Goal: Task Accomplishment & Management: Complete application form

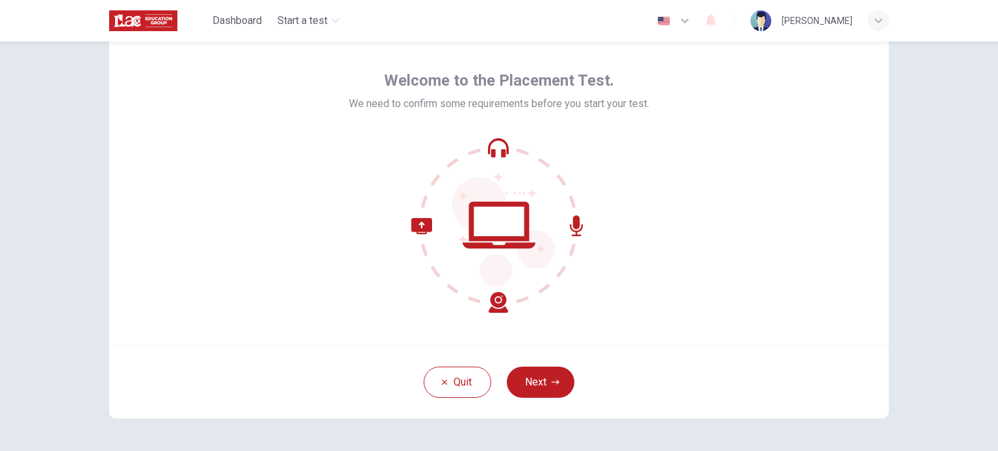
scroll to position [65, 0]
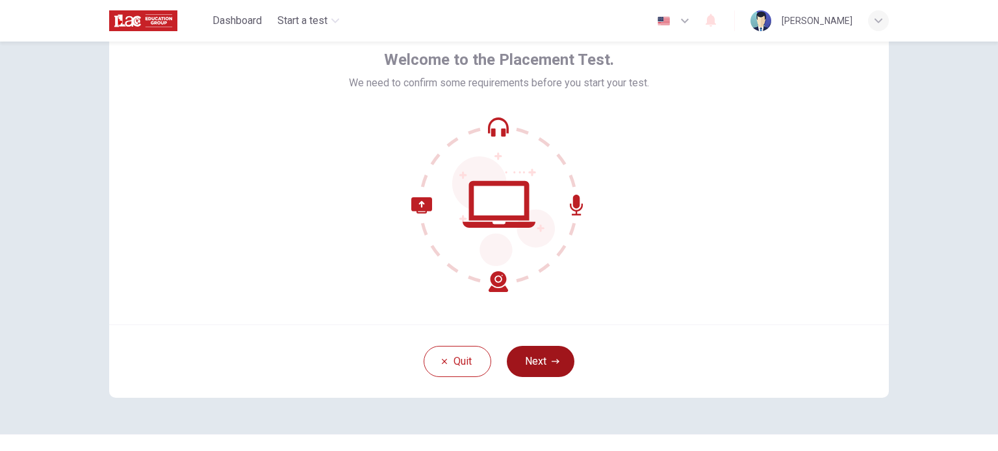
click at [540, 361] on button "Next" at bounding box center [541, 361] width 68 height 31
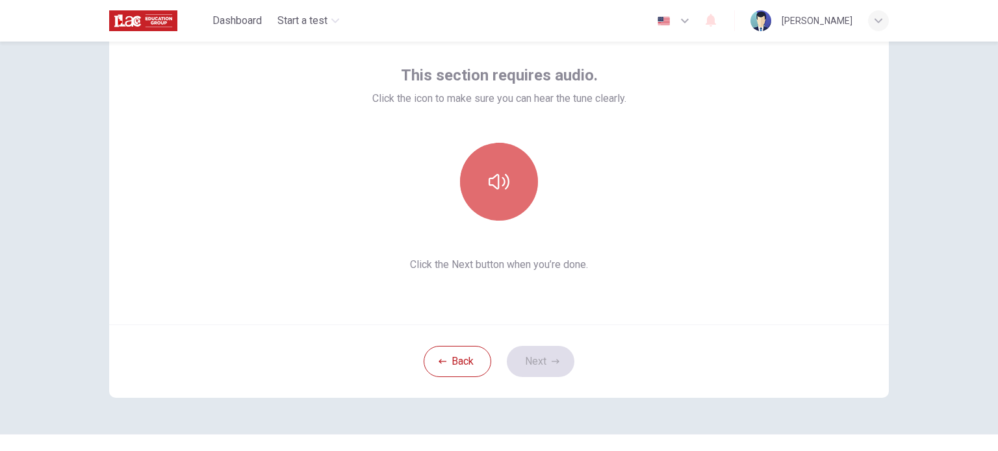
click at [488, 183] on icon "button" at bounding box center [498, 182] width 21 height 16
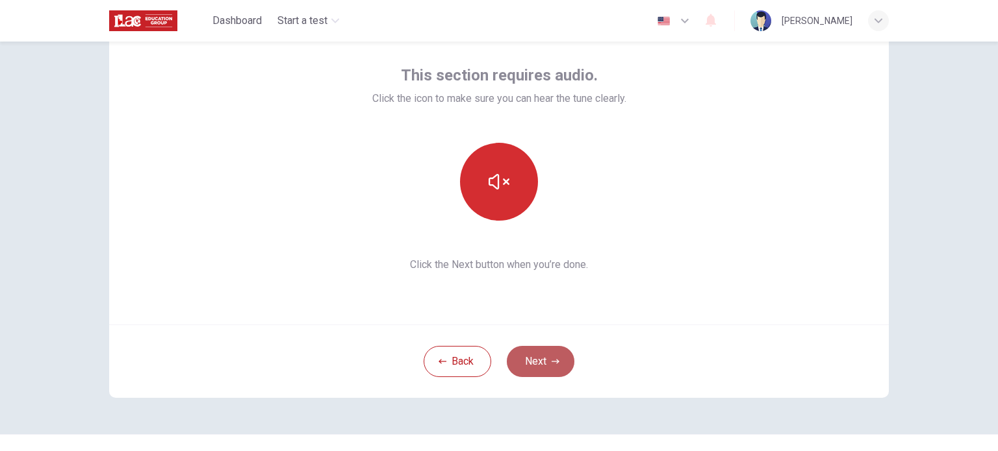
click at [545, 360] on button "Next" at bounding box center [541, 361] width 68 height 31
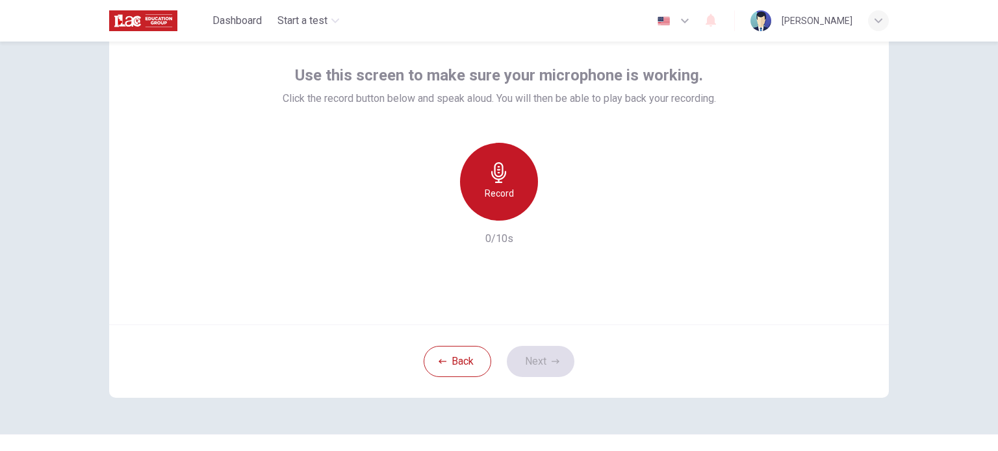
click at [512, 195] on div "Record" at bounding box center [499, 182] width 78 height 78
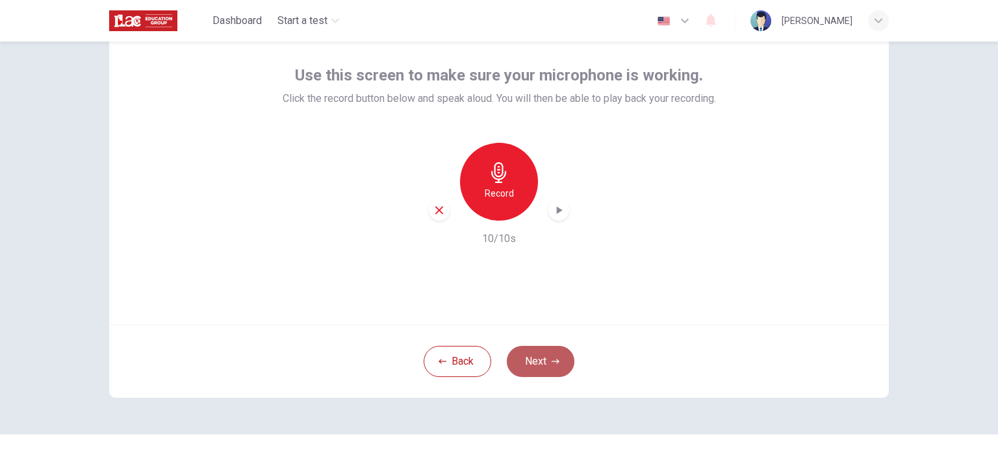
click at [542, 362] on button "Next" at bounding box center [541, 361] width 68 height 31
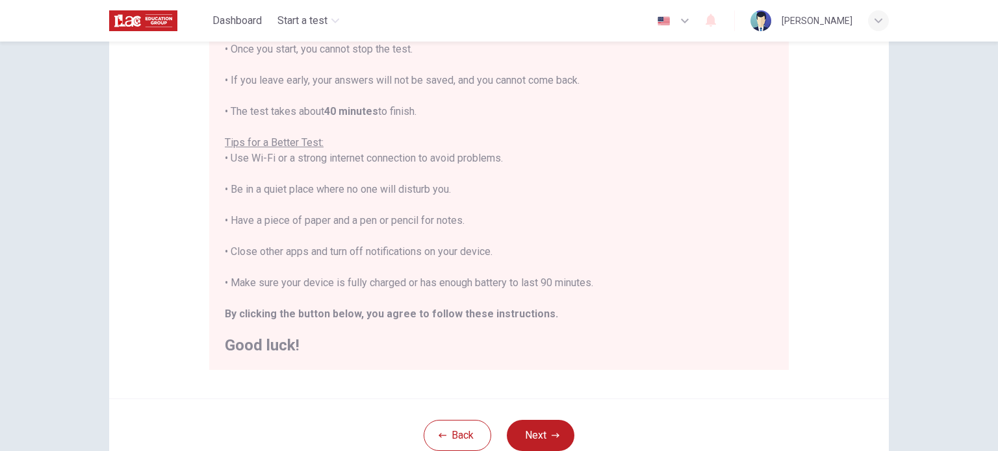
scroll to position [195, 0]
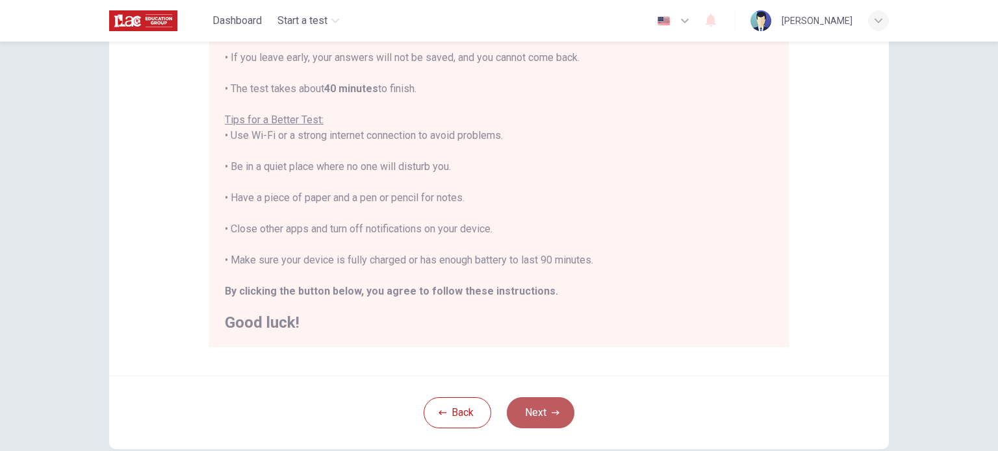
click at [545, 414] on button "Next" at bounding box center [541, 412] width 68 height 31
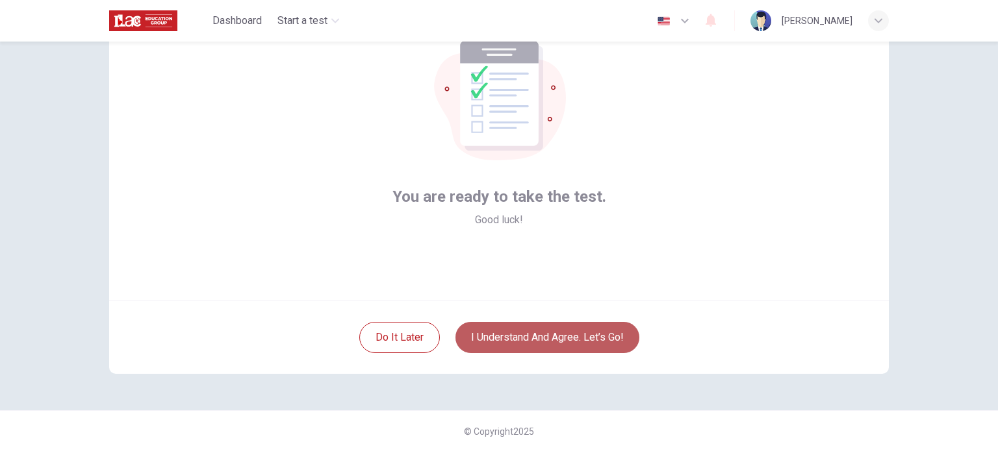
click at [540, 333] on button "I understand and agree. Let’s go!" at bounding box center [547, 337] width 184 height 31
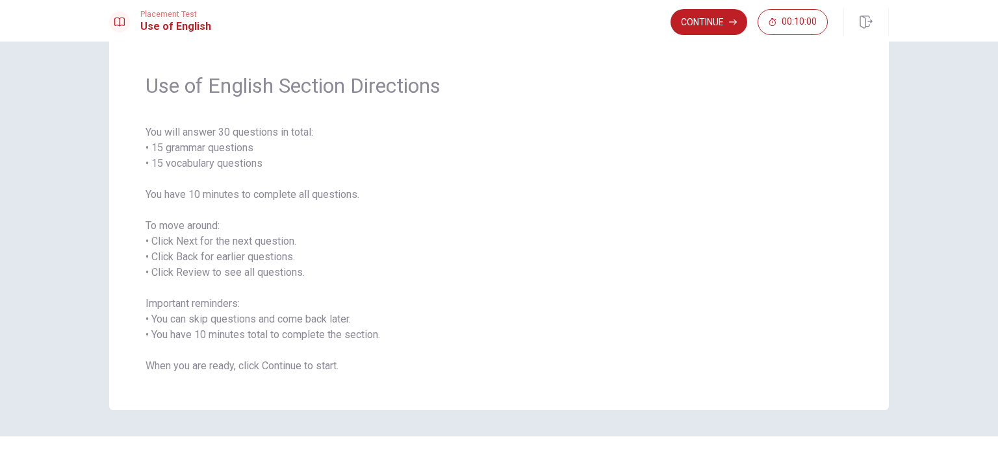
scroll to position [57, 0]
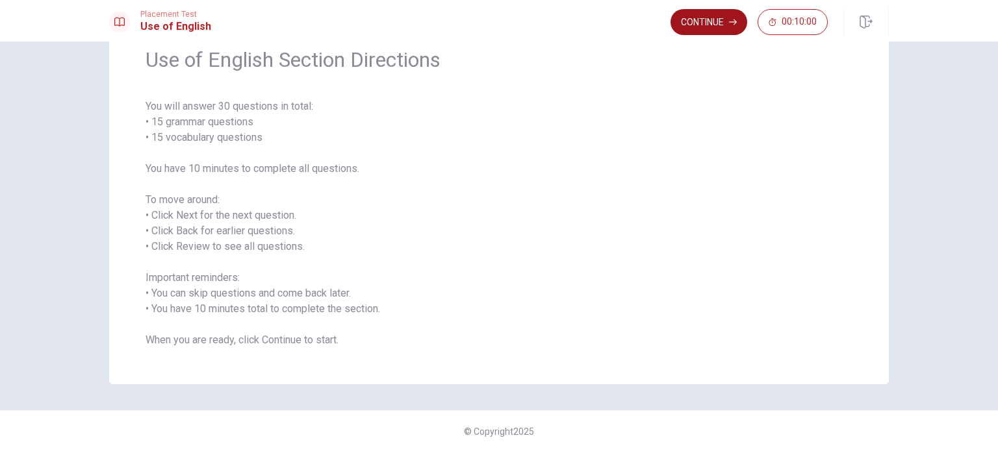
click at [707, 23] on button "Continue" at bounding box center [708, 22] width 77 height 26
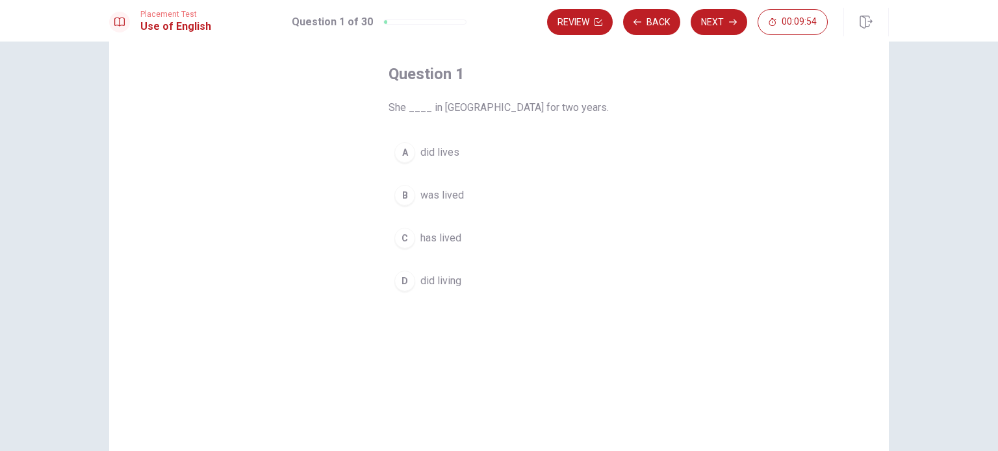
click at [423, 236] on span "has lived" at bounding box center [440, 239] width 41 height 16
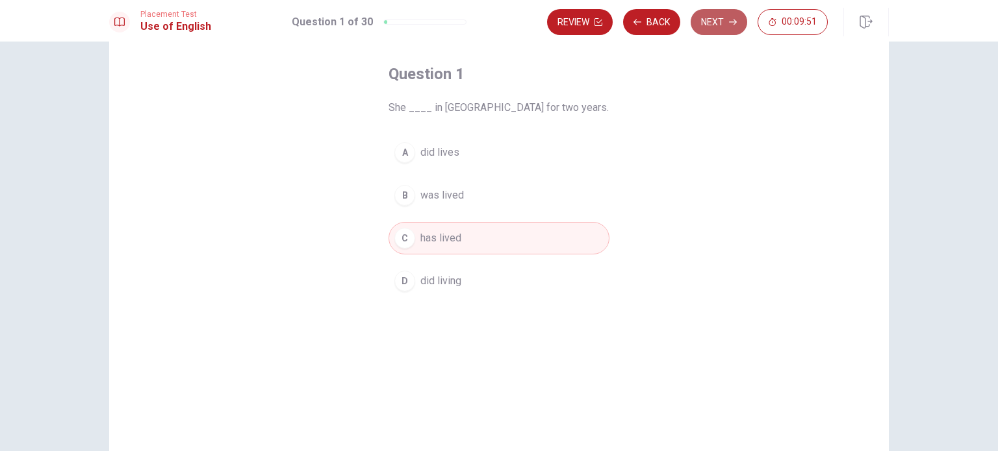
click at [722, 22] on button "Next" at bounding box center [718, 22] width 57 height 26
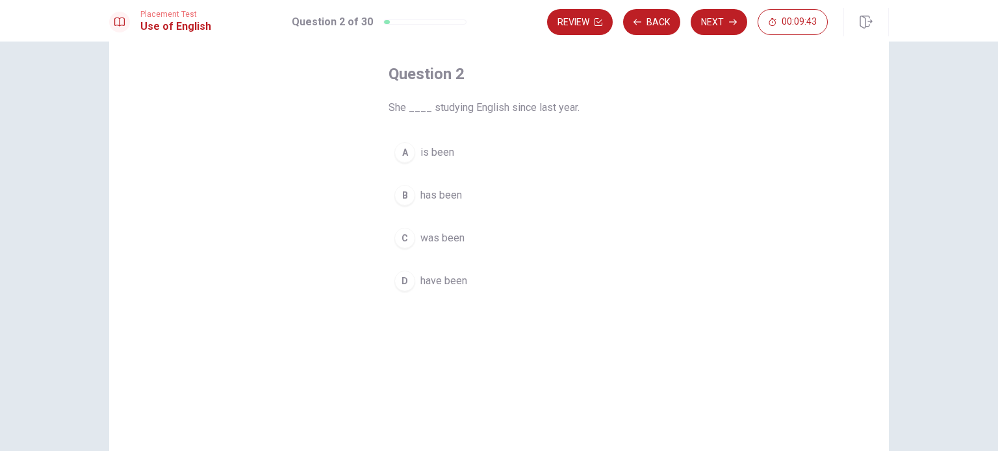
click at [432, 194] on span "has been" at bounding box center [441, 196] width 42 height 16
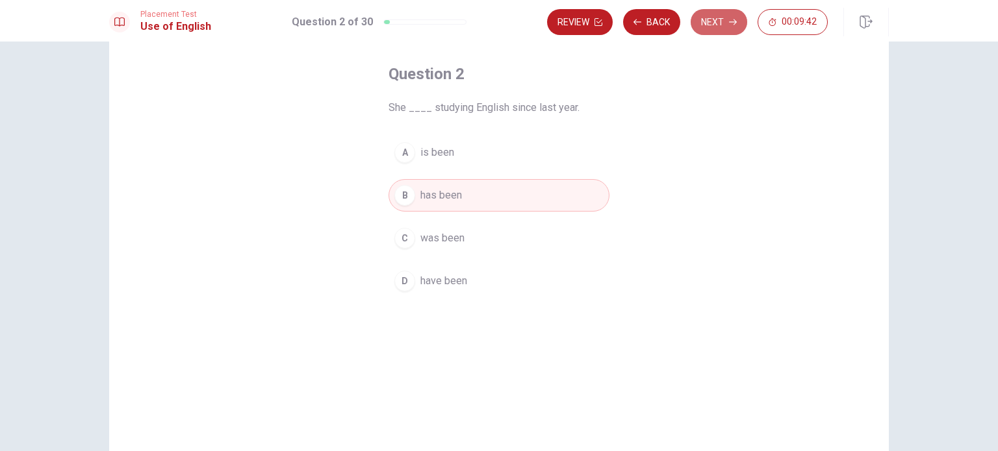
click at [719, 27] on button "Next" at bounding box center [718, 22] width 57 height 26
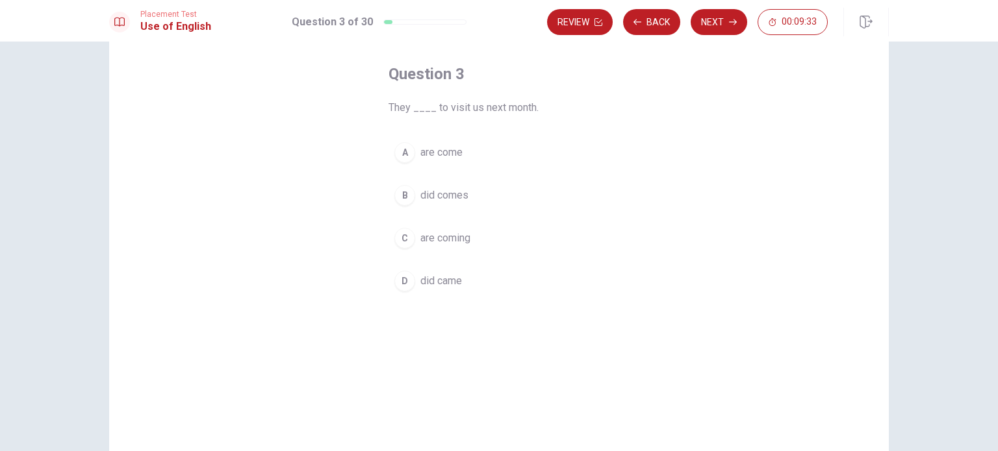
click at [447, 238] on span "are coming" at bounding box center [445, 239] width 50 height 16
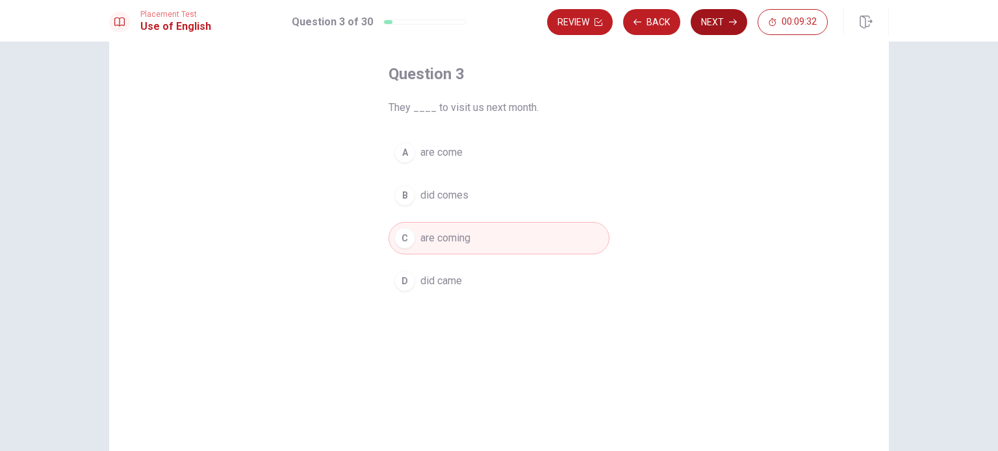
click at [717, 25] on button "Next" at bounding box center [718, 22] width 57 height 26
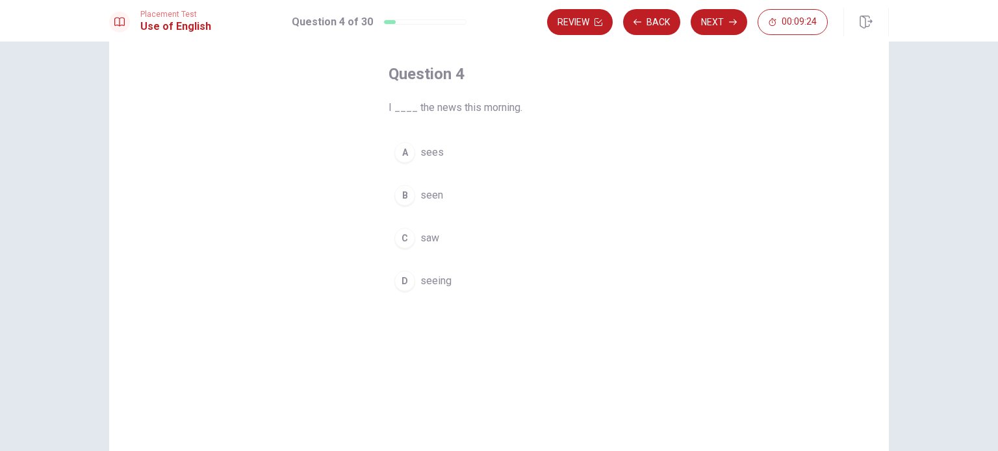
click at [429, 236] on span "saw" at bounding box center [429, 239] width 19 height 16
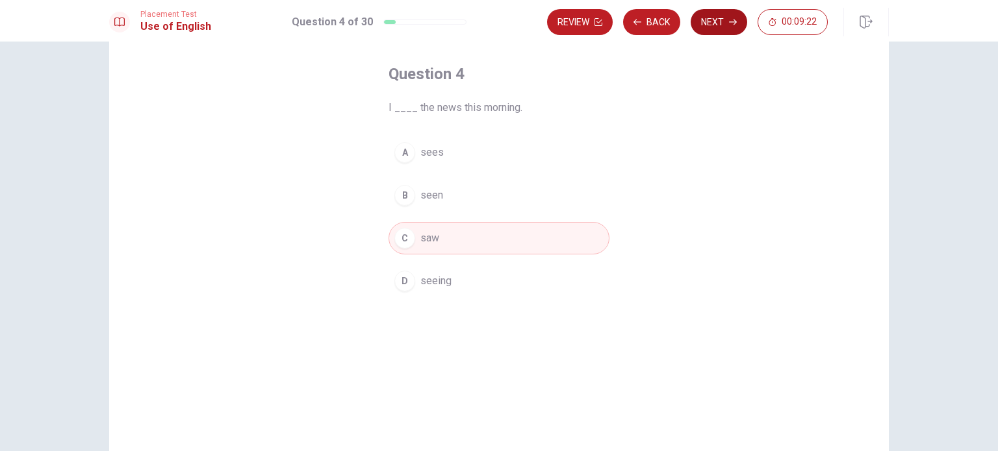
click at [720, 22] on button "Next" at bounding box center [718, 22] width 57 height 26
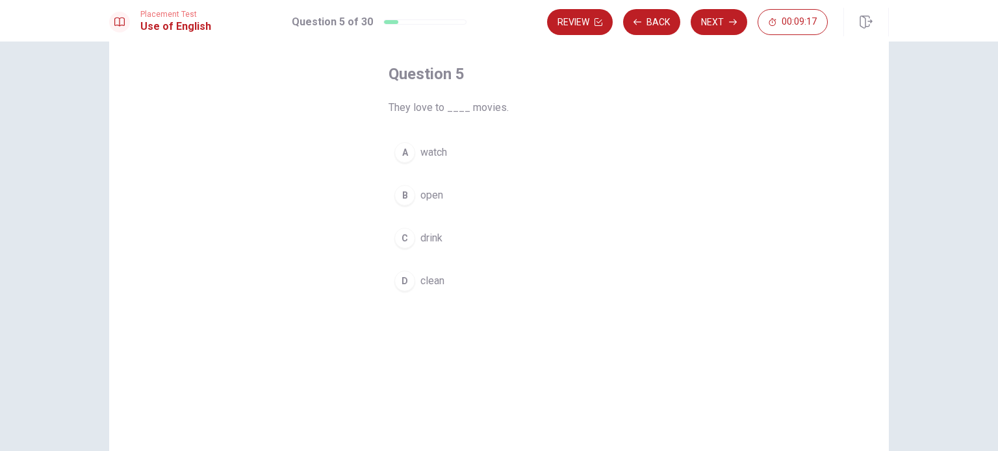
click at [435, 153] on span "watch" at bounding box center [433, 153] width 27 height 16
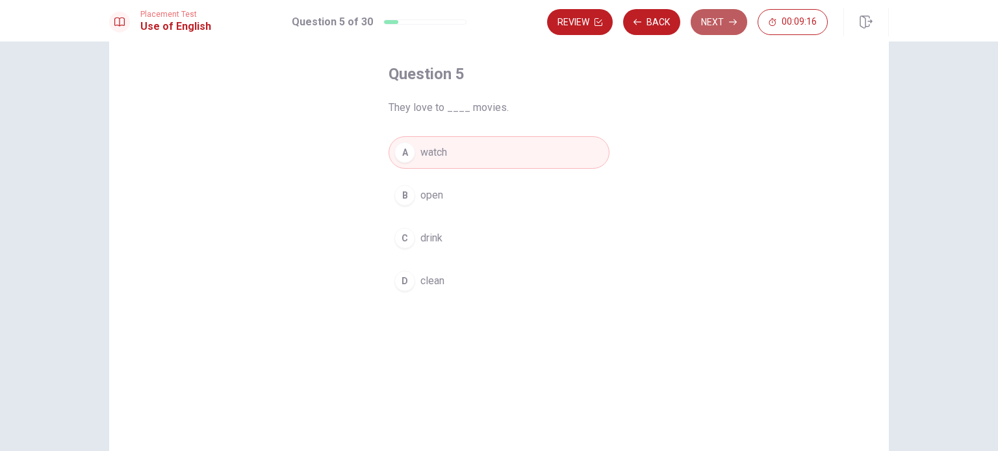
click at [715, 23] on button "Next" at bounding box center [718, 22] width 57 height 26
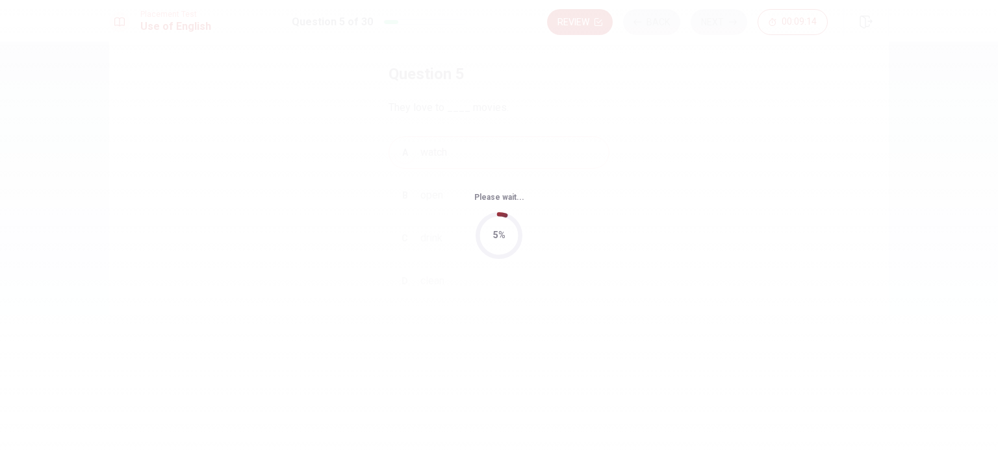
scroll to position [0, 0]
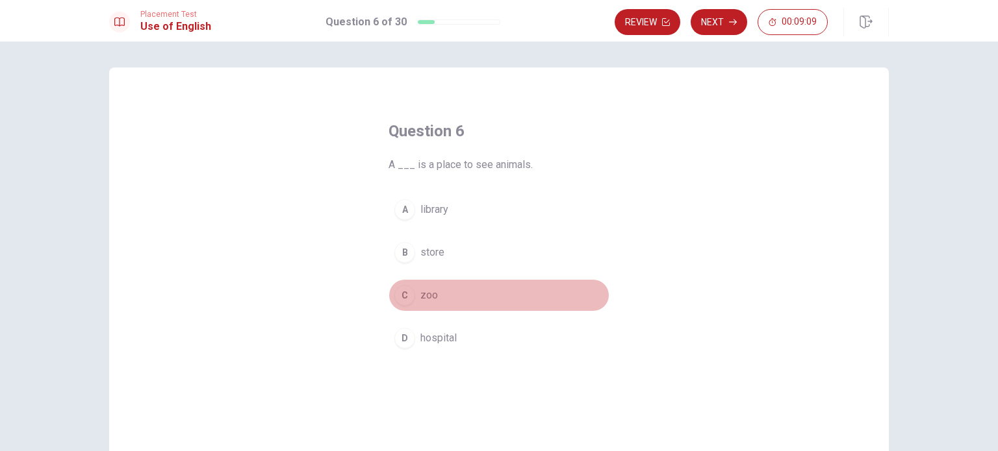
click at [429, 296] on span "zoo" at bounding box center [429, 296] width 18 height 16
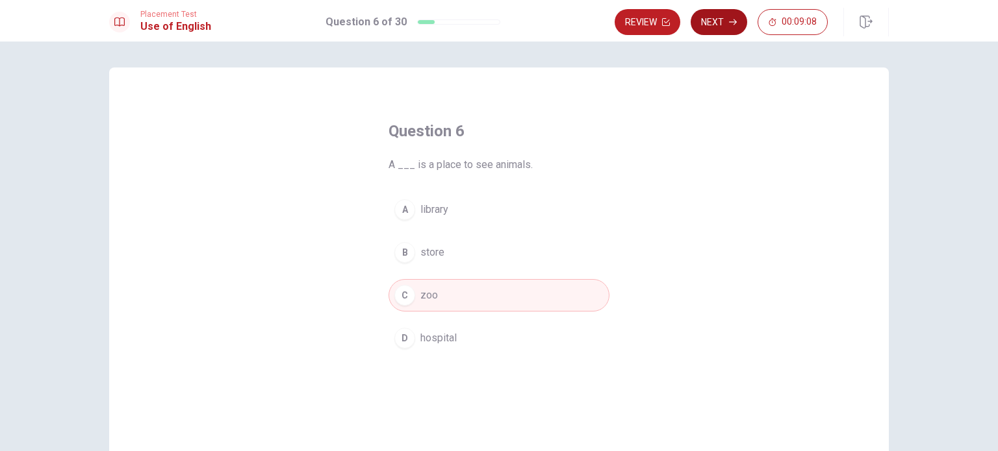
click at [727, 25] on button "Next" at bounding box center [718, 22] width 57 height 26
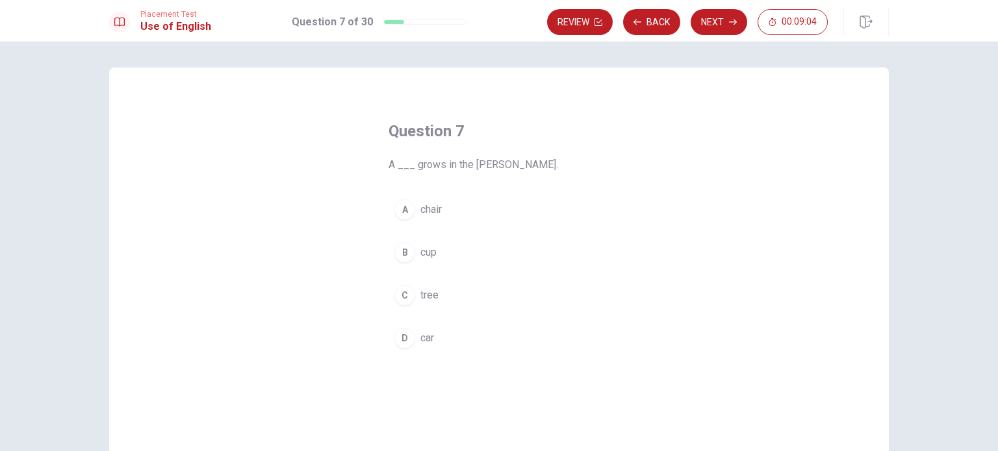
click at [427, 292] on span "tree" at bounding box center [429, 296] width 18 height 16
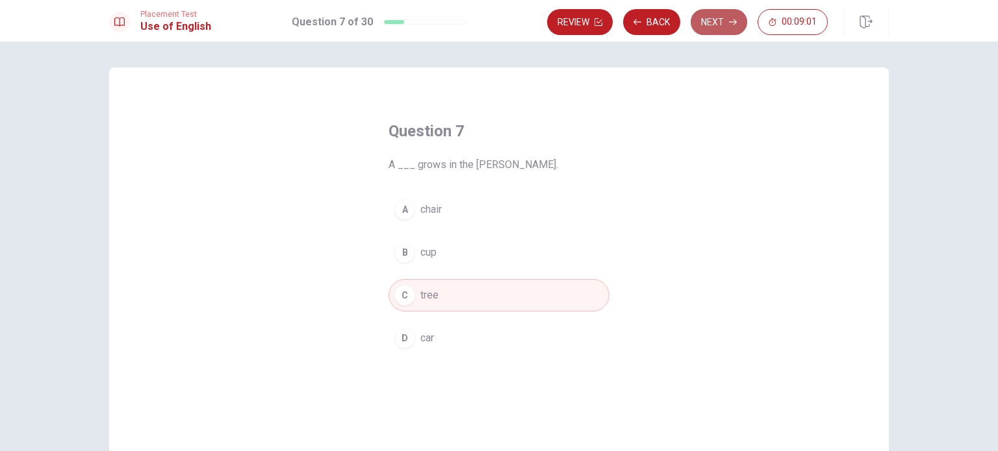
click at [721, 21] on button "Next" at bounding box center [718, 22] width 57 height 26
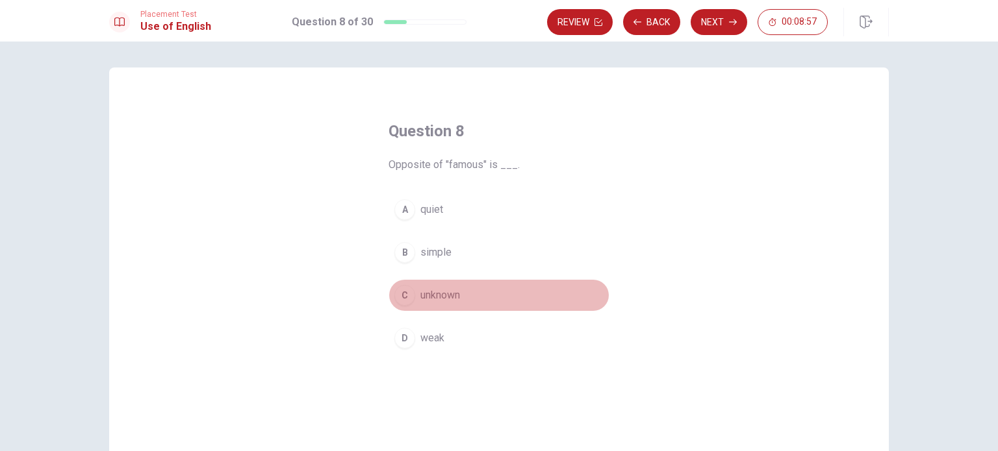
click at [444, 294] on span "unknown" at bounding box center [440, 296] width 40 height 16
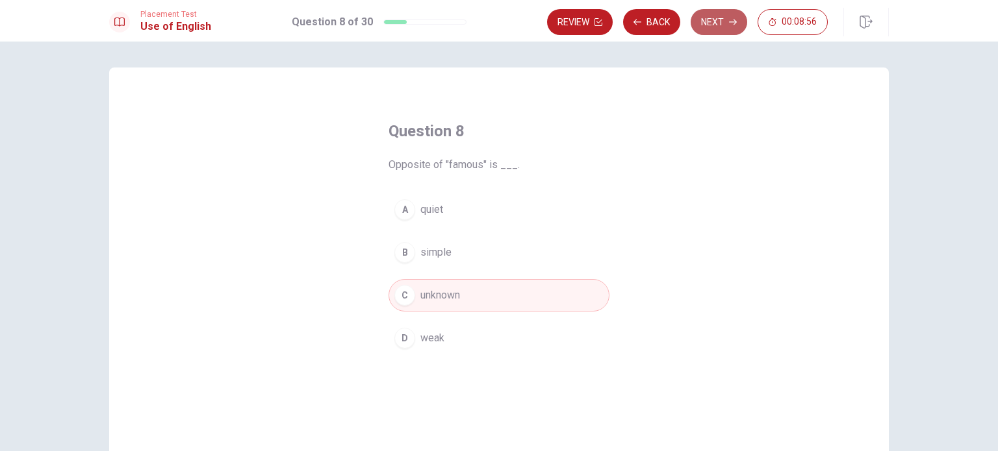
click at [714, 21] on button "Next" at bounding box center [718, 22] width 57 height 26
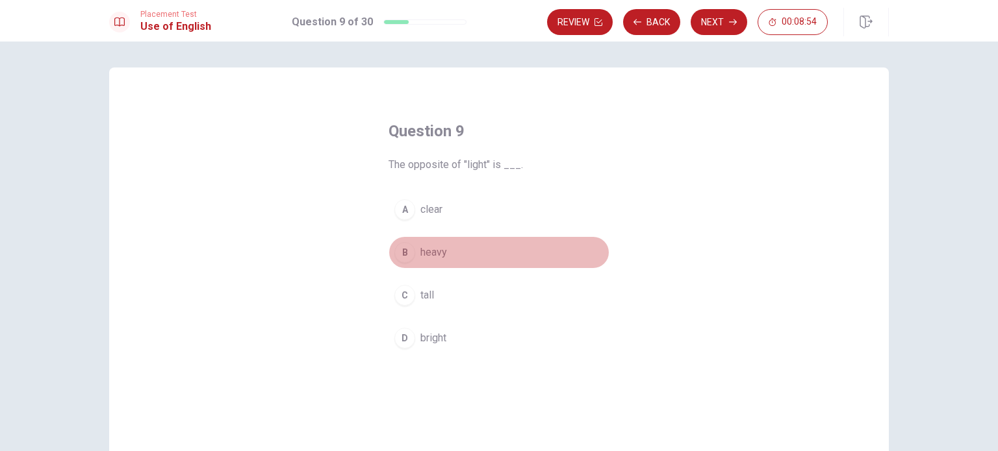
click at [436, 256] on span "heavy" at bounding box center [433, 253] width 27 height 16
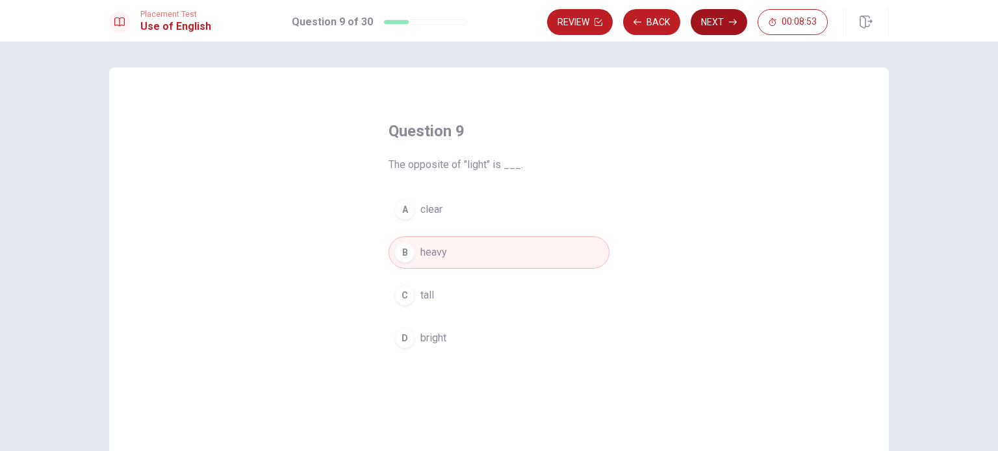
click at [716, 22] on button "Next" at bounding box center [718, 22] width 57 height 26
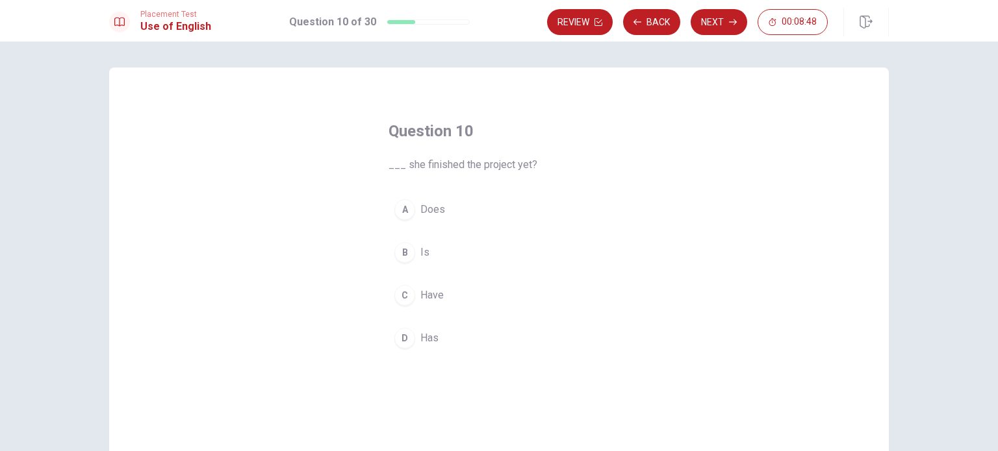
click at [427, 336] on span "Has" at bounding box center [429, 339] width 18 height 16
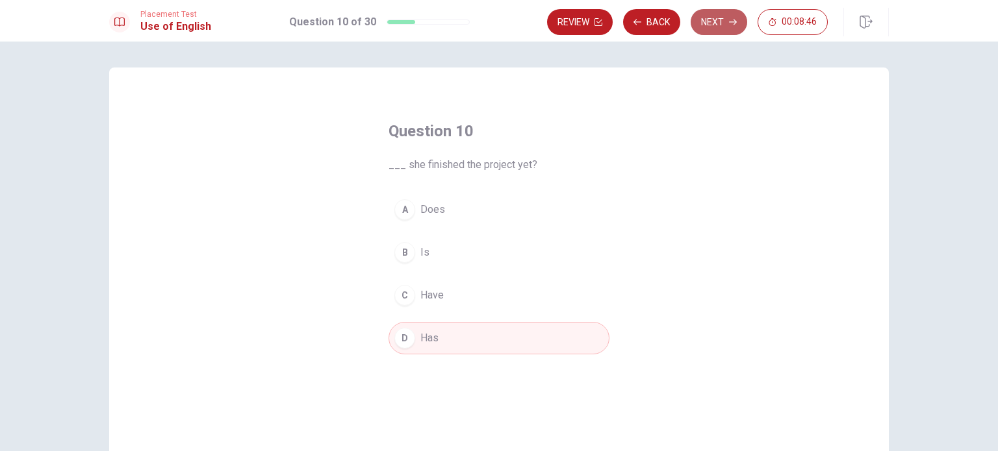
click at [712, 22] on button "Next" at bounding box center [718, 22] width 57 height 26
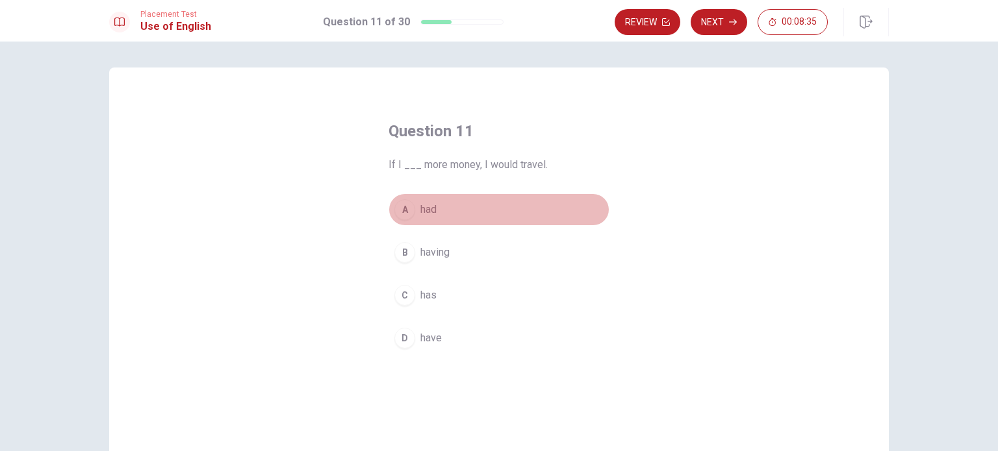
click at [426, 207] on span "had" at bounding box center [428, 210] width 16 height 16
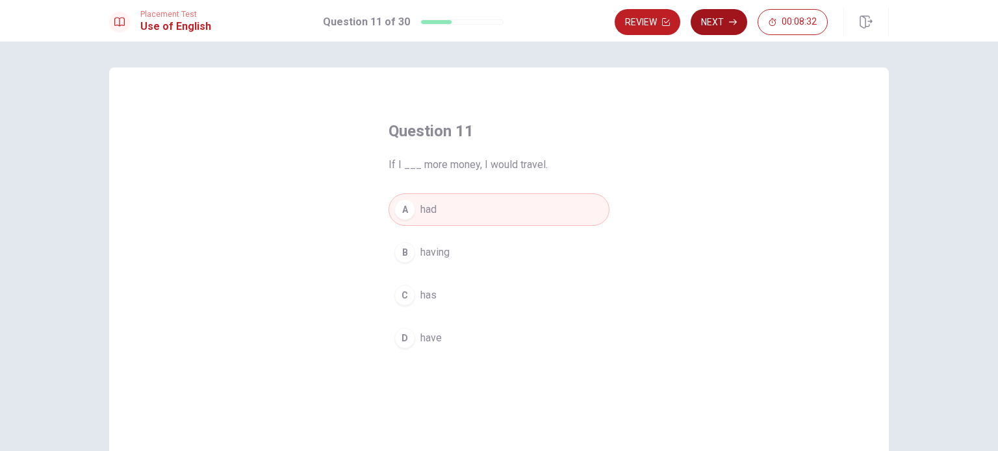
click at [722, 23] on button "Next" at bounding box center [718, 22] width 57 height 26
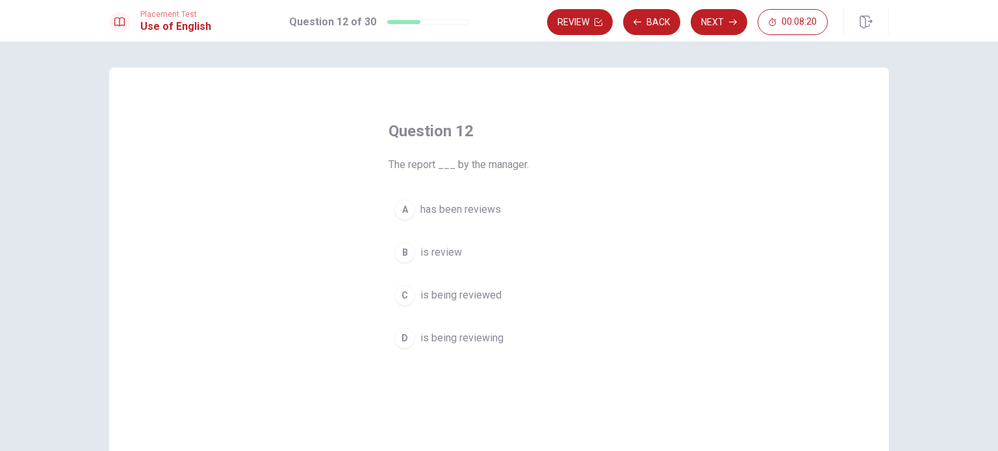
click at [455, 294] on span "is being reviewed" at bounding box center [460, 296] width 81 height 16
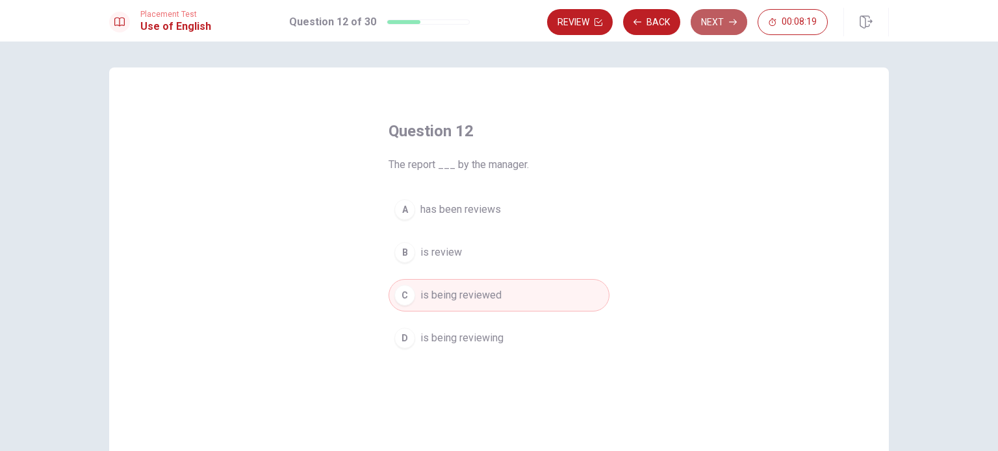
click at [719, 17] on button "Next" at bounding box center [718, 22] width 57 height 26
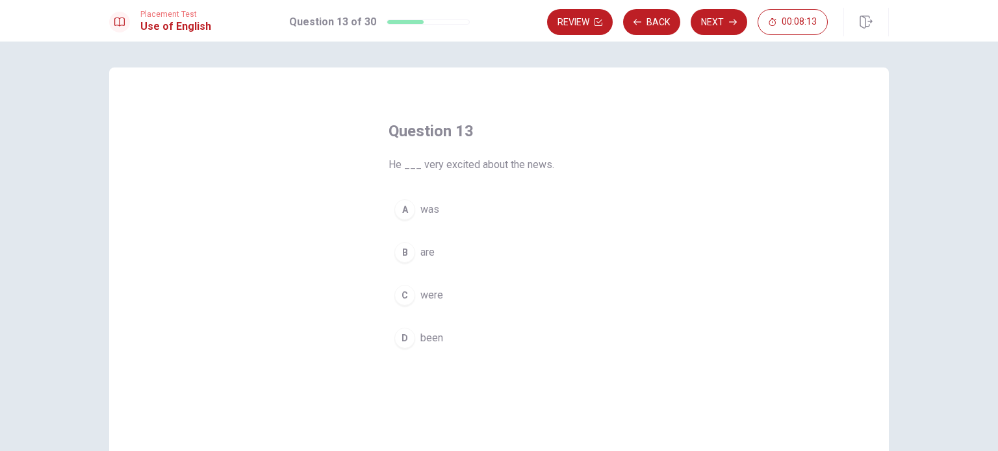
click at [429, 211] on span "was" at bounding box center [429, 210] width 19 height 16
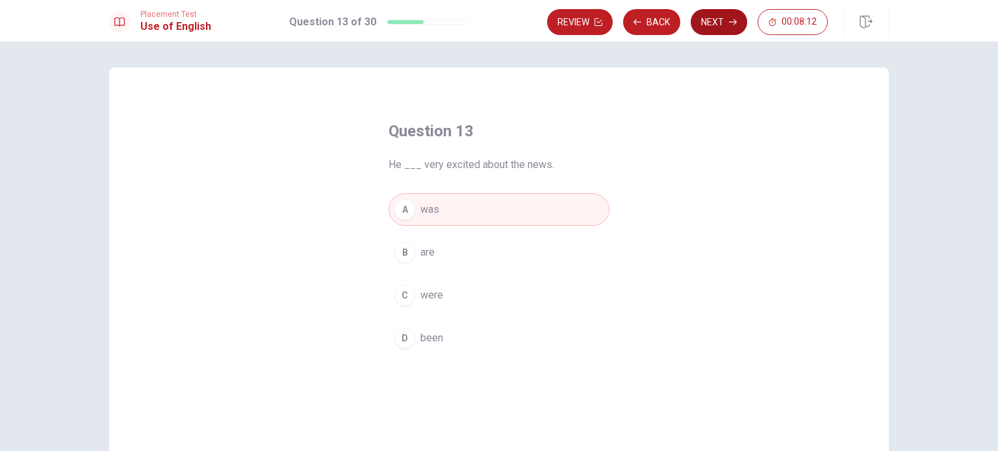
click at [722, 25] on button "Next" at bounding box center [718, 22] width 57 height 26
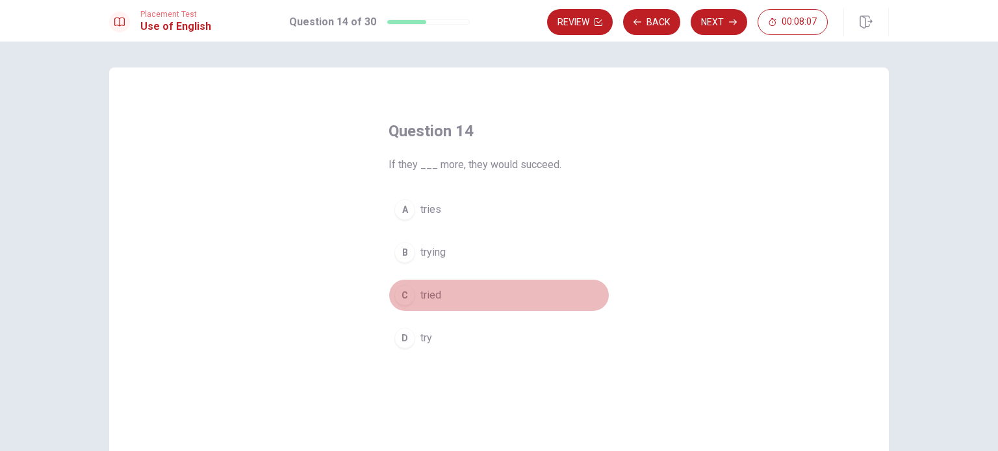
click at [430, 296] on span "tried" at bounding box center [430, 296] width 21 height 16
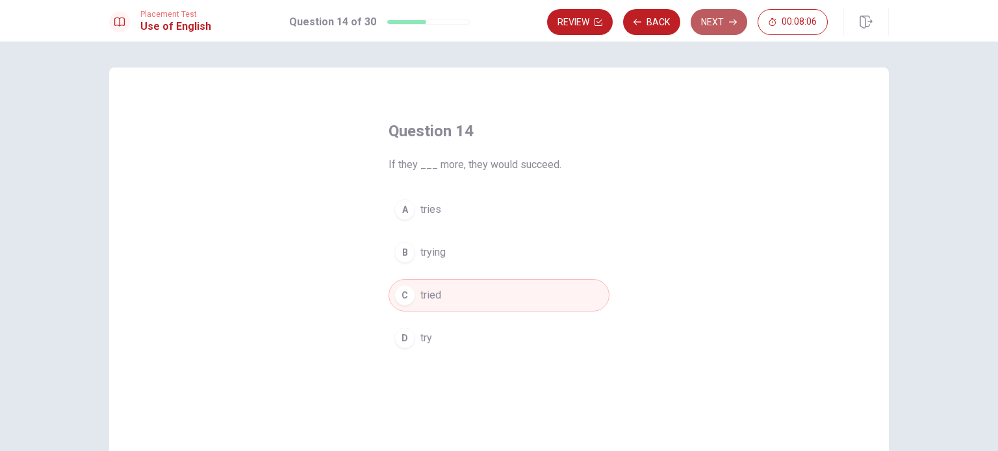
click at [720, 22] on button "Next" at bounding box center [718, 22] width 57 height 26
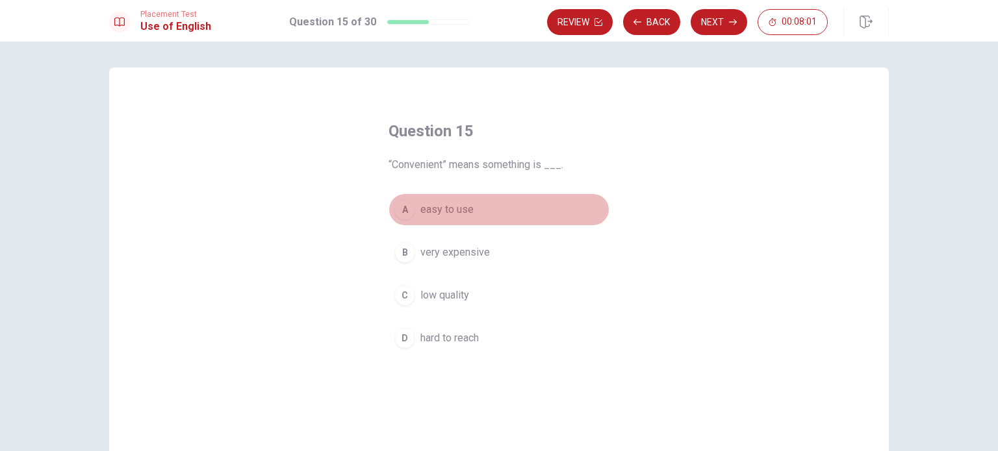
click at [455, 207] on span "easy to use" at bounding box center [446, 210] width 53 height 16
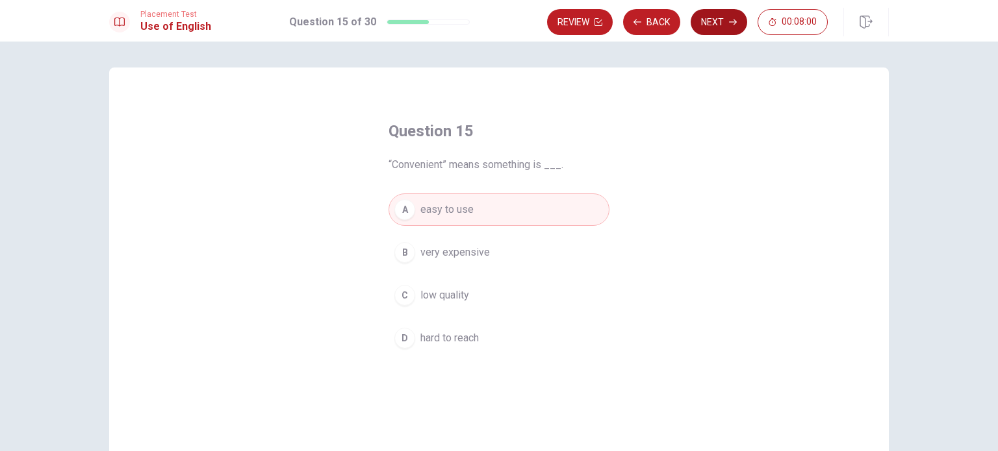
click at [722, 25] on button "Next" at bounding box center [718, 22] width 57 height 26
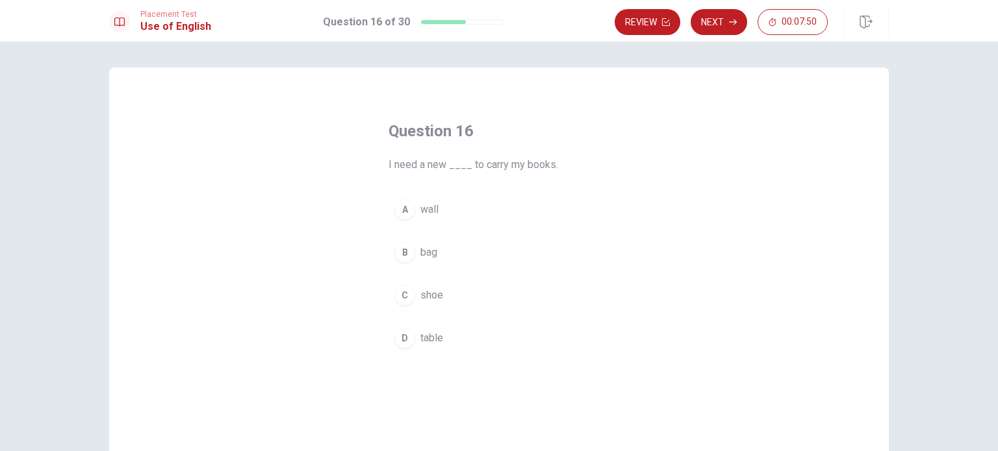
click at [428, 251] on span "bag" at bounding box center [428, 253] width 17 height 16
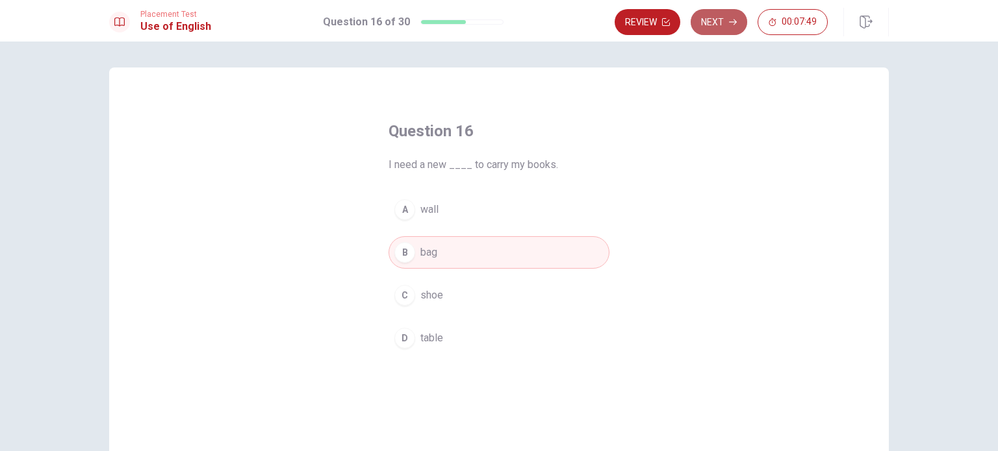
click at [716, 26] on button "Next" at bounding box center [718, 22] width 57 height 26
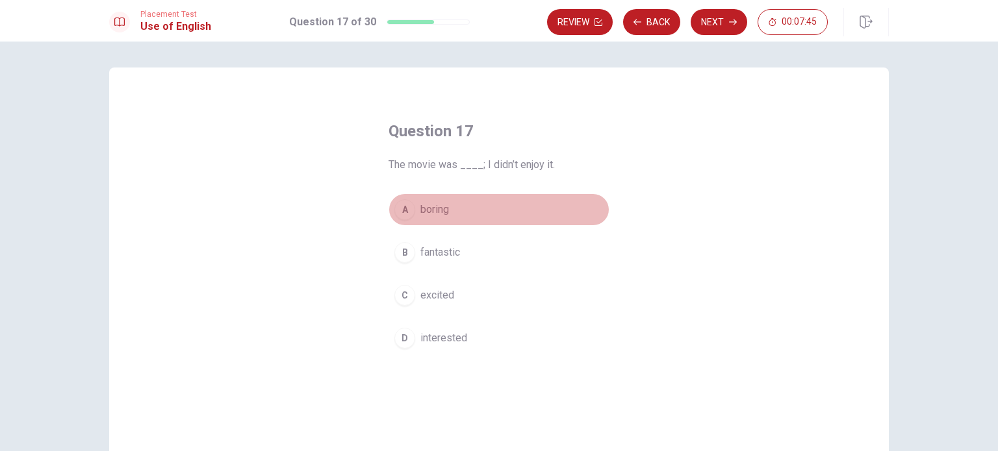
click at [438, 211] on span "boring" at bounding box center [434, 210] width 29 height 16
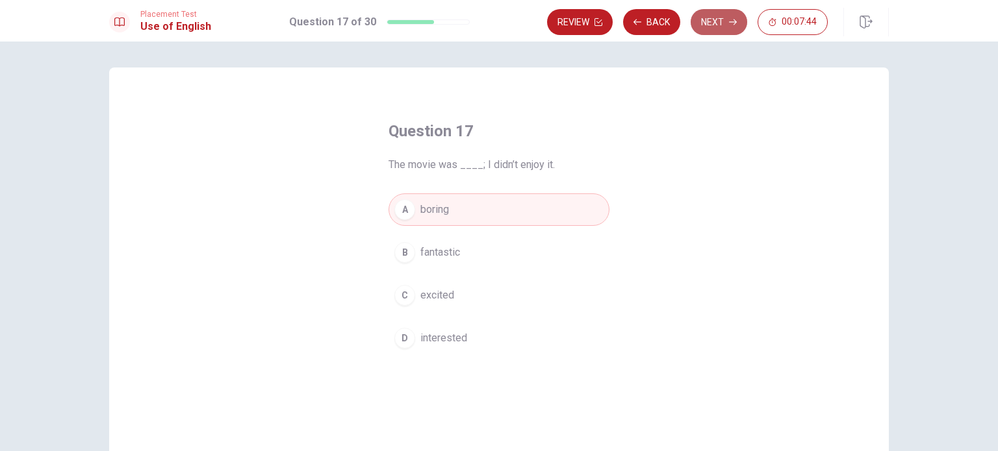
click at [718, 24] on button "Next" at bounding box center [718, 22] width 57 height 26
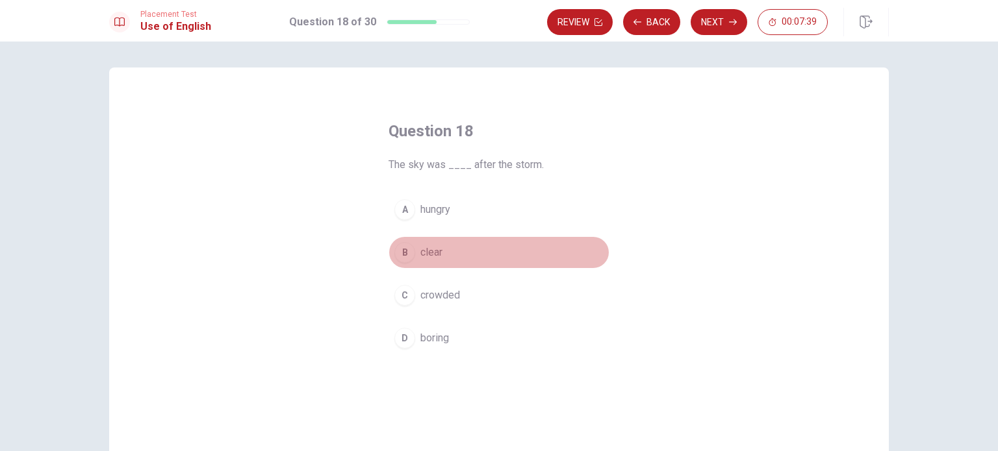
click at [431, 252] on span "clear" at bounding box center [431, 253] width 22 height 16
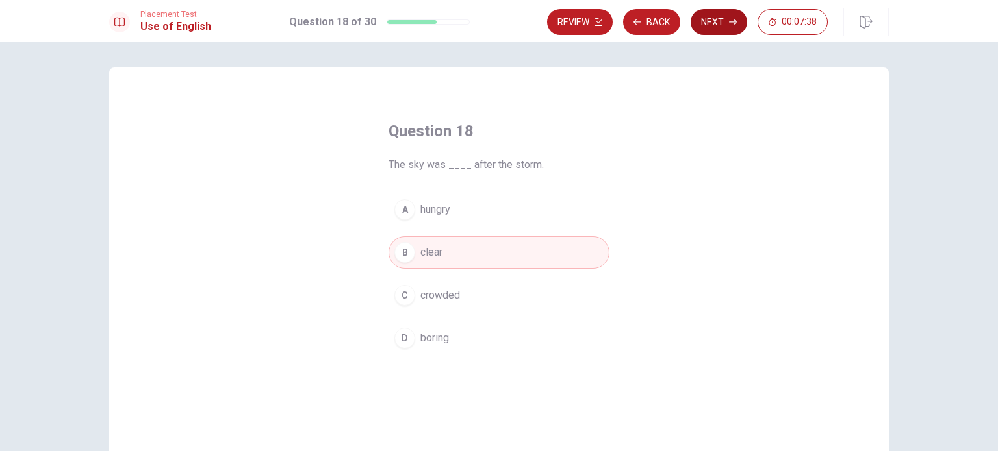
click at [721, 25] on button "Next" at bounding box center [718, 22] width 57 height 26
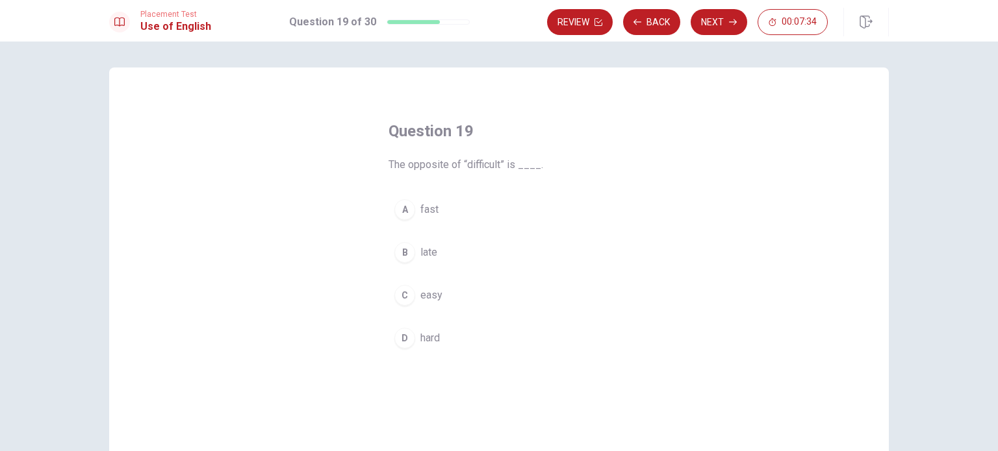
click at [434, 296] on span "easy" at bounding box center [431, 296] width 22 height 16
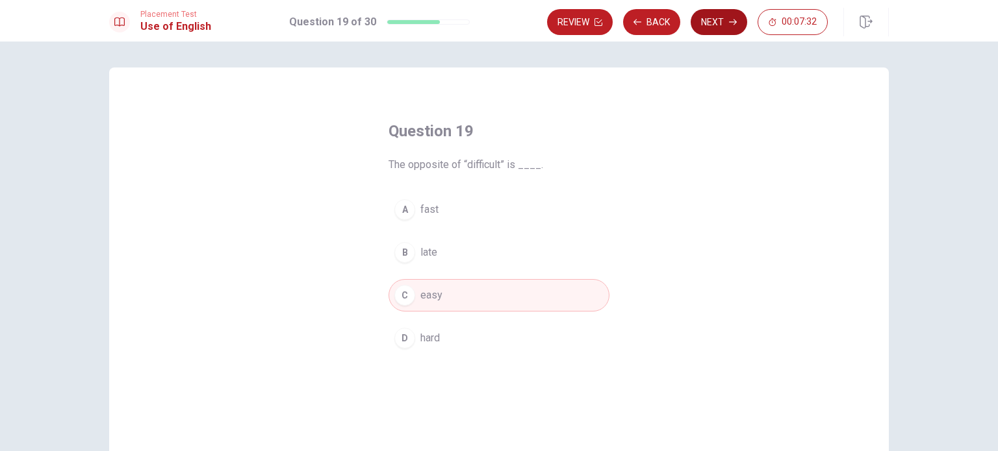
click at [721, 27] on button "Next" at bounding box center [718, 22] width 57 height 26
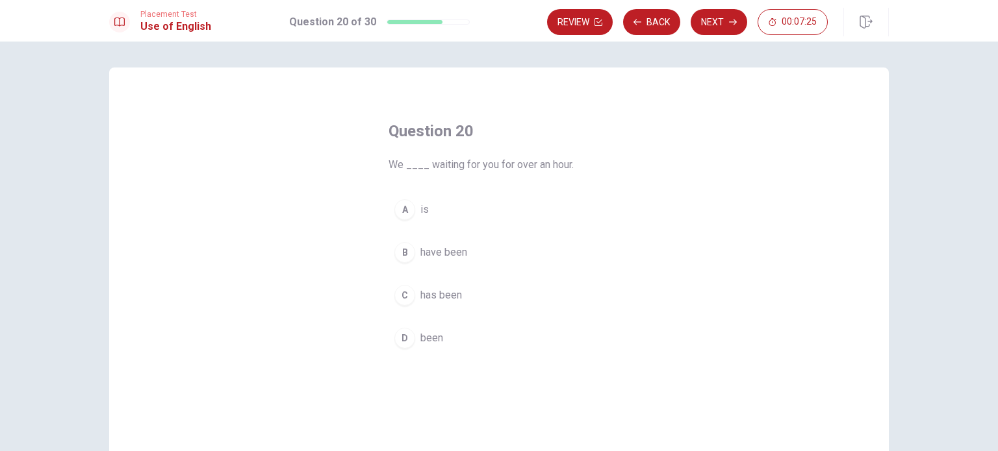
click at [436, 252] on span "have been" at bounding box center [443, 253] width 47 height 16
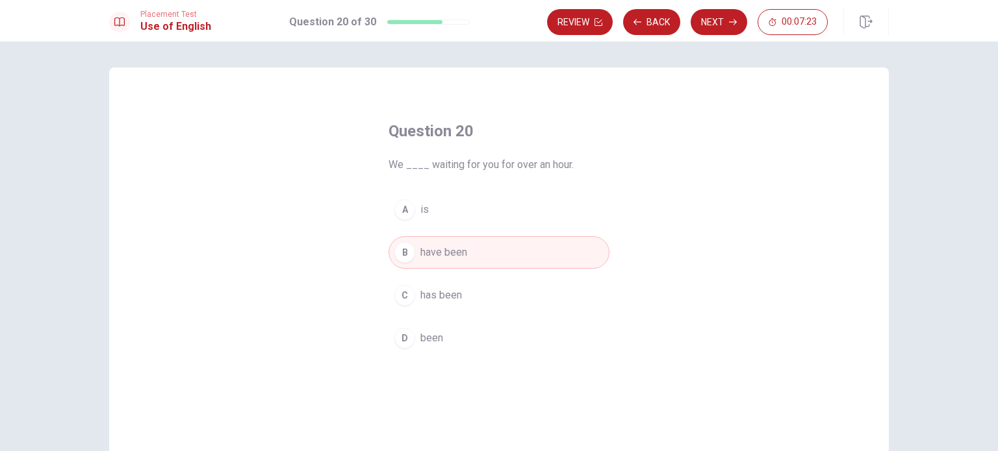
click at [720, 23] on button "Next" at bounding box center [718, 22] width 57 height 26
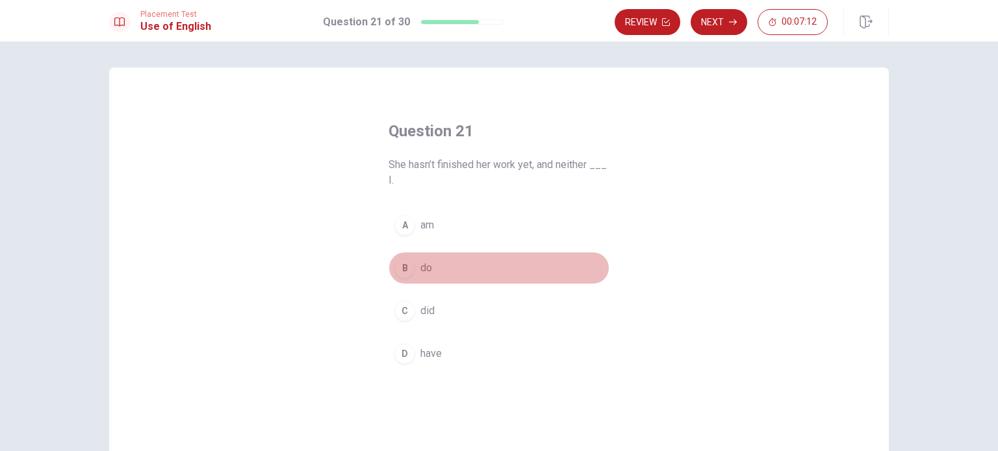
click at [423, 267] on span "do" at bounding box center [426, 268] width 12 height 16
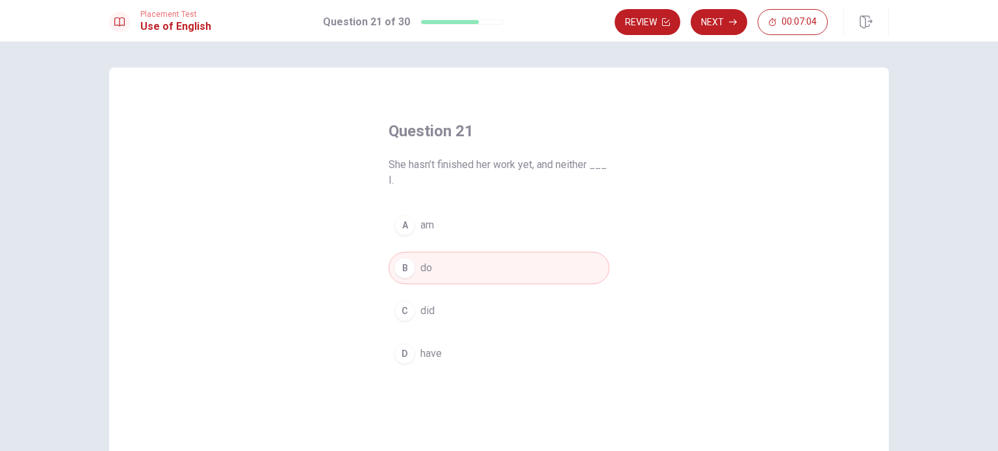
click at [425, 350] on span "have" at bounding box center [430, 354] width 21 height 16
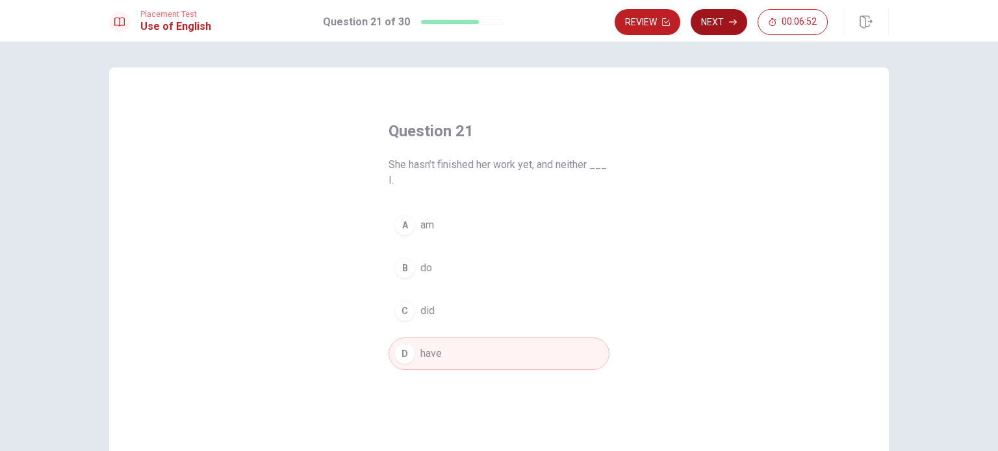
click at [714, 23] on button "Next" at bounding box center [718, 22] width 57 height 26
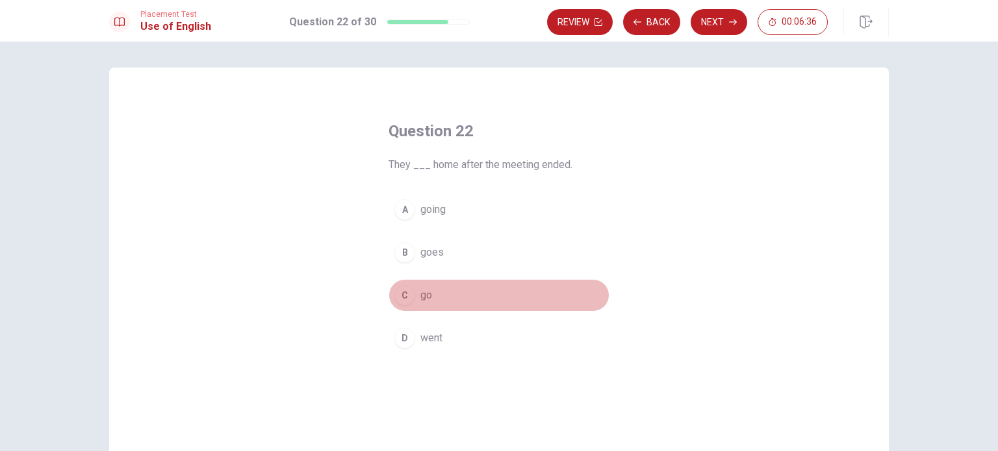
click at [423, 290] on span "go" at bounding box center [426, 296] width 12 height 16
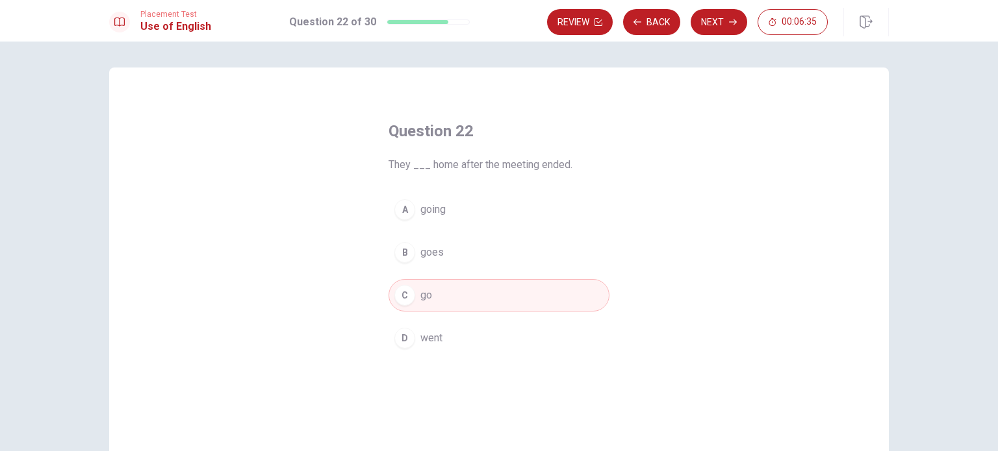
click at [434, 333] on span "went" at bounding box center [431, 339] width 22 height 16
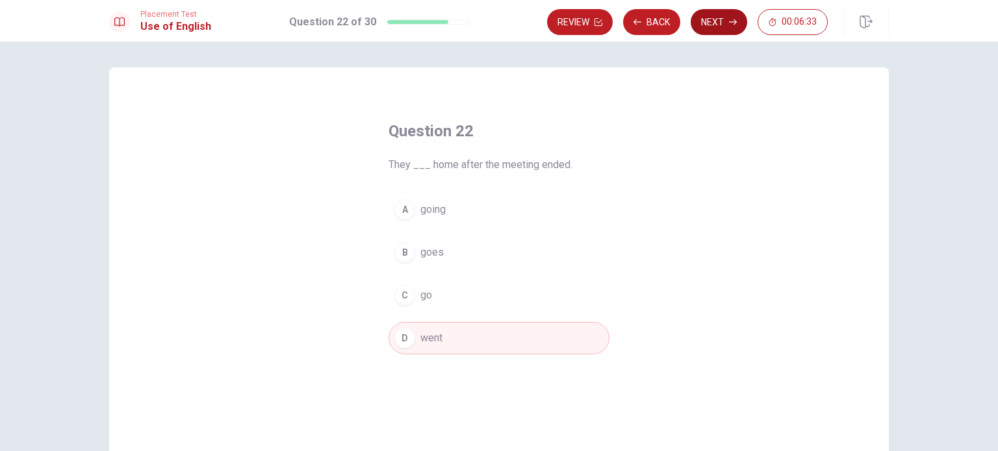
click at [719, 23] on button "Next" at bounding box center [718, 22] width 57 height 26
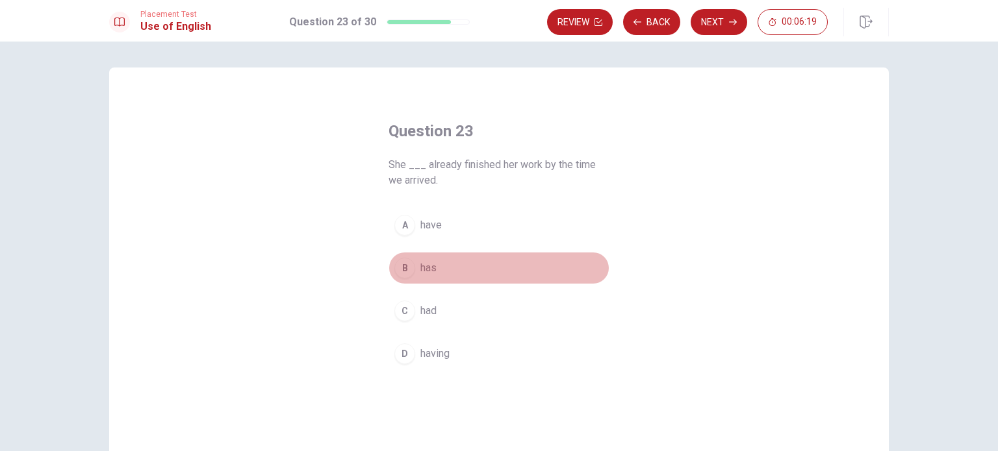
click at [427, 267] on span "has" at bounding box center [428, 268] width 16 height 16
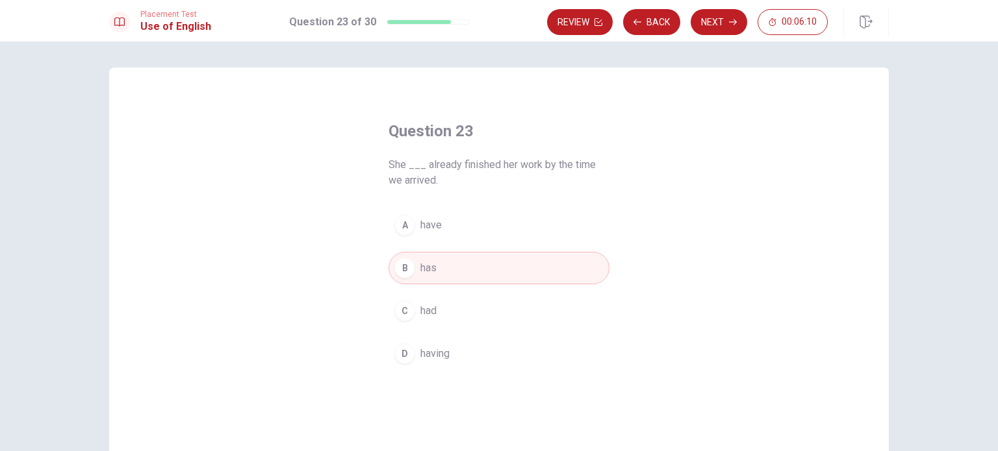
click at [423, 307] on span "had" at bounding box center [428, 311] width 16 height 16
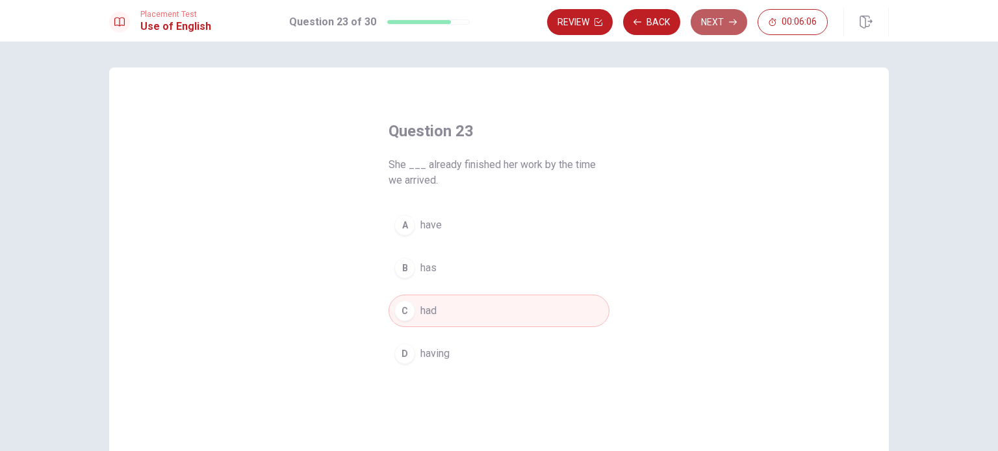
click at [712, 27] on button "Next" at bounding box center [718, 22] width 57 height 26
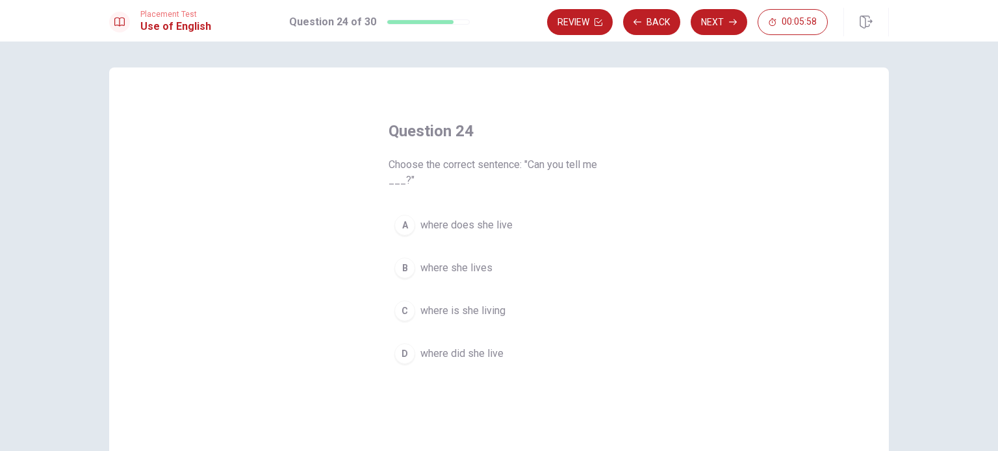
click at [473, 264] on span "where she lives" at bounding box center [456, 268] width 72 height 16
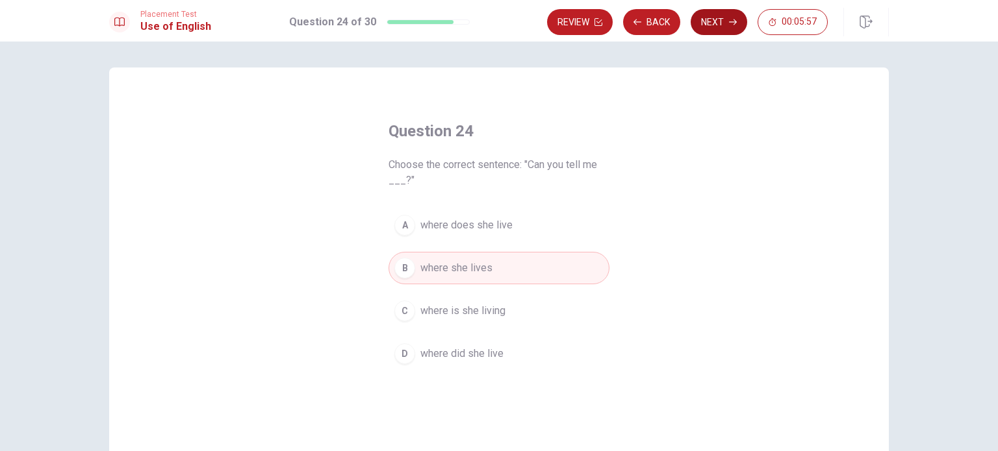
click at [716, 23] on button "Next" at bounding box center [718, 22] width 57 height 26
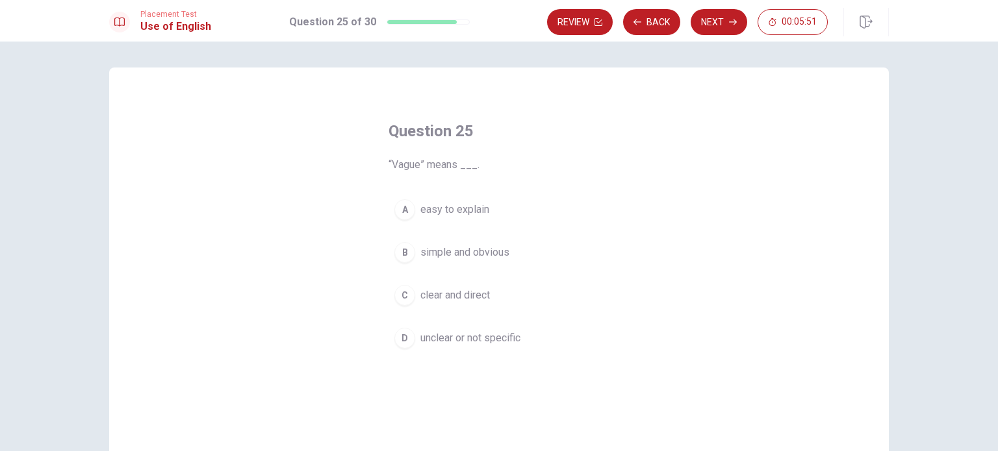
drag, startPoint x: 416, startPoint y: 168, endPoint x: 388, endPoint y: 167, distance: 27.3
click at [388, 167] on span "“Vague” means ___." at bounding box center [498, 165] width 221 height 16
click at [572, 179] on div "Question 25 “Vague” means ___. A easy to explain B simple and obvious C clear a…" at bounding box center [498, 237] width 273 height 275
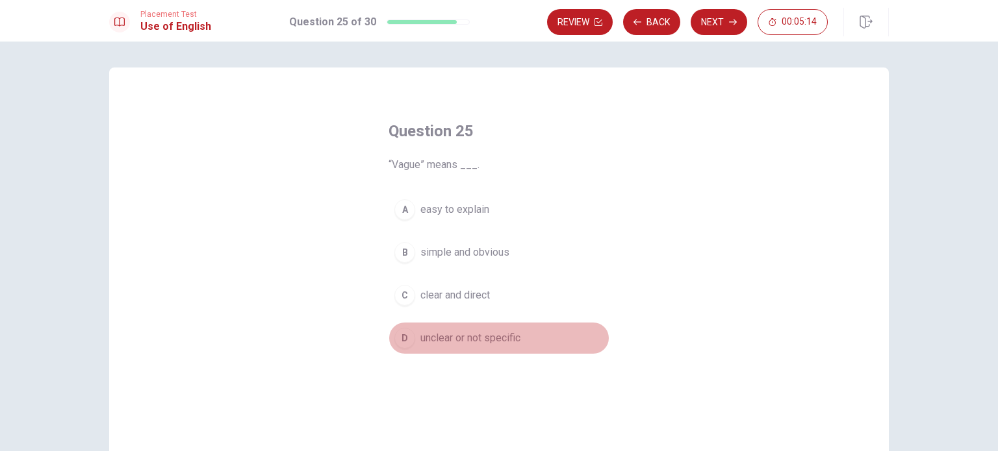
click at [468, 336] on span "unclear or not specific" at bounding box center [470, 339] width 100 height 16
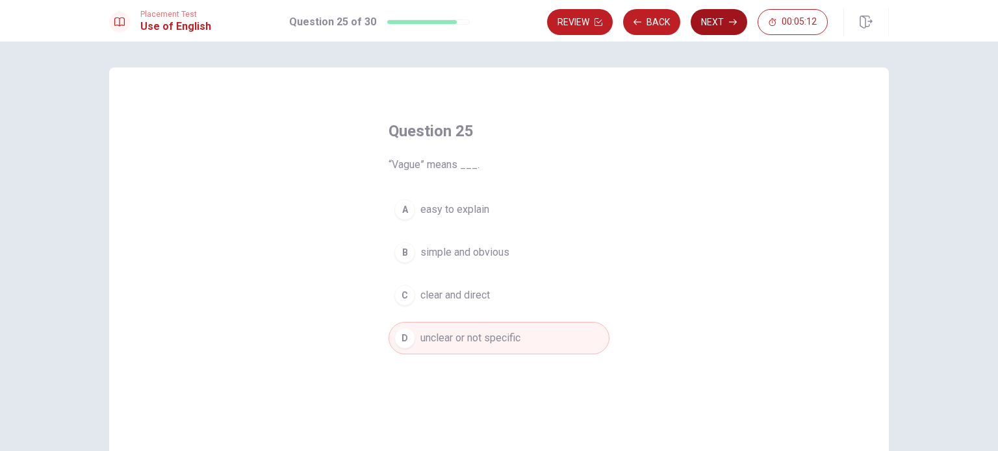
click at [724, 27] on button "Next" at bounding box center [718, 22] width 57 height 26
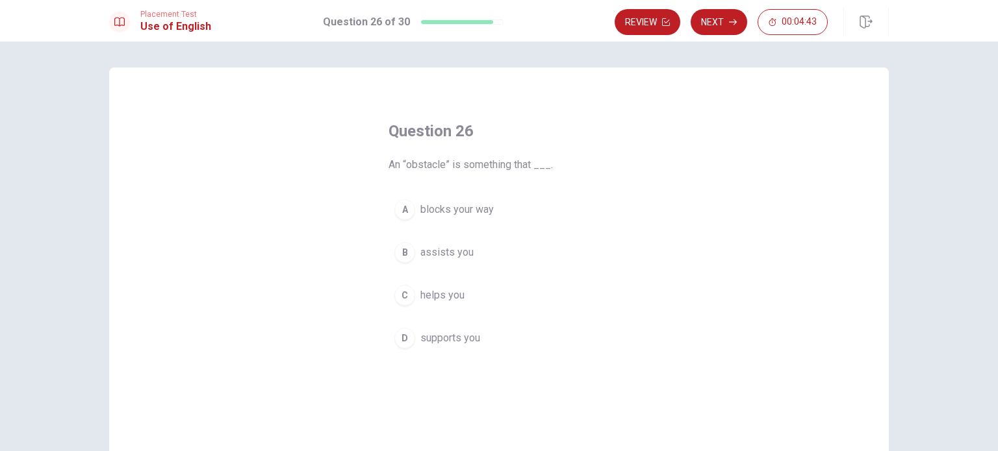
click at [482, 212] on span "blocks your way" at bounding box center [456, 210] width 73 height 16
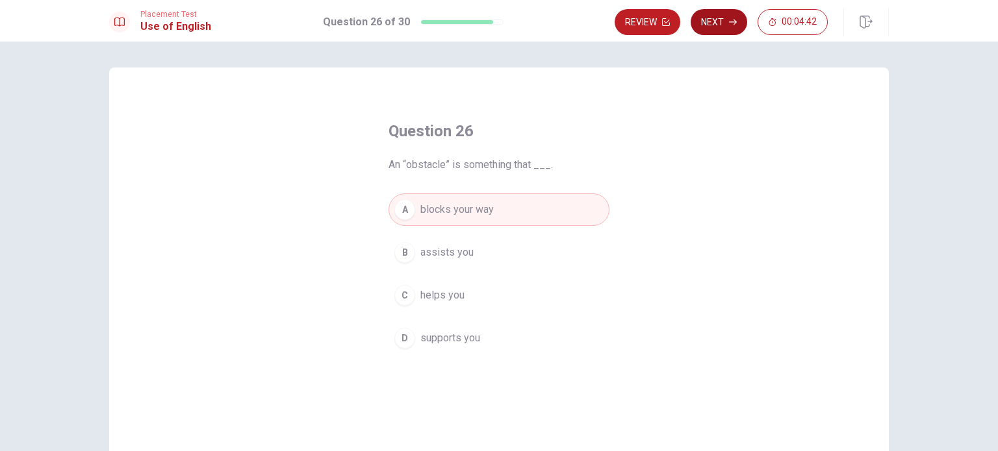
click at [725, 25] on button "Next" at bounding box center [718, 22] width 57 height 26
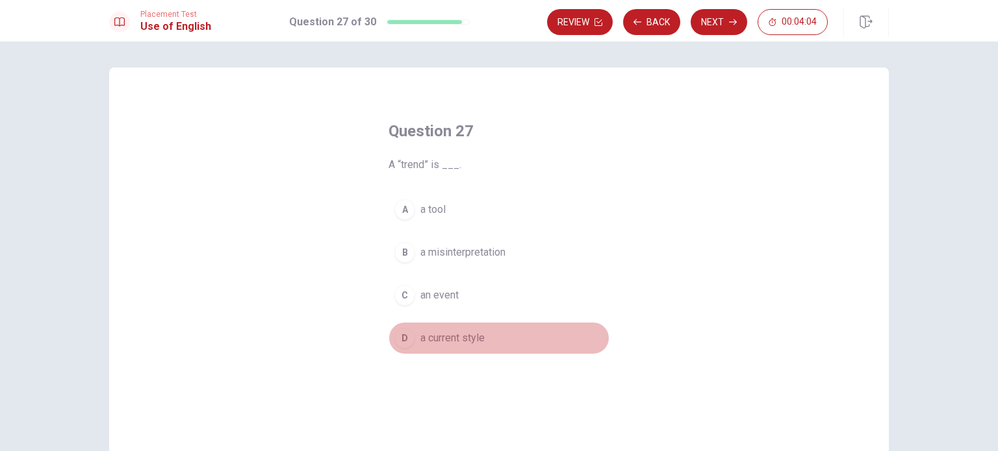
click at [470, 338] on span "a current style" at bounding box center [452, 339] width 64 height 16
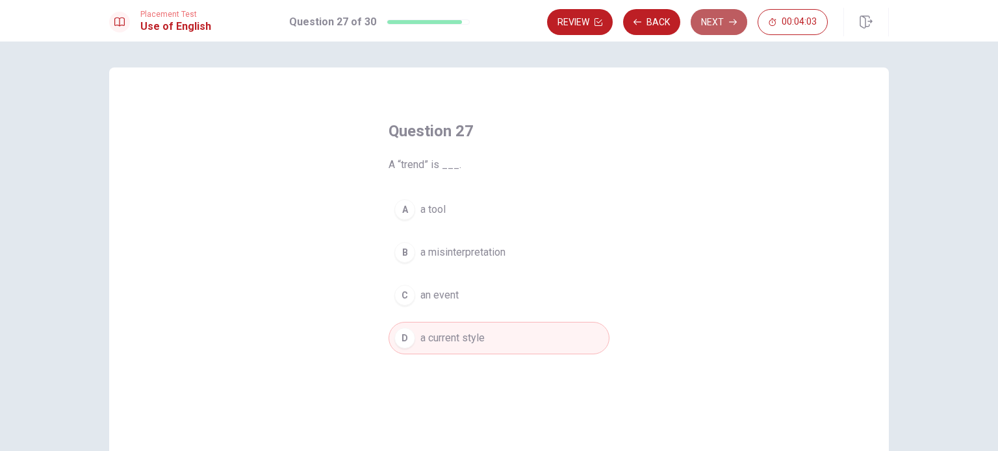
click at [730, 25] on icon "button" at bounding box center [733, 22] width 8 height 8
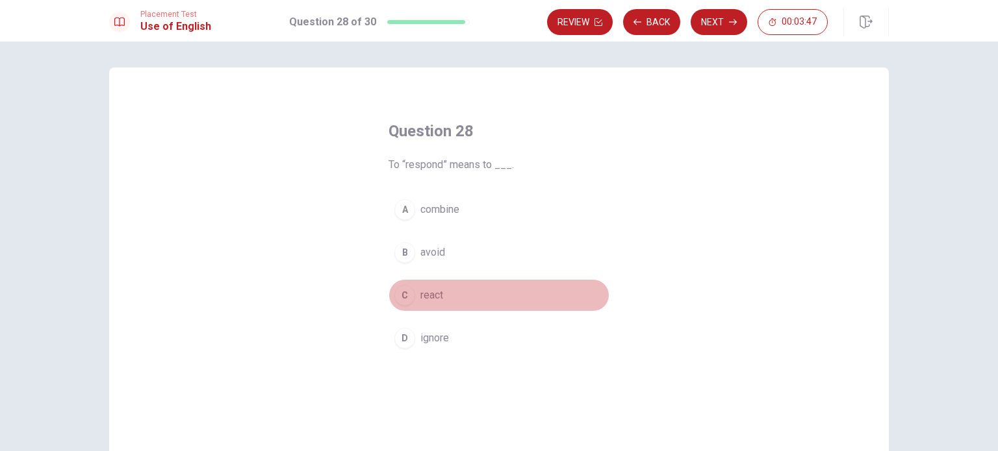
click at [434, 294] on span "react" at bounding box center [431, 296] width 23 height 16
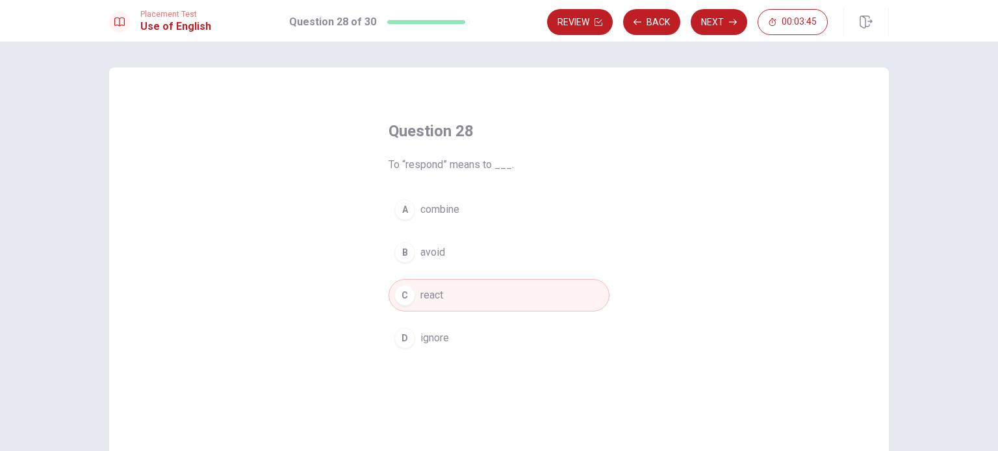
click at [714, 21] on button "Next" at bounding box center [718, 22] width 57 height 26
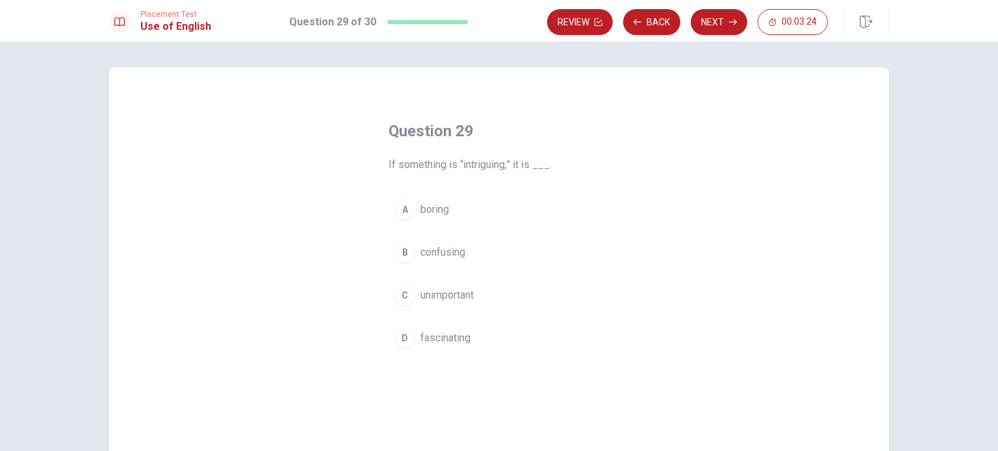
click at [451, 339] on span "fascinating" at bounding box center [445, 339] width 50 height 16
click at [715, 20] on button "Next" at bounding box center [718, 22] width 57 height 26
click at [433, 337] on span "Have" at bounding box center [431, 339] width 23 height 16
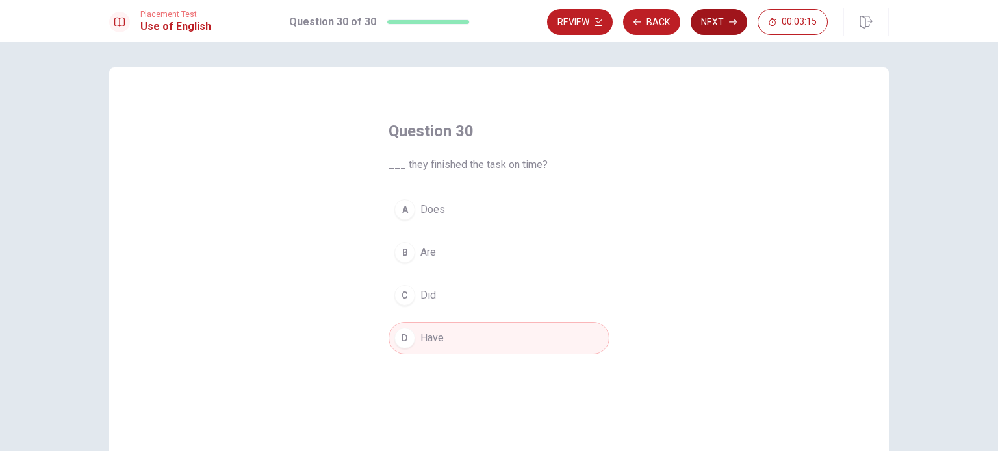
click at [725, 23] on button "Next" at bounding box center [718, 22] width 57 height 26
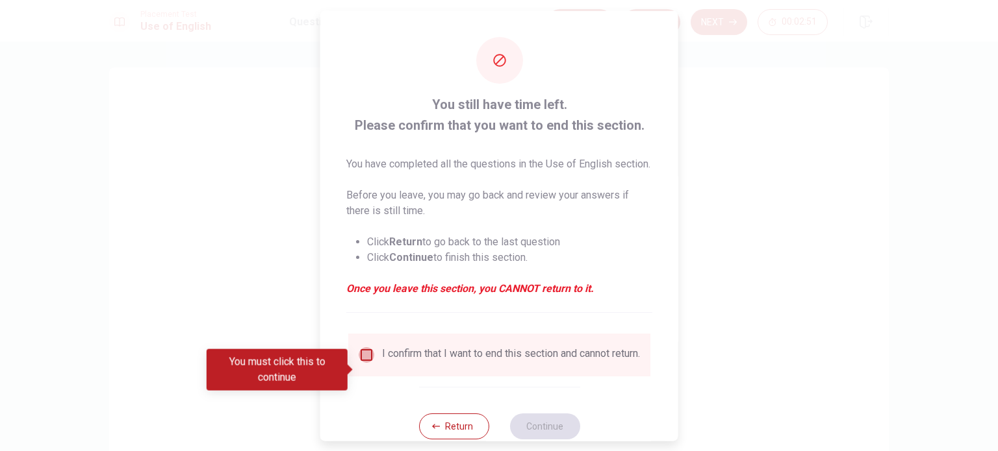
click at [364, 362] on input "You must click this to continue" at bounding box center [367, 355] width 16 height 16
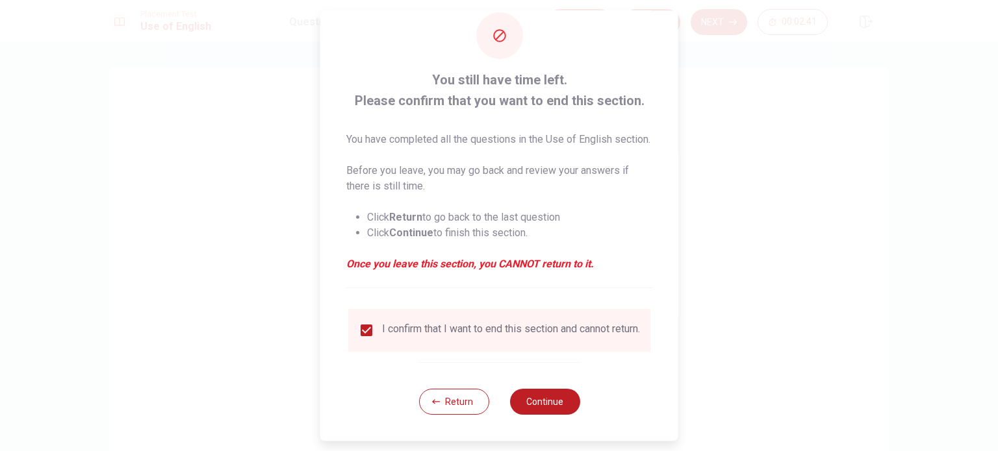
scroll to position [48, 0]
drag, startPoint x: 551, startPoint y: 403, endPoint x: 611, endPoint y: 379, distance: 64.6
click at [552, 402] on button "Continue" at bounding box center [544, 402] width 70 height 26
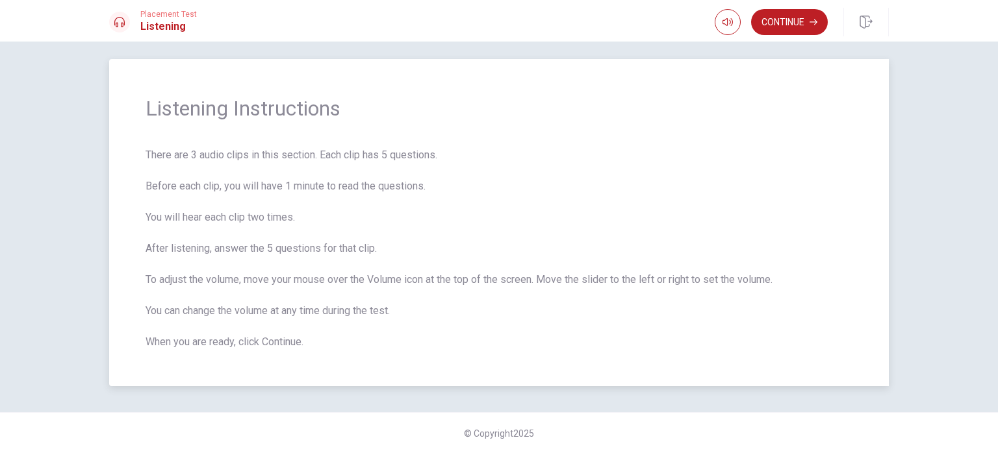
scroll to position [10, 0]
click at [725, 23] on icon "button" at bounding box center [727, 22] width 10 height 10
click at [798, 23] on button "Continue" at bounding box center [789, 22] width 77 height 26
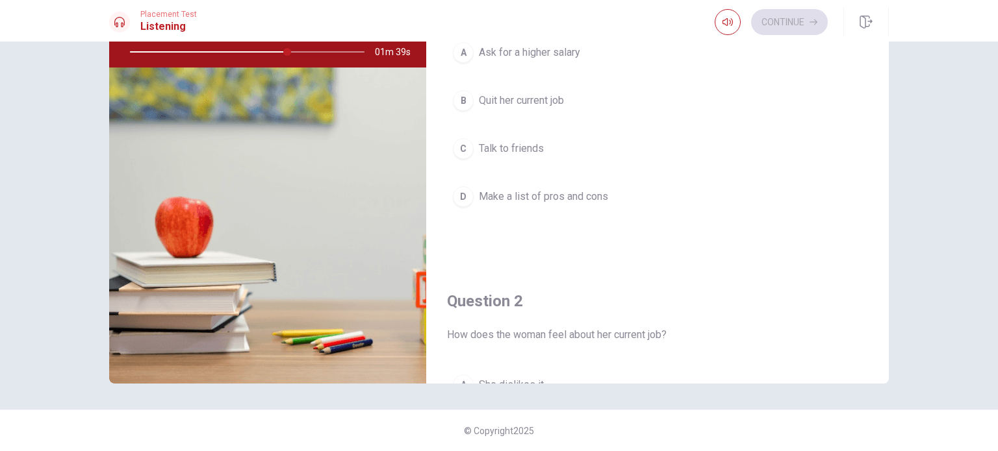
scroll to position [0, 0]
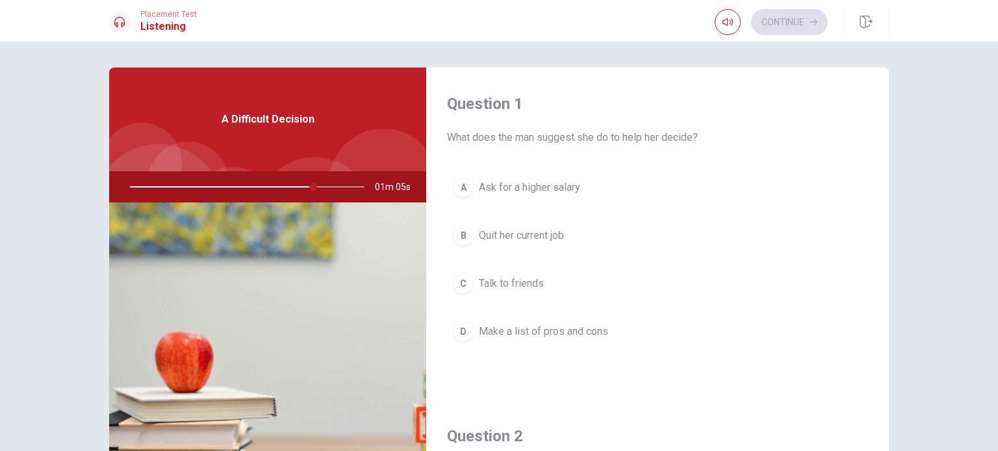
click at [522, 330] on span "Make a list of pros and cons" at bounding box center [543, 332] width 129 height 16
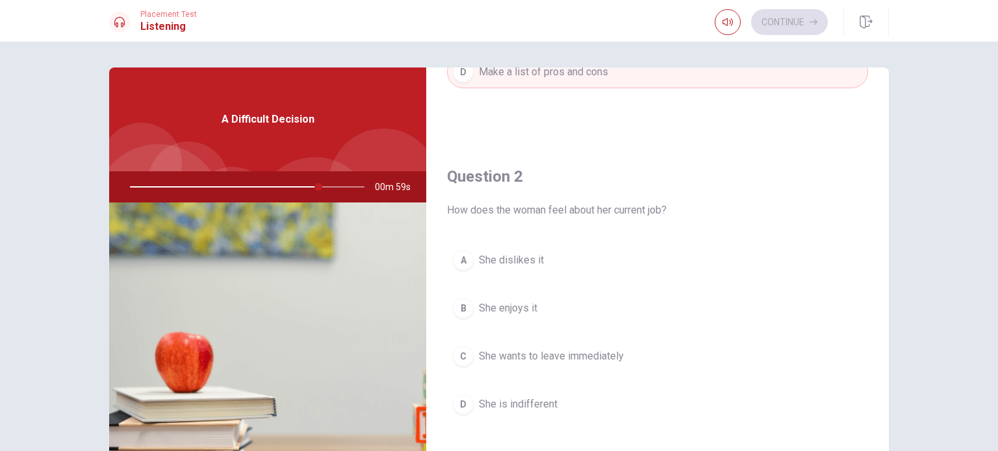
scroll to position [325, 0]
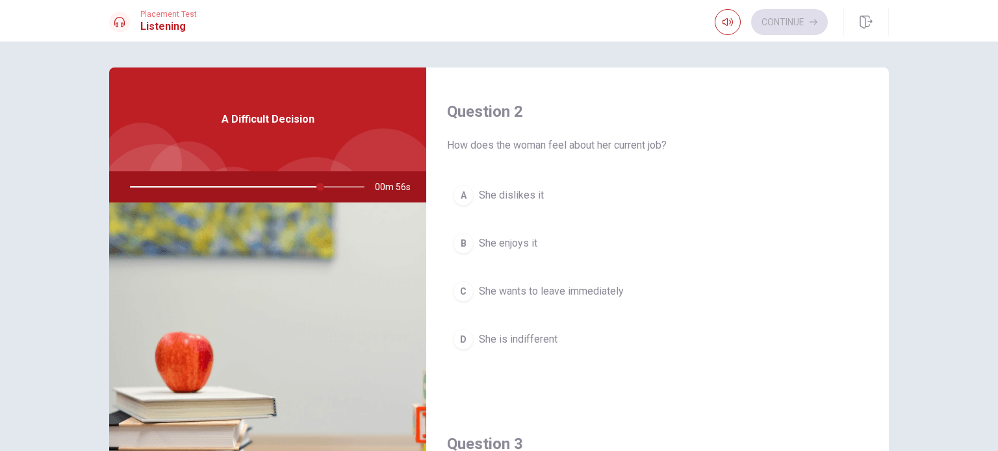
click at [512, 240] on span "She enjoys it" at bounding box center [508, 244] width 58 height 16
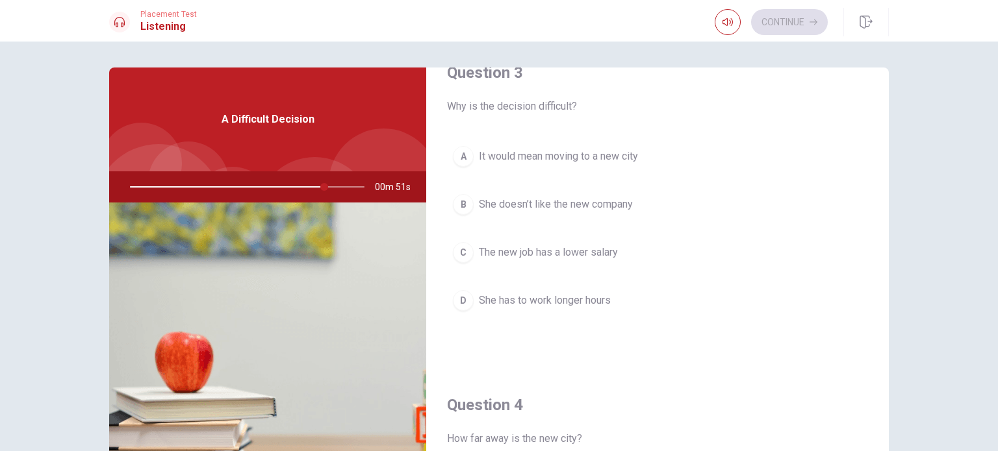
scroll to position [714, 0]
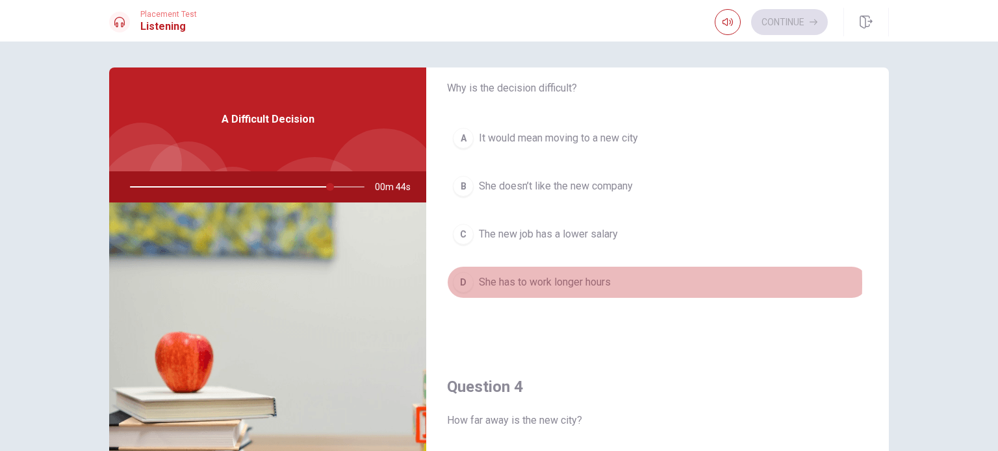
click at [518, 280] on span "She has to work longer hours" at bounding box center [545, 283] width 132 height 16
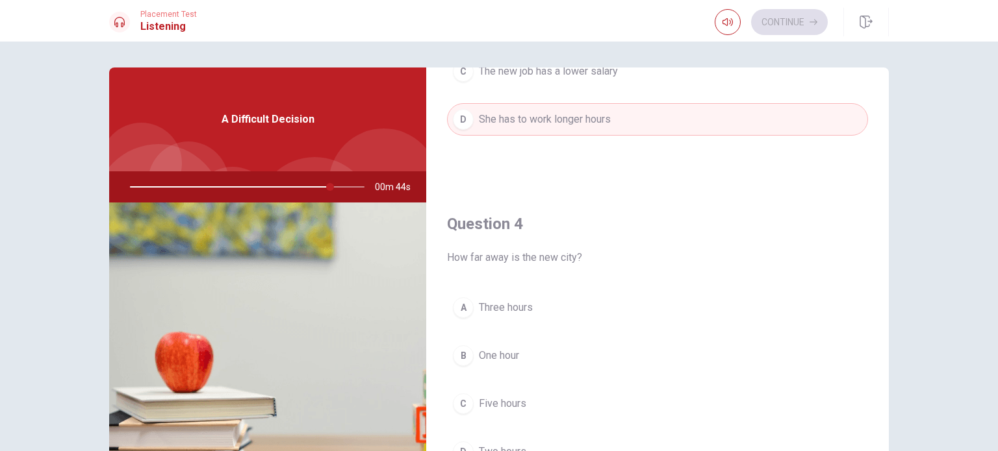
scroll to position [974, 0]
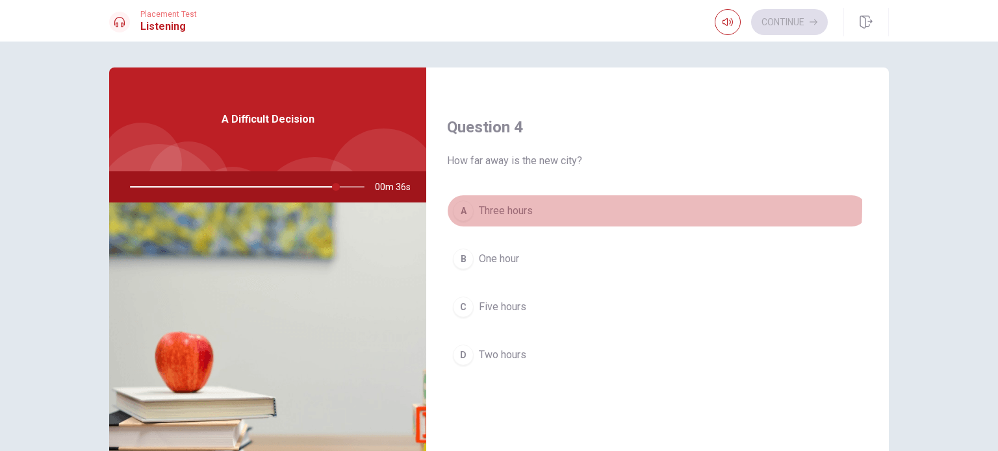
click at [497, 203] on span "Three hours" at bounding box center [506, 211] width 54 height 16
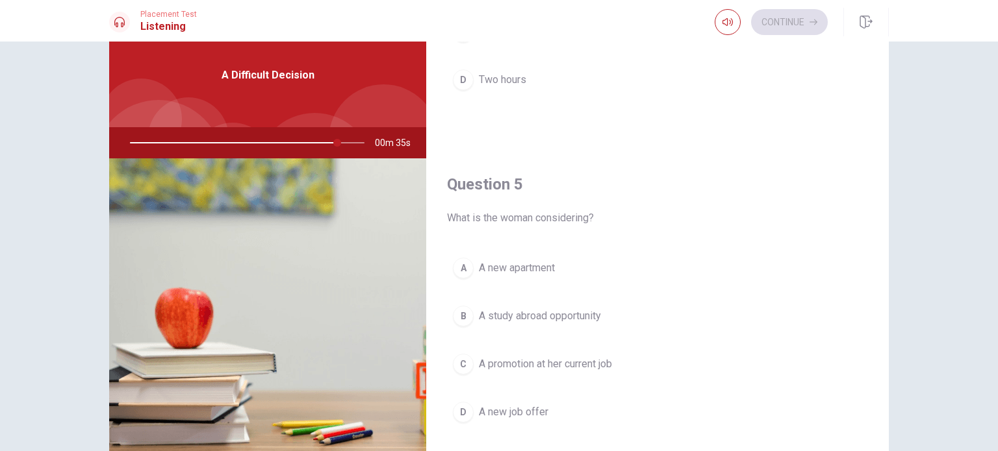
scroll to position [130, 0]
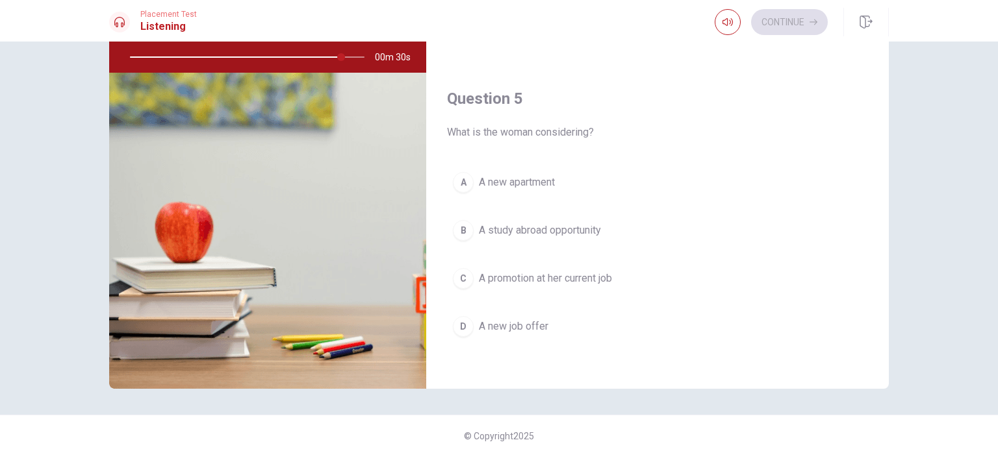
click at [513, 319] on span "A new job offer" at bounding box center [513, 327] width 69 height 16
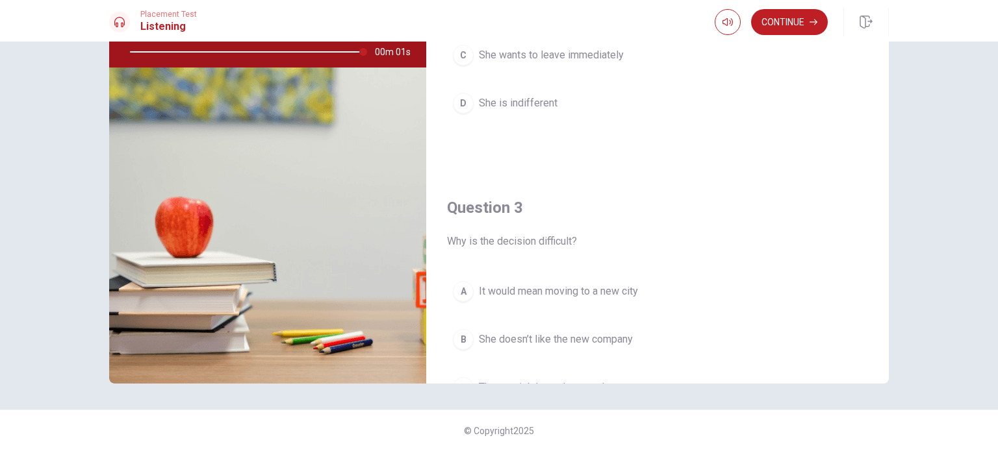
scroll to position [231, 0]
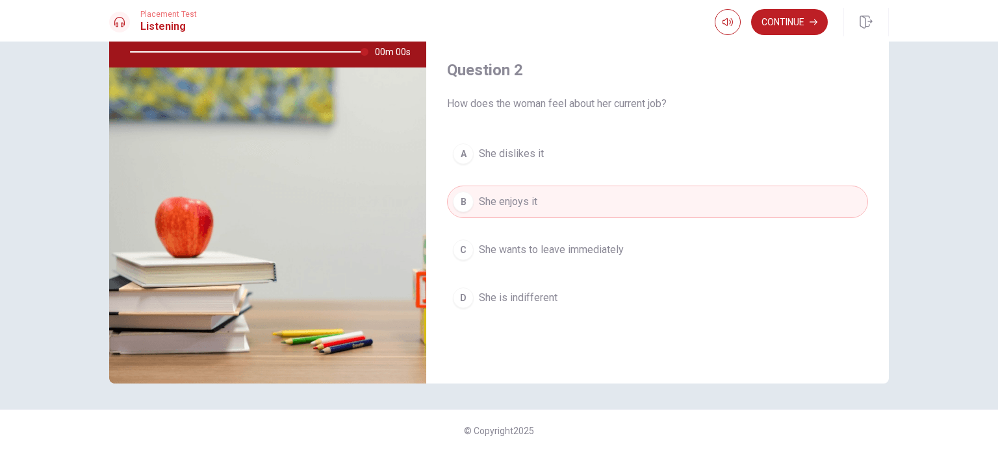
type input "0"
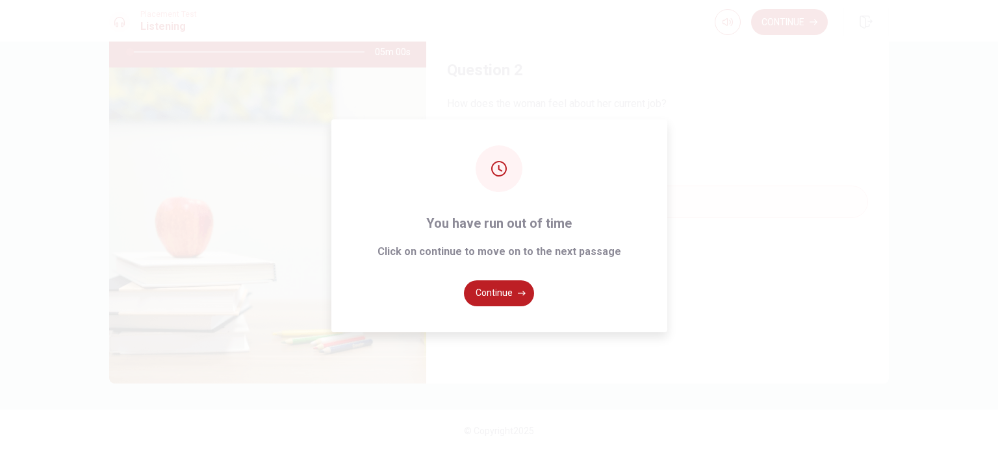
click at [498, 288] on button "Continue" at bounding box center [499, 294] width 70 height 26
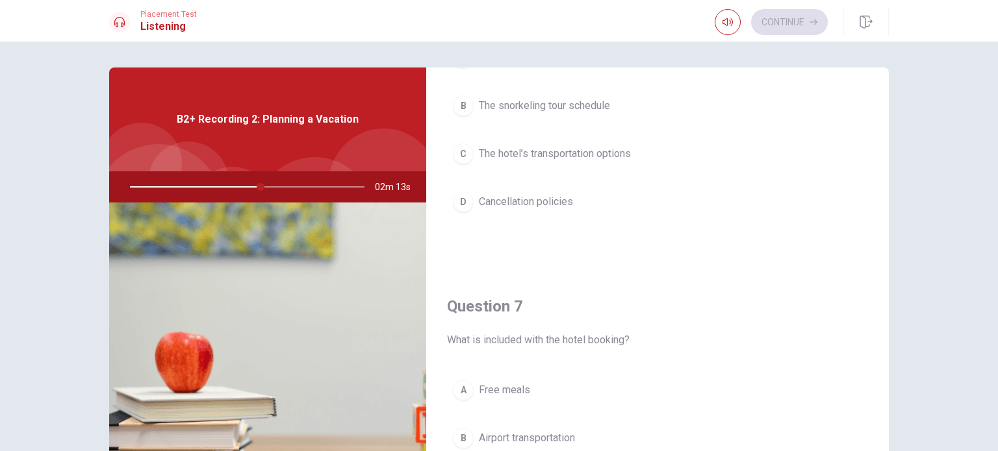
scroll to position [65, 0]
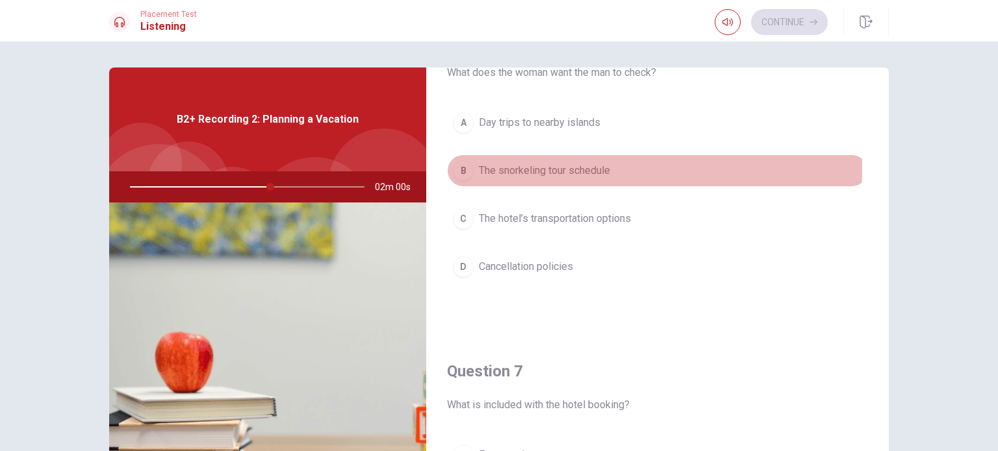
click at [534, 166] on span "The snorkeling tour schedule" at bounding box center [544, 171] width 131 height 16
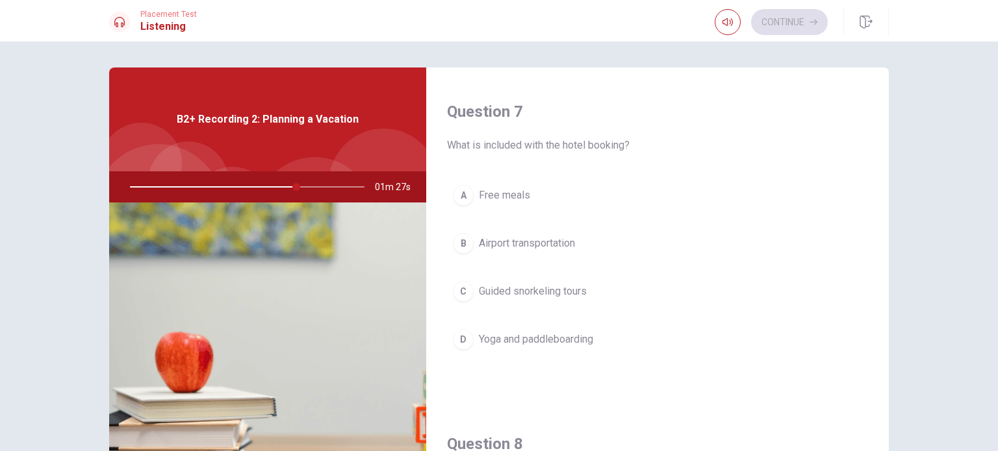
scroll to position [390, 0]
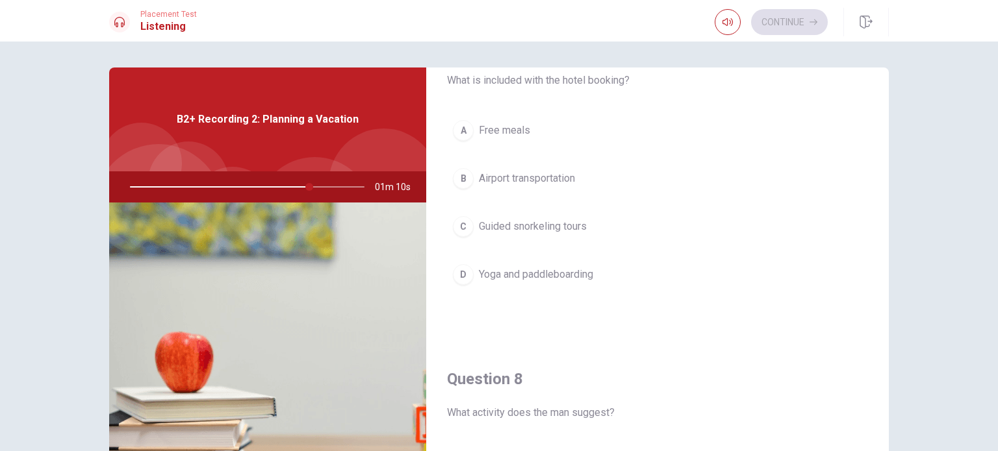
click at [519, 223] on span "Guided snorkeling tours" at bounding box center [533, 227] width 108 height 16
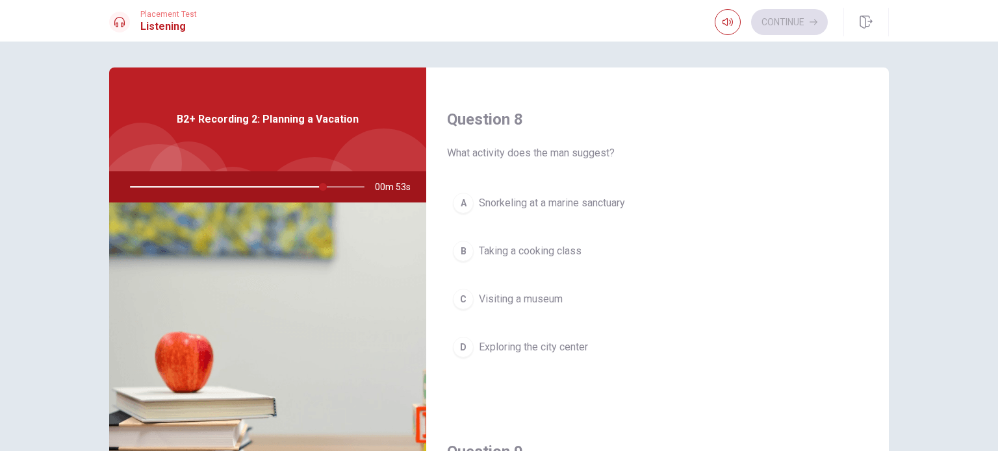
scroll to position [649, 0]
click at [516, 246] on span "Taking a cooking class" at bounding box center [530, 252] width 103 height 16
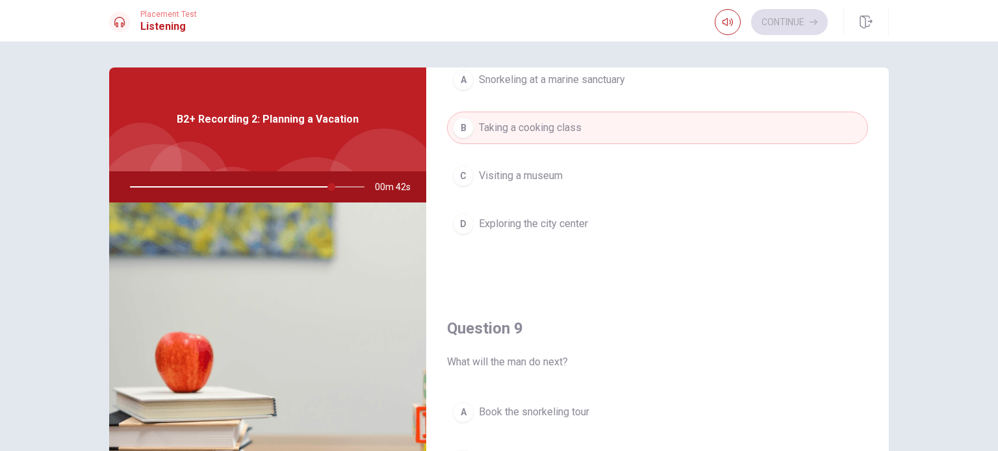
scroll to position [779, 0]
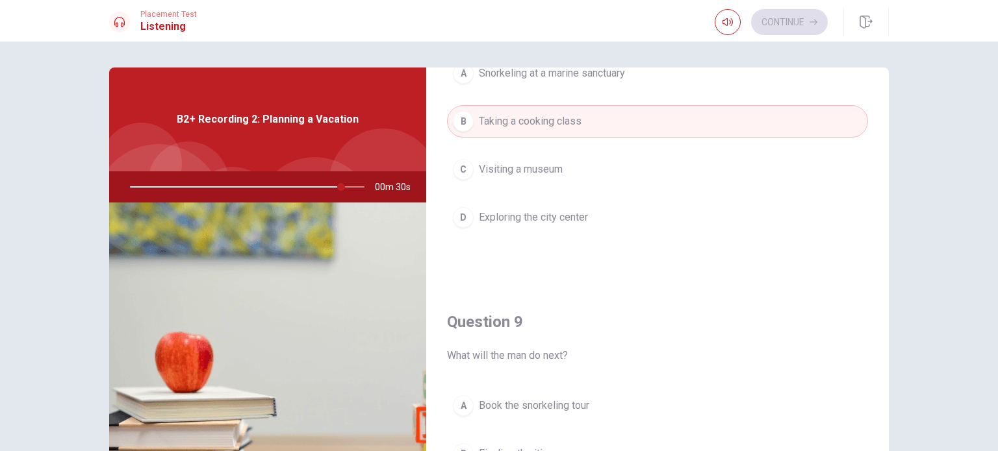
click at [522, 214] on span "Exploring the city center" at bounding box center [533, 218] width 109 height 16
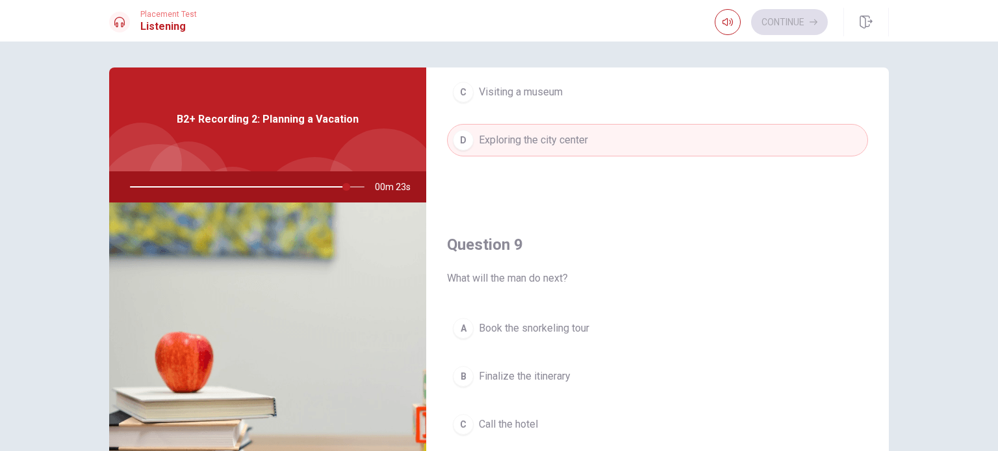
scroll to position [714, 0]
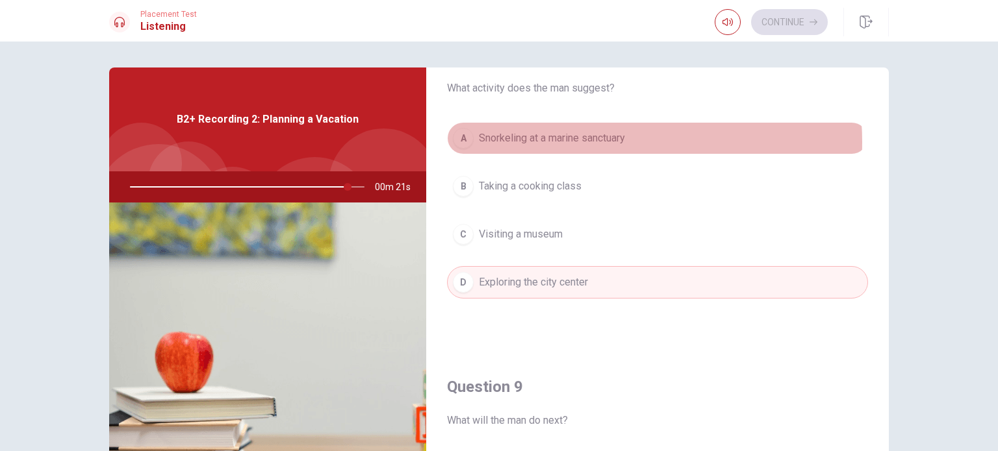
click at [570, 140] on span "Snorkeling at a marine sanctuary" at bounding box center [552, 139] width 146 height 16
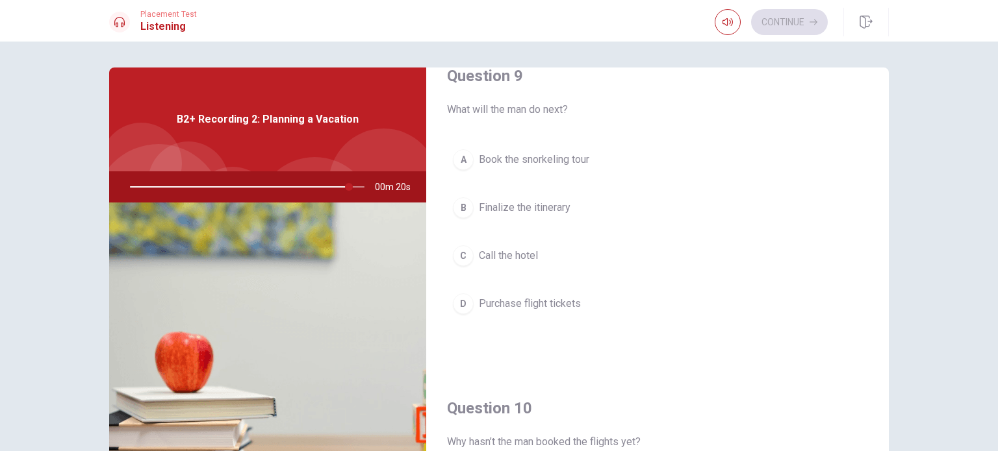
scroll to position [1039, 0]
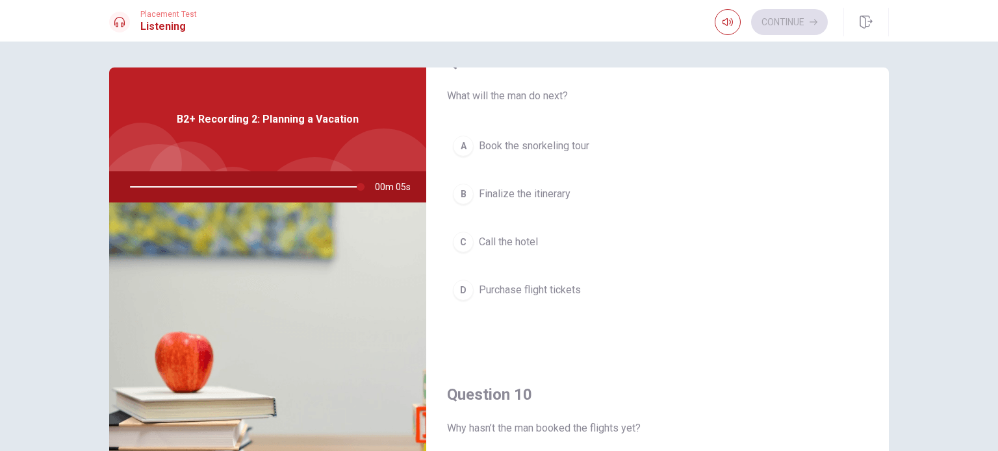
click at [523, 235] on span "Call the hotel" at bounding box center [508, 242] width 59 height 16
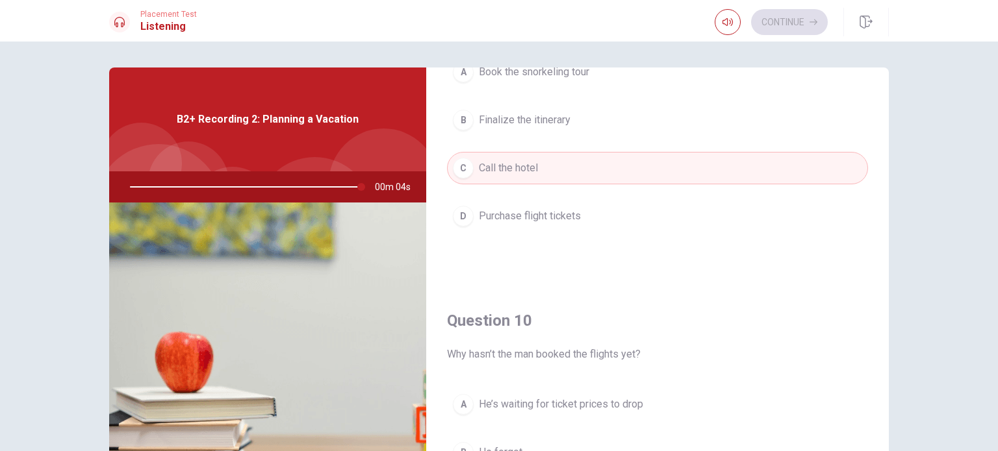
scroll to position [1205, 0]
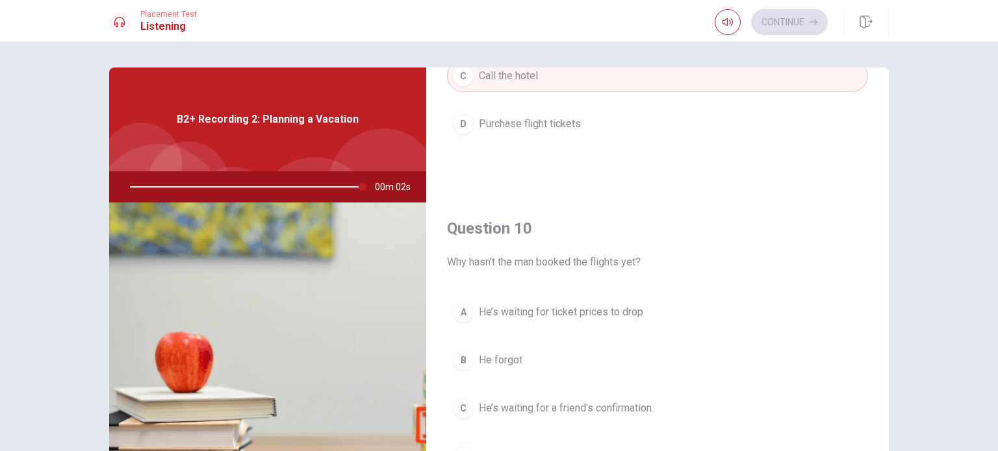
click at [527, 307] on span "He’s waiting for ticket prices to drop" at bounding box center [561, 313] width 164 height 16
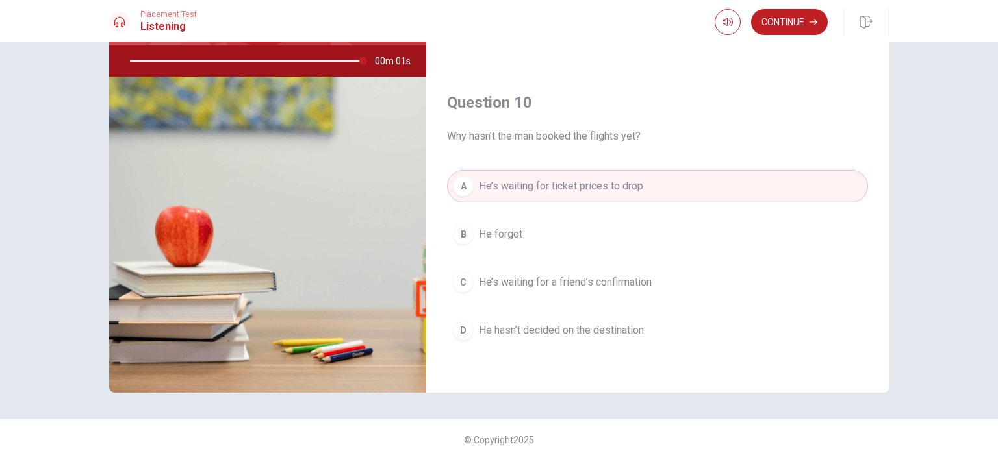
scroll to position [135, 0]
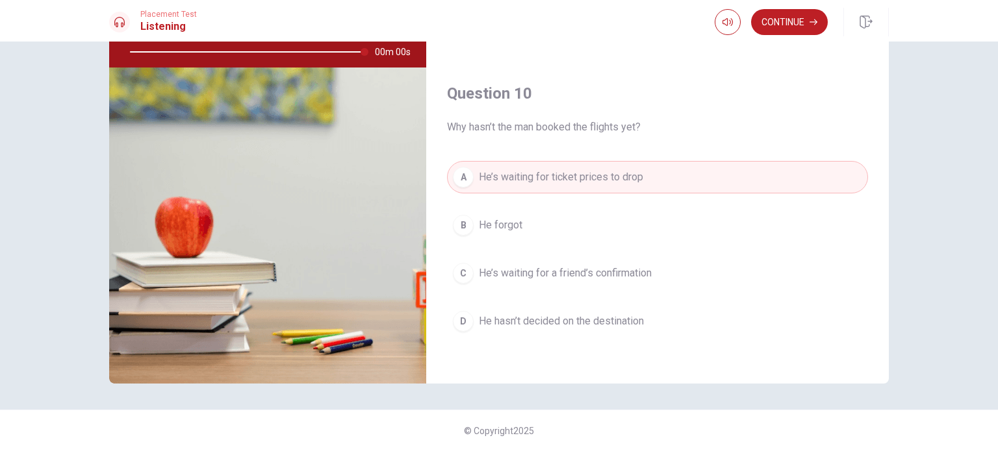
type input "0"
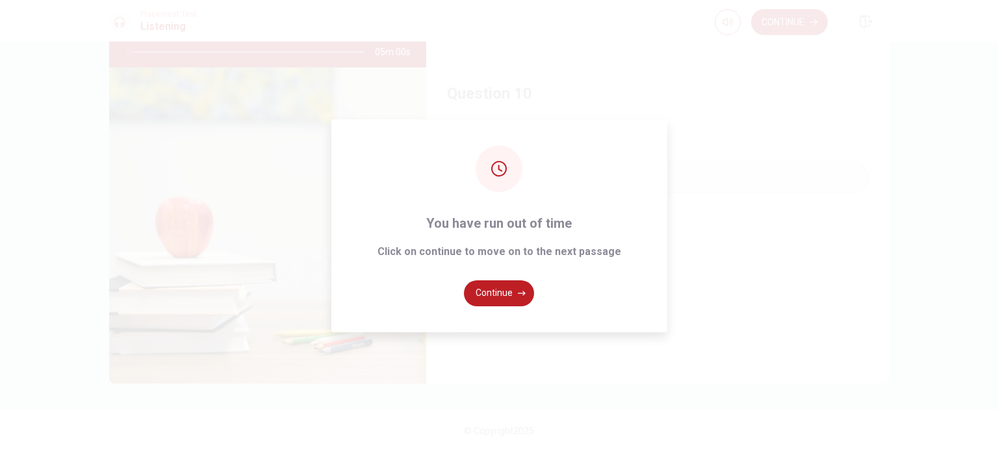
click at [505, 293] on button "Continue" at bounding box center [499, 294] width 70 height 26
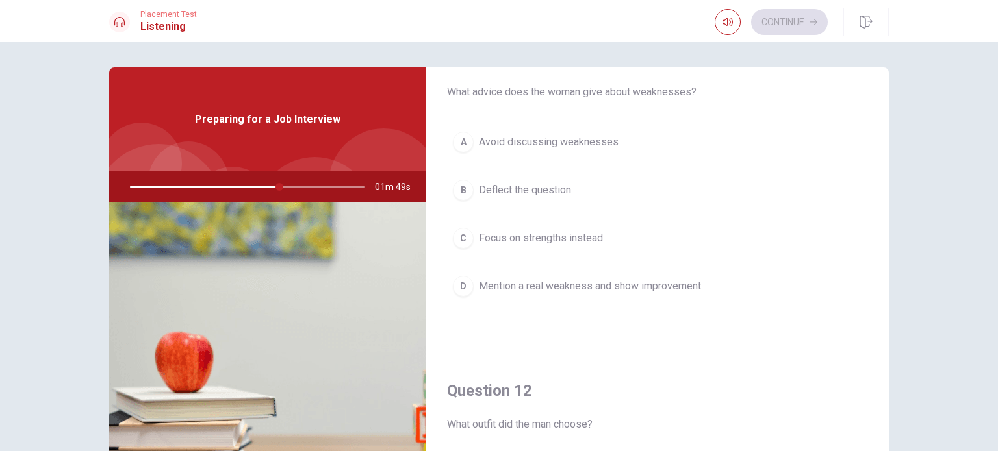
scroll to position [0, 0]
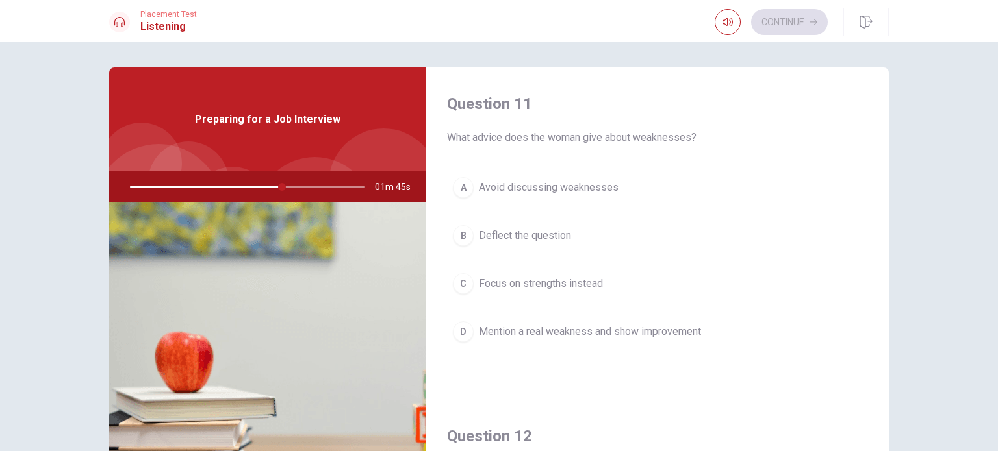
click at [557, 186] on span "Avoid discussing weaknesses" at bounding box center [549, 188] width 140 height 16
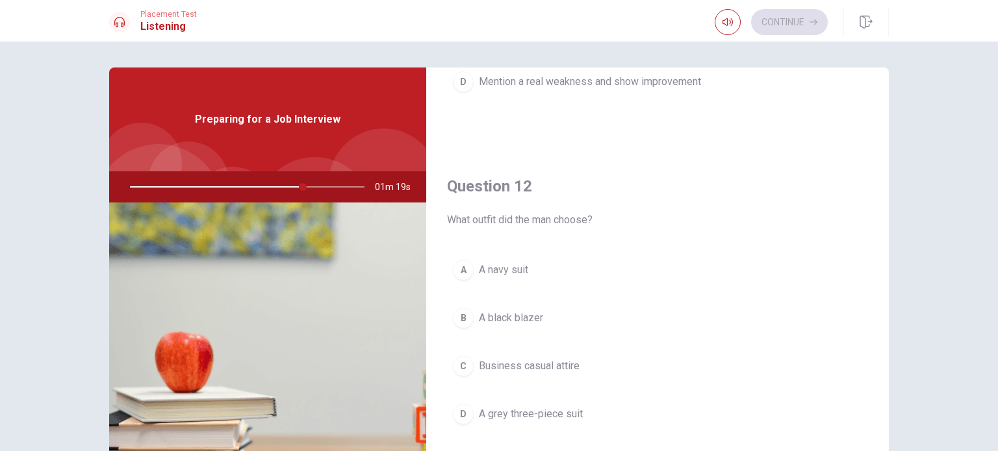
scroll to position [325, 0]
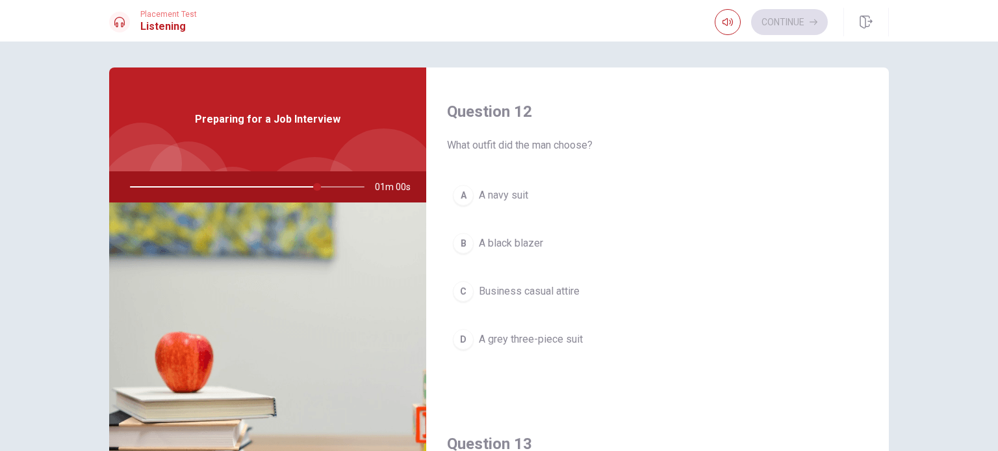
drag, startPoint x: 510, startPoint y: 288, endPoint x: 518, endPoint y: 294, distance: 9.7
click at [510, 288] on span "Business casual attire" at bounding box center [529, 292] width 101 height 16
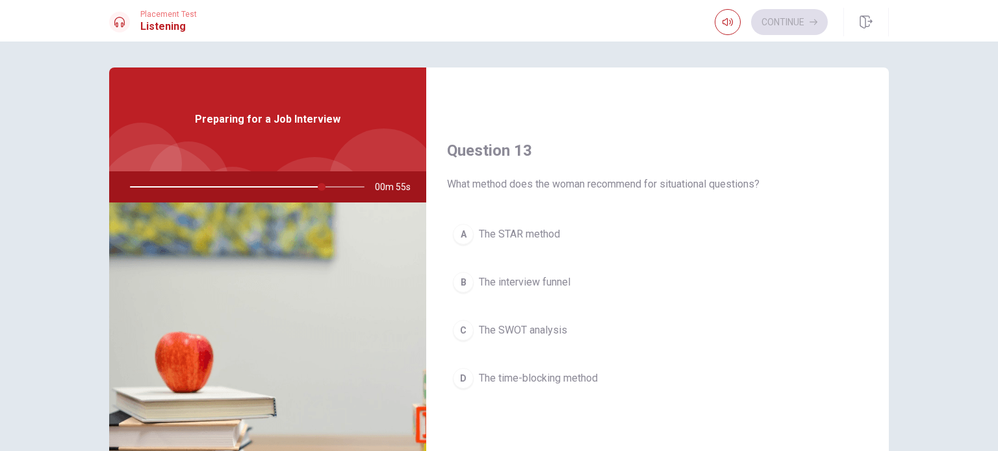
scroll to position [649, 0]
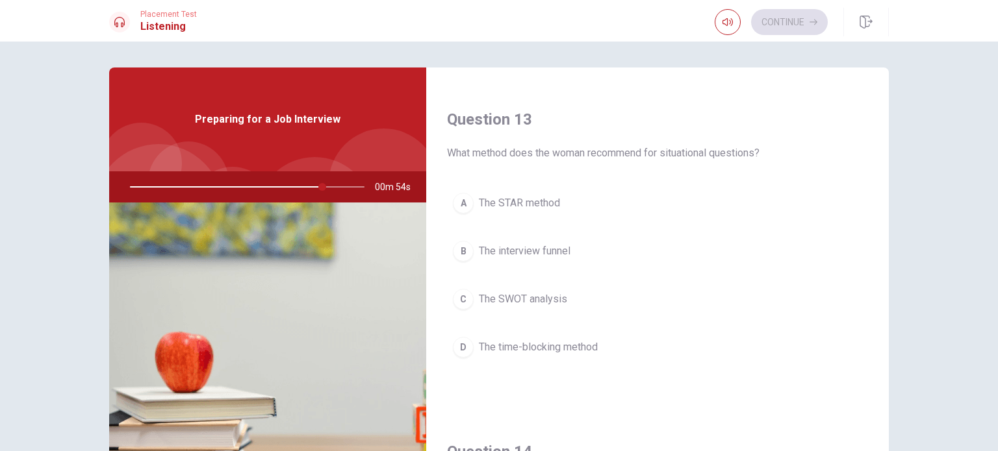
click at [526, 199] on span "The STAR method" at bounding box center [519, 203] width 81 height 16
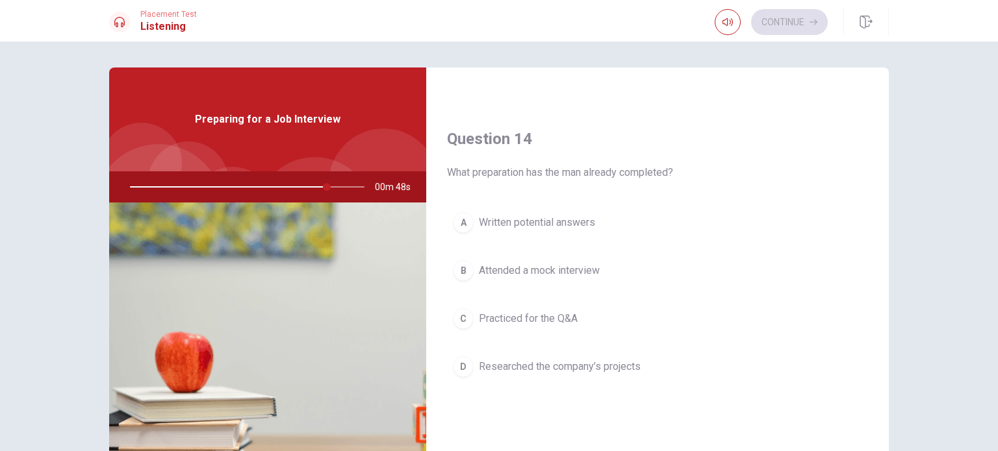
scroll to position [974, 0]
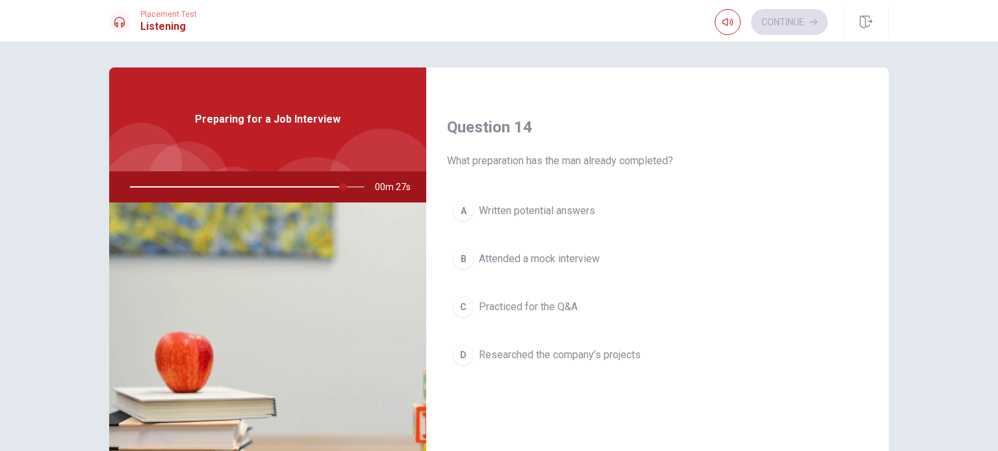
click at [511, 255] on span "Attended a mock interview" at bounding box center [539, 259] width 121 height 16
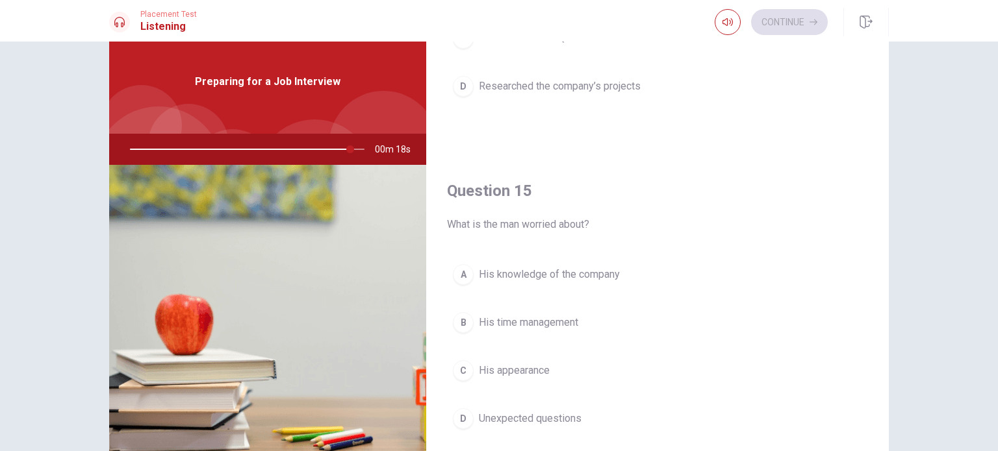
scroll to position [65, 0]
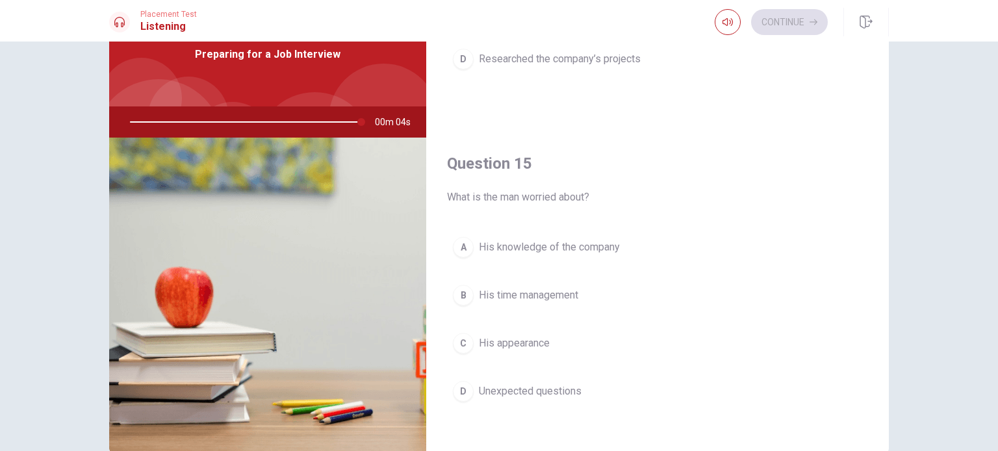
click at [516, 288] on span "His time management" at bounding box center [528, 296] width 99 height 16
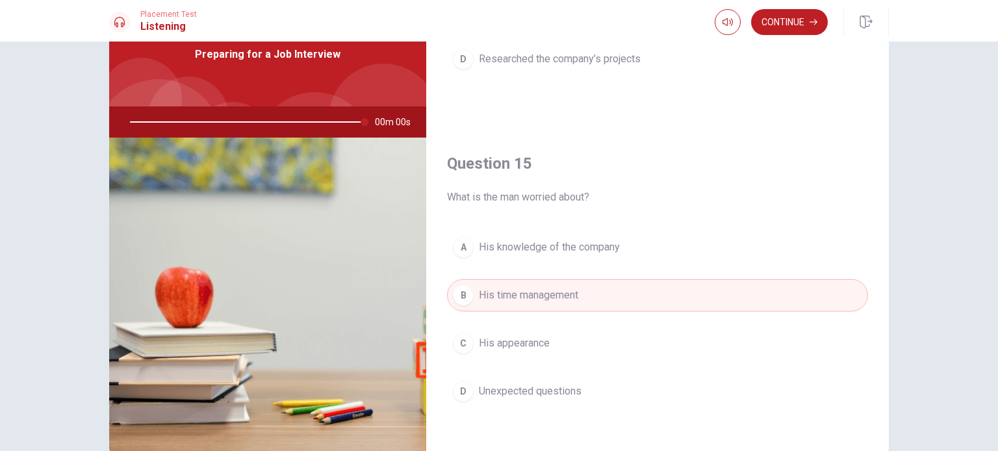
type input "0"
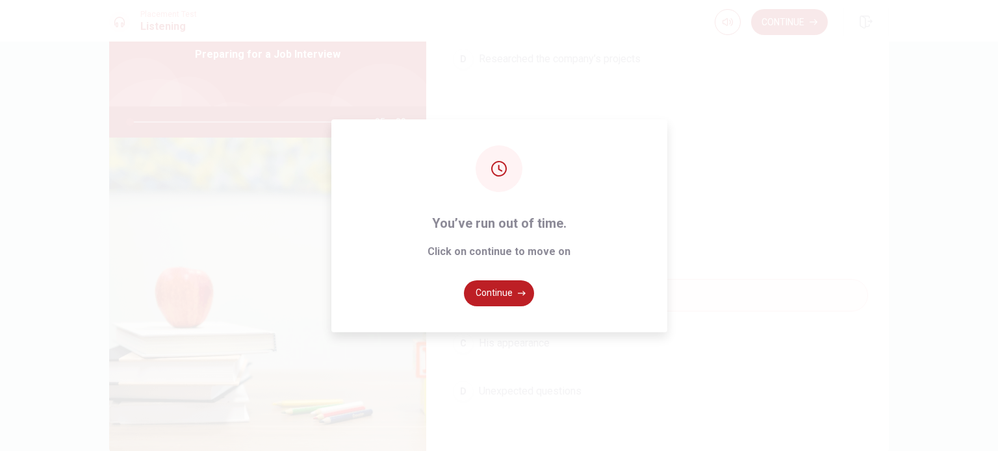
click at [511, 383] on div "You’ve run out of time. Click on continue to move on Continue" at bounding box center [499, 225] width 998 height 451
click at [508, 290] on button "Continue" at bounding box center [499, 294] width 70 height 26
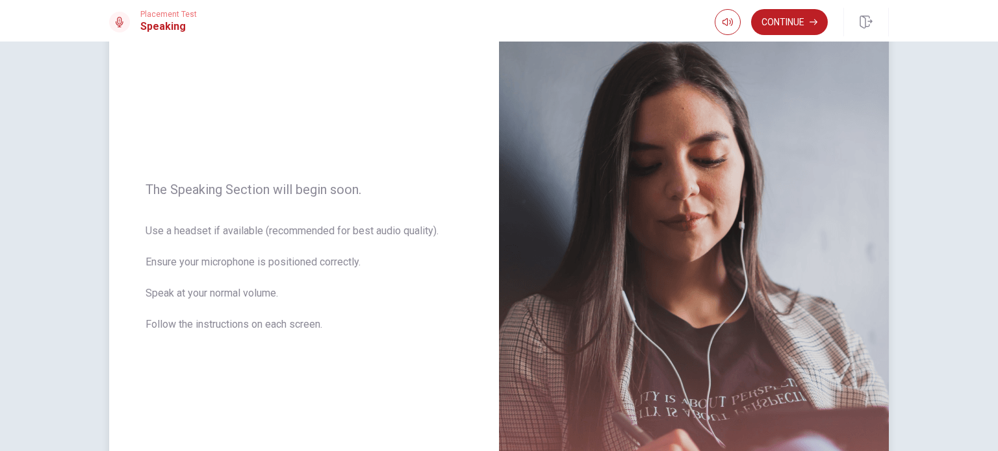
scroll to position [0, 0]
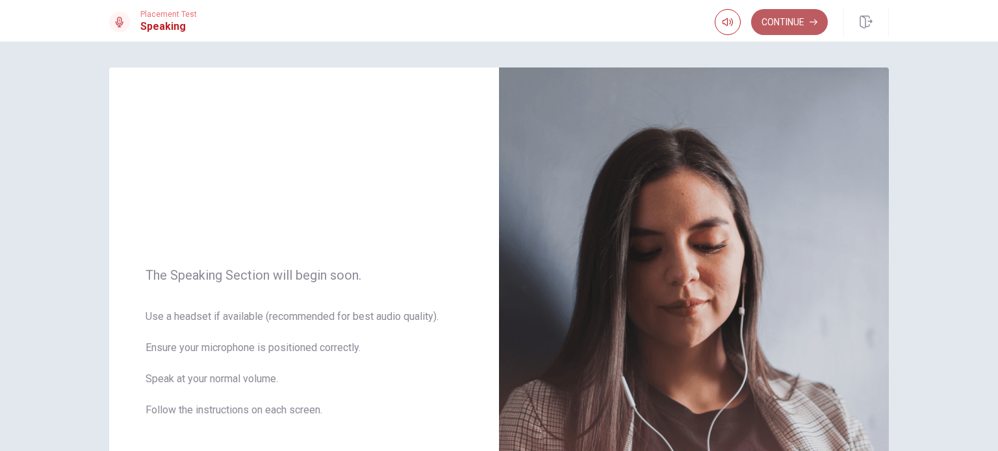
click at [805, 23] on button "Continue" at bounding box center [789, 22] width 77 height 26
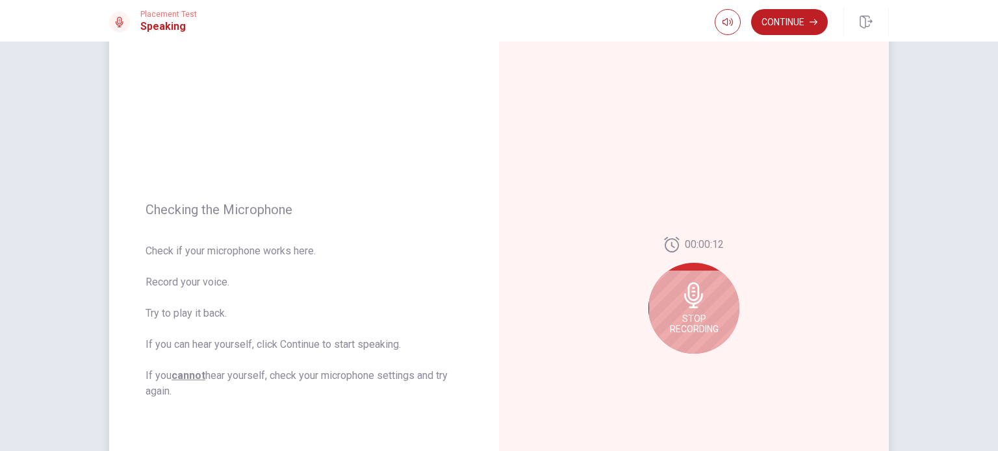
scroll to position [130, 0]
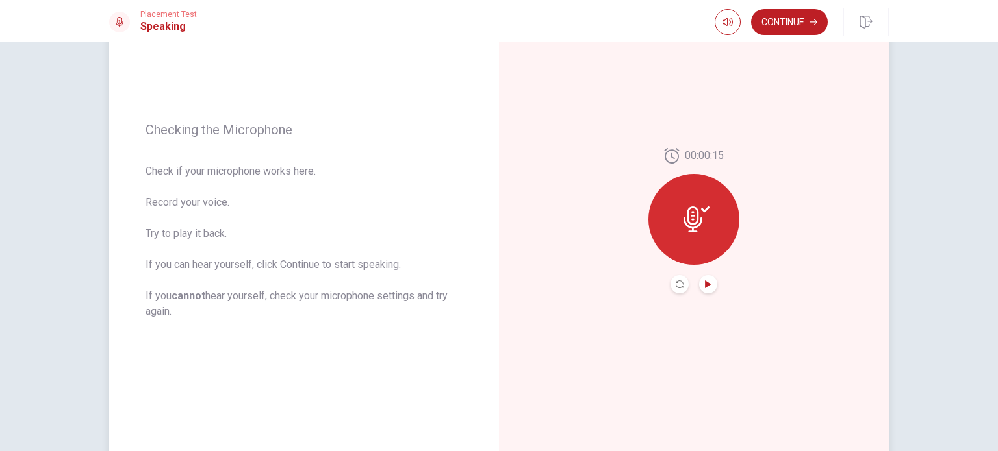
click at [705, 286] on icon "Play Audio" at bounding box center [708, 285] width 6 height 8
click at [793, 20] on button "Continue" at bounding box center [789, 22] width 77 height 26
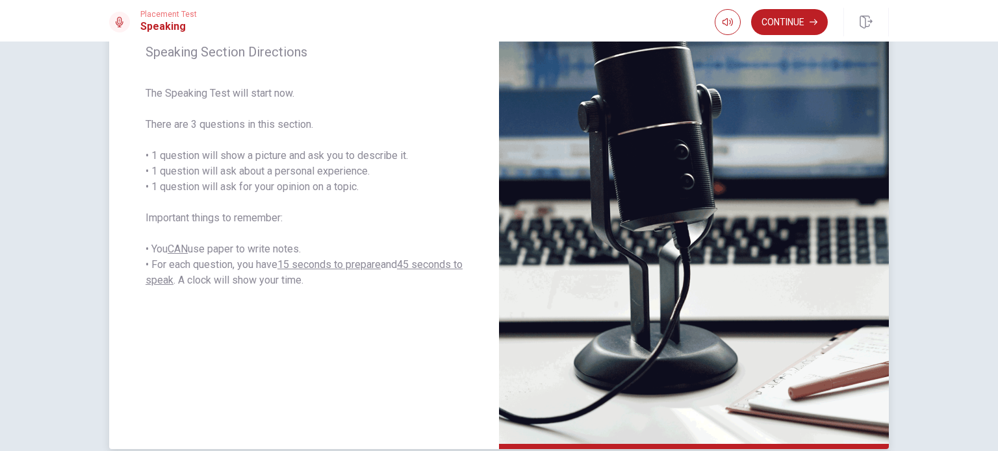
scroll to position [249, 0]
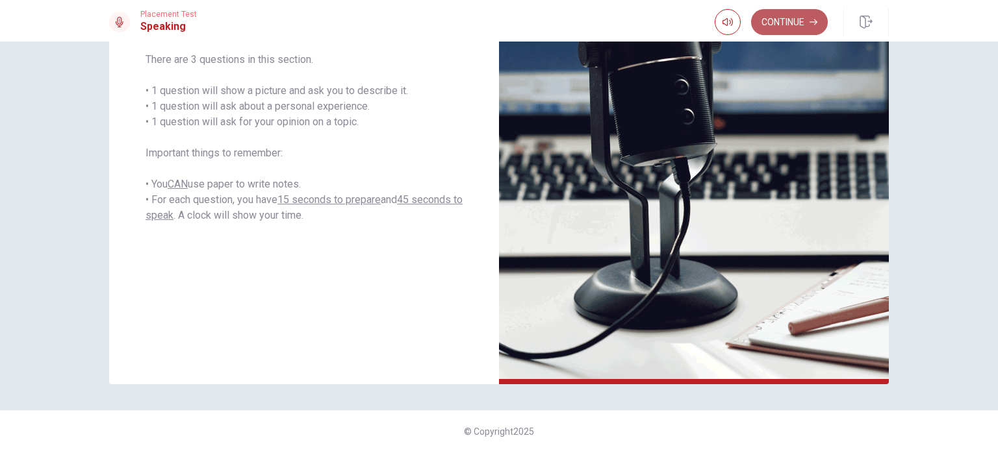
click at [794, 20] on button "Continue" at bounding box center [789, 22] width 77 height 26
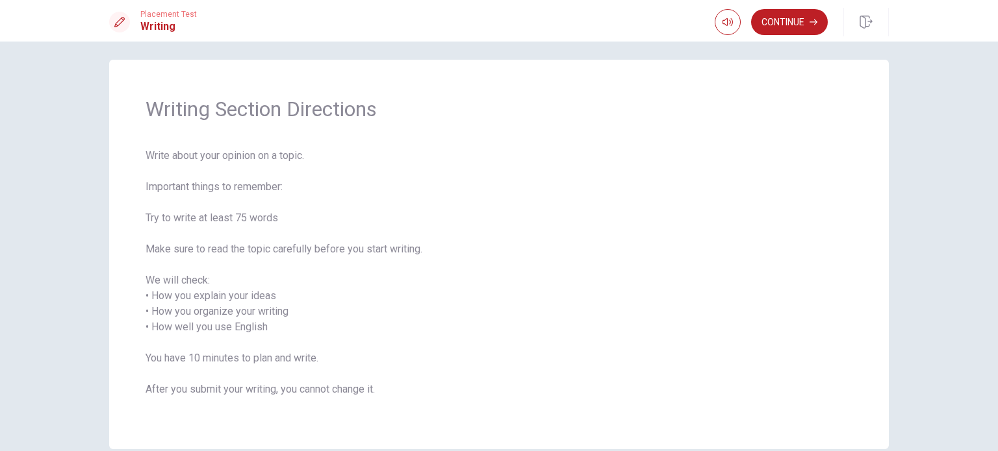
scroll to position [73, 0]
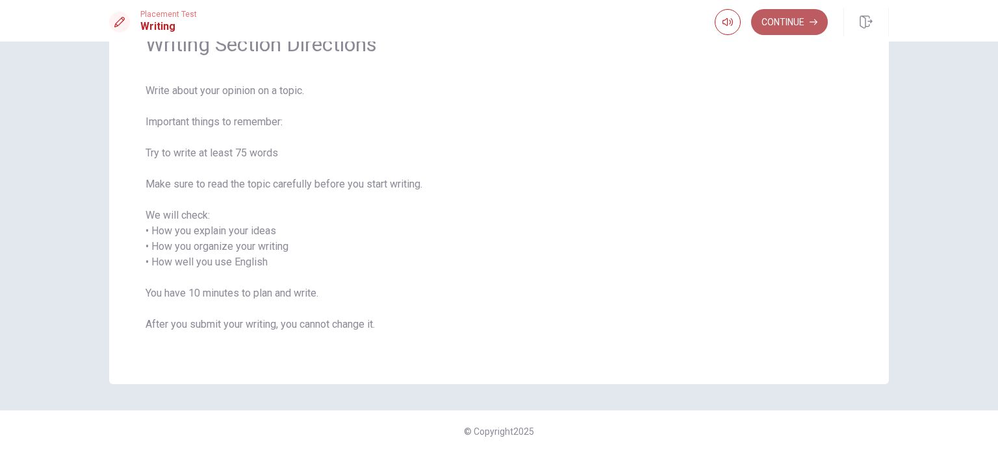
click at [785, 27] on button "Continue" at bounding box center [789, 22] width 77 height 26
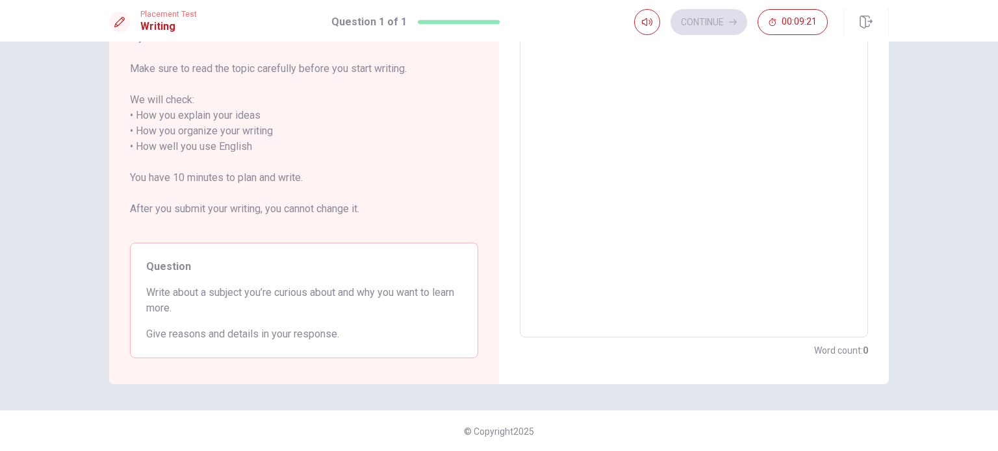
scroll to position [27, 0]
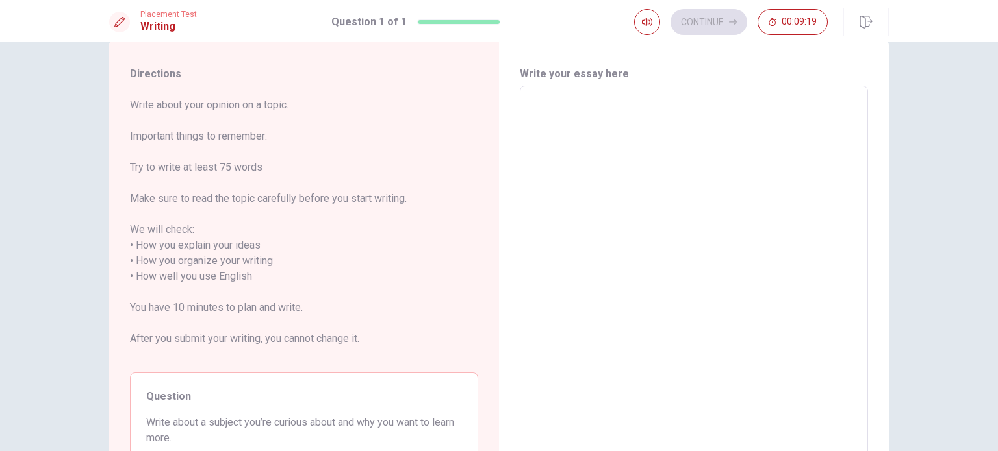
click at [590, 121] on textarea at bounding box center [694, 277] width 330 height 360
click at [593, 121] on textarea at bounding box center [694, 277] width 330 height 360
click at [579, 106] on textarea at bounding box center [694, 277] width 330 height 360
type textarea "i"
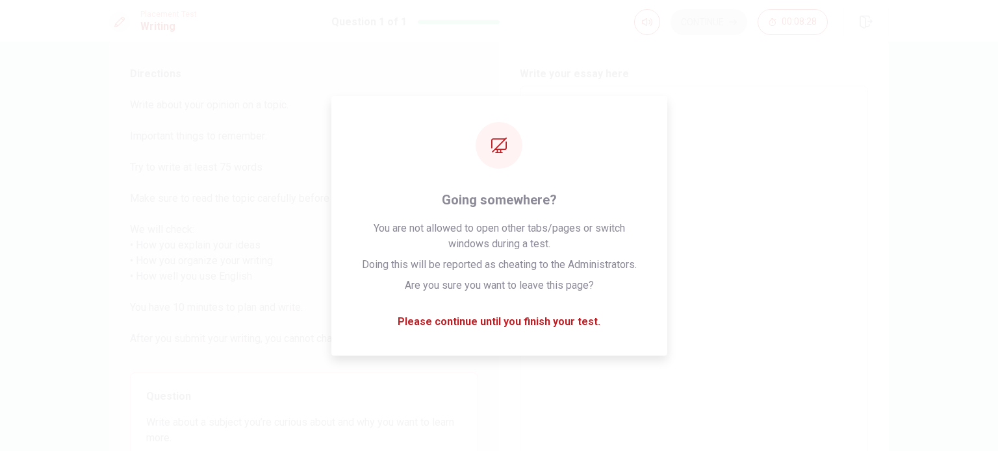
type textarea "x"
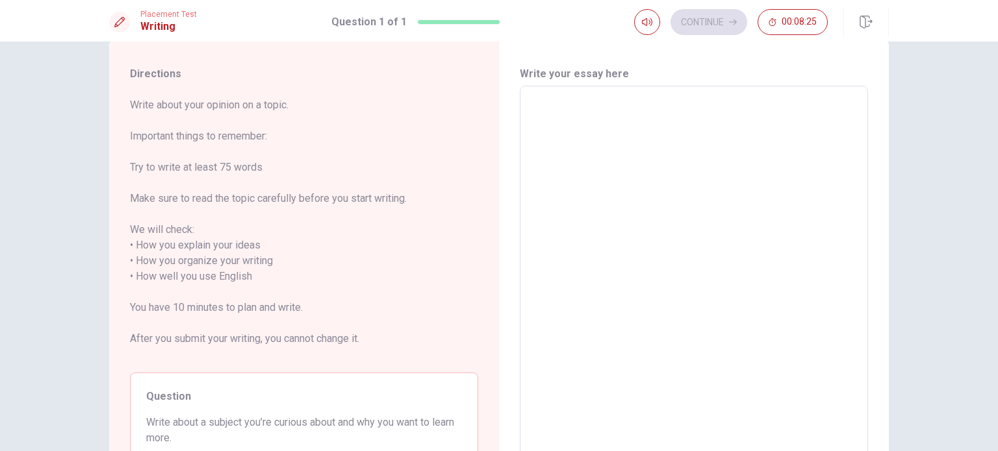
click at [766, 137] on textarea at bounding box center [694, 277] width 330 height 360
click at [625, 147] on textarea at bounding box center [694, 277] width 330 height 360
type textarea "i"
type textarea "x"
type textarea "ia"
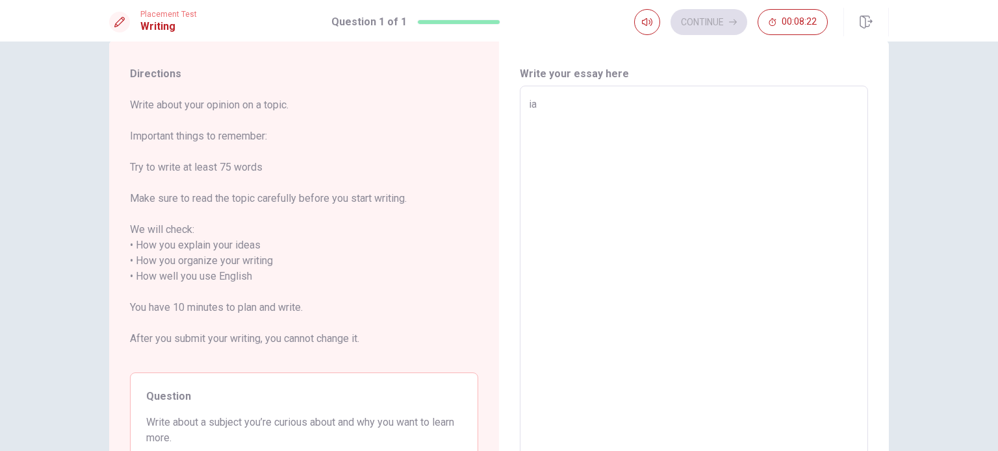
type textarea "x"
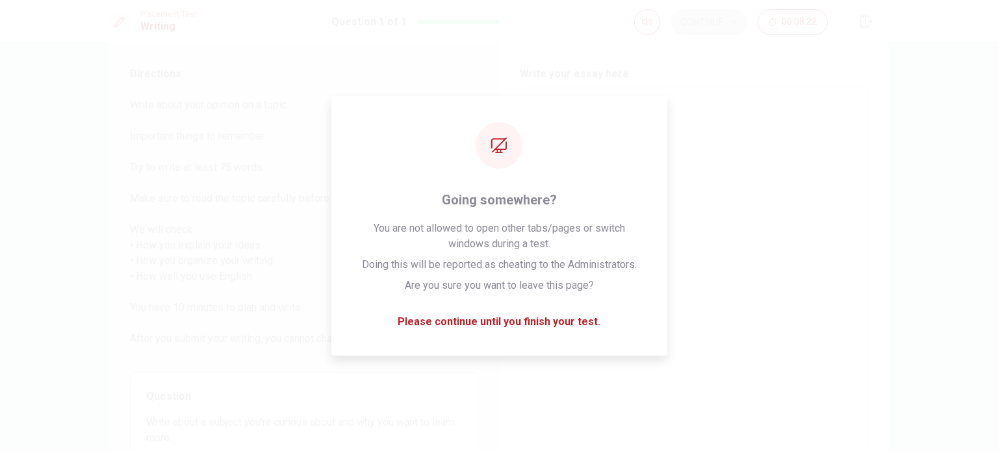
type textarea "iam"
type textarea "x"
type textarea "i澳门"
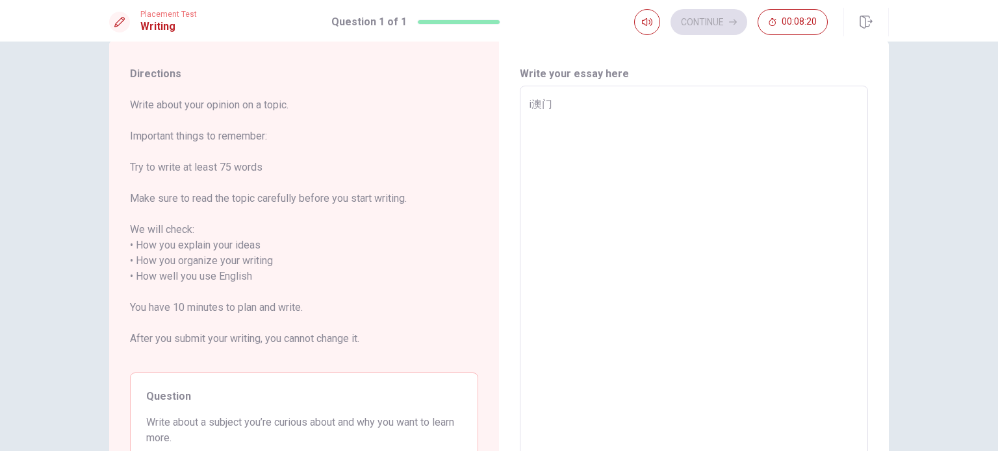
click at [640, 124] on textarea "i澳门" at bounding box center [694, 277] width 330 height 360
drag, startPoint x: 571, startPoint y: 111, endPoint x: 472, endPoint y: 97, distance: 99.8
click at [472, 97] on div "Directions Write about your opinion on a topic. Important things to remember: T…" at bounding box center [498, 277] width 779 height 474
type textarea "x"
type textarea "I"
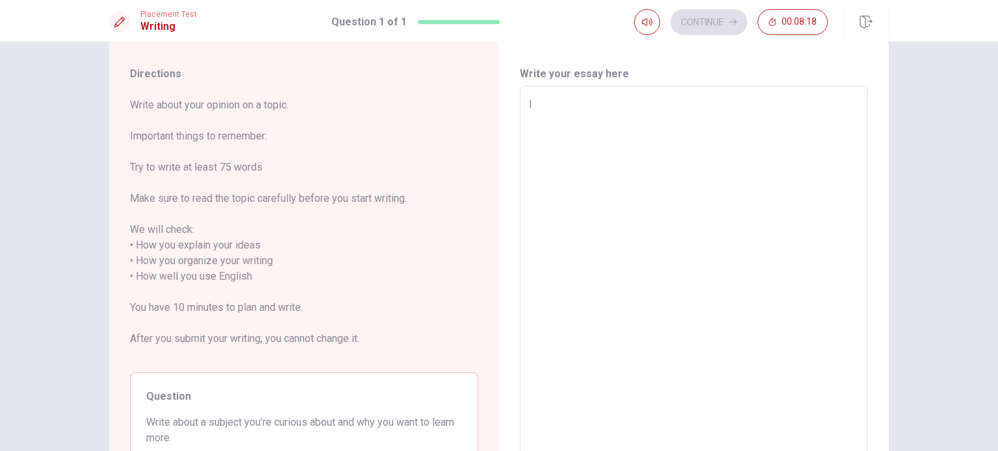
type textarea "x"
type textarea "I"
type textarea "x"
type textarea "I a"
type textarea "x"
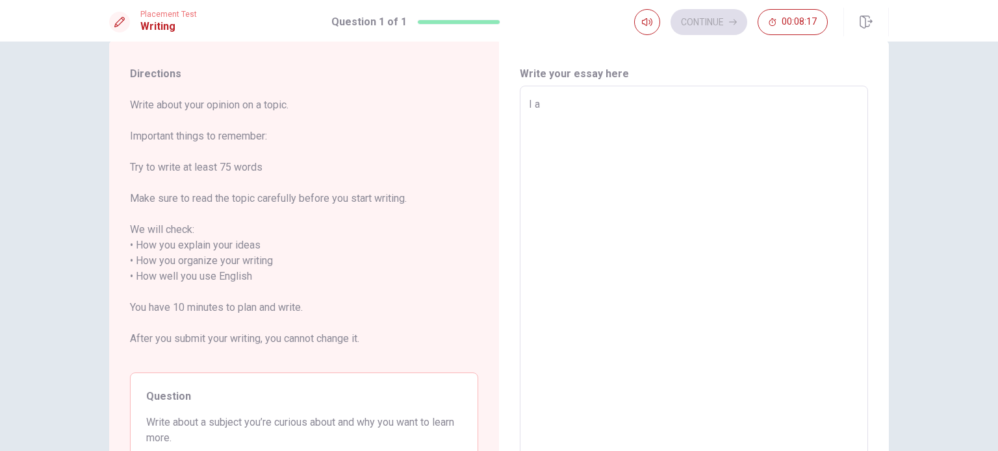
type textarea "I am"
type textarea "x"
type textarea "I am"
type textarea "x"
type textarea "I am c"
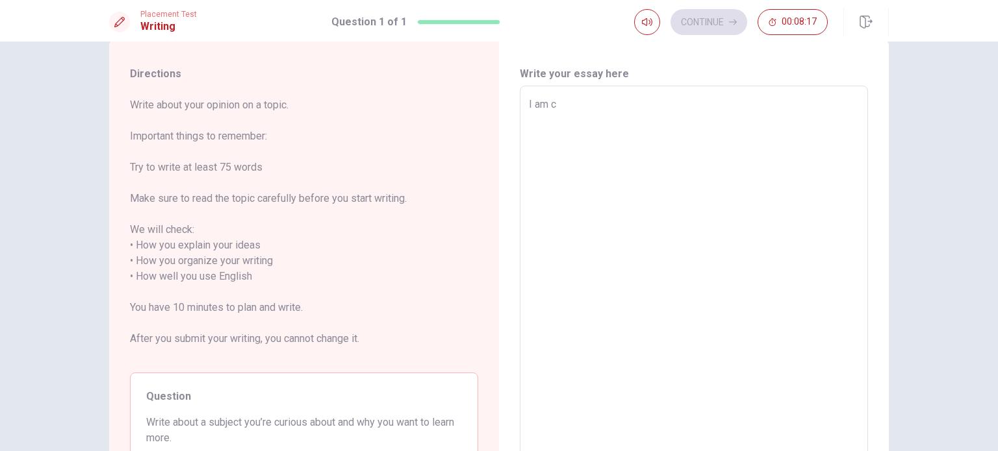
type textarea "x"
type textarea "I am cu"
type textarea "x"
type textarea "I am cur"
type textarea "x"
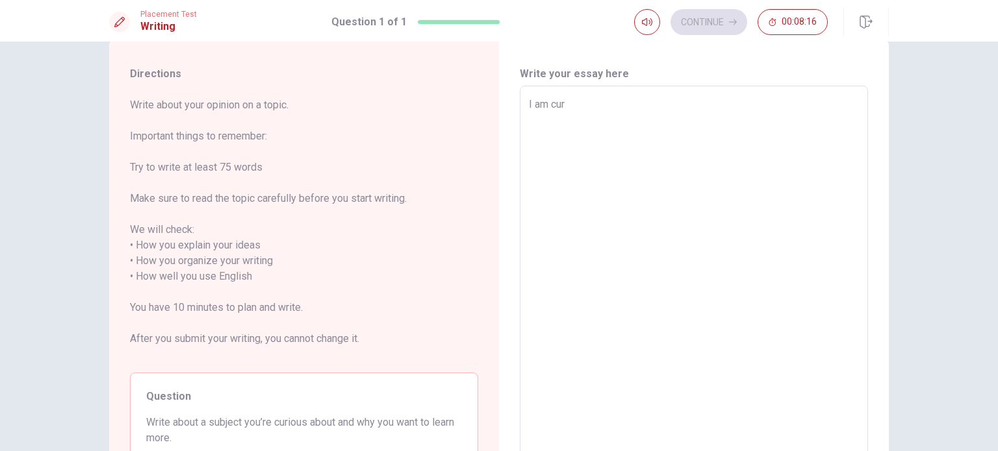
type textarea "I am curi"
type textarea "x"
type textarea "I am curio"
type textarea "x"
type textarea "I am curiou"
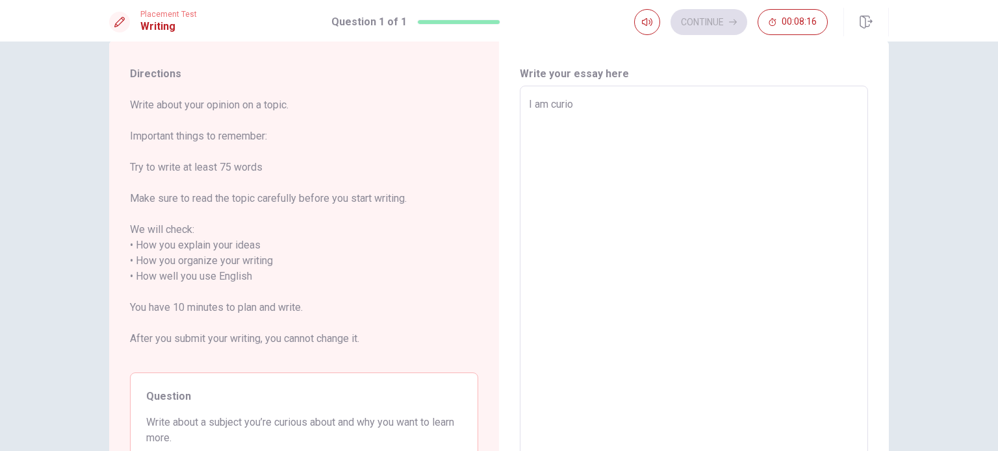
type textarea "x"
type textarea "I am curious"
type textarea "x"
type textarea "I am curious"
type textarea "x"
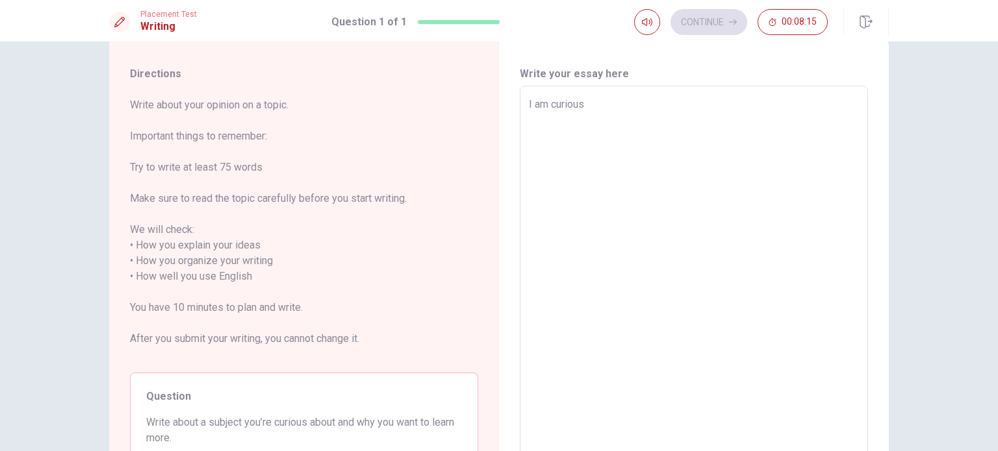
type textarea "I am curious a"
type textarea "x"
type textarea "I am curious ab"
type textarea "x"
type textarea "I am curious abo"
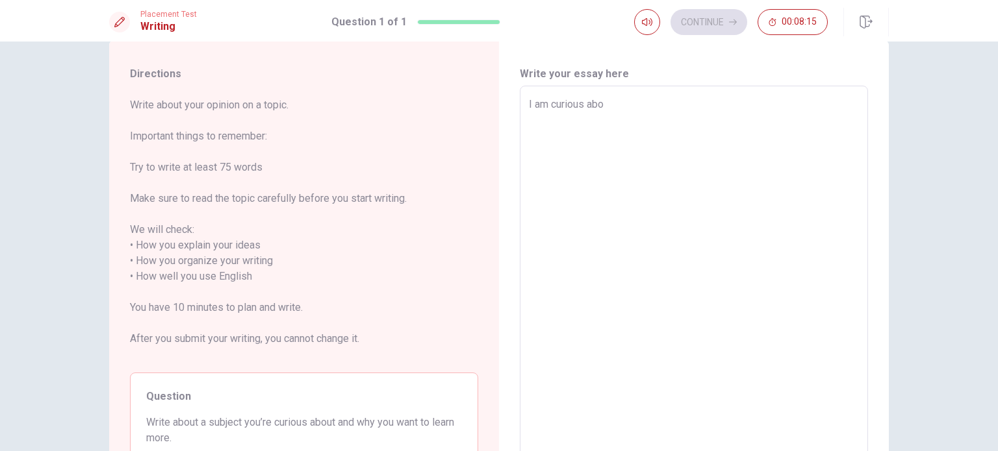
type textarea "x"
type textarea "I am curious abou"
type textarea "x"
type textarea "I am curious about"
type textarea "x"
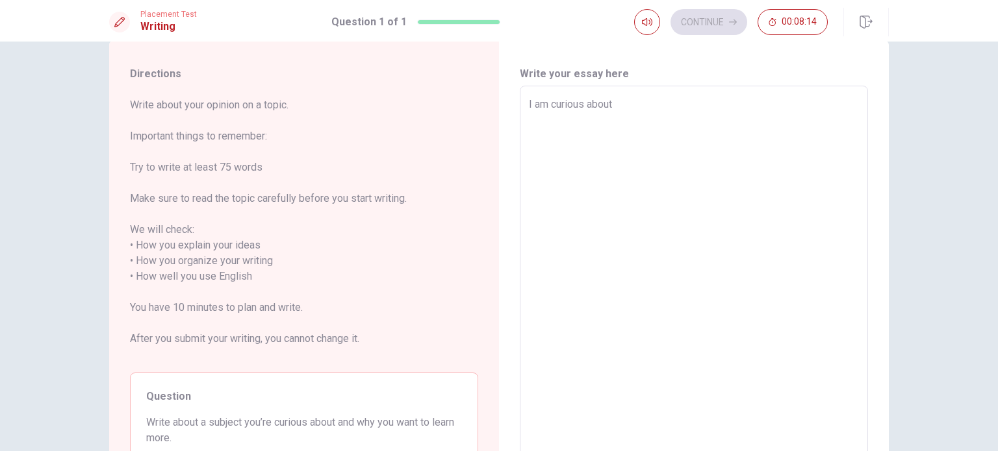
type textarea "I am curious about"
type textarea "x"
type textarea "I am curious about t"
type textarea "x"
type textarea "I am curious about th"
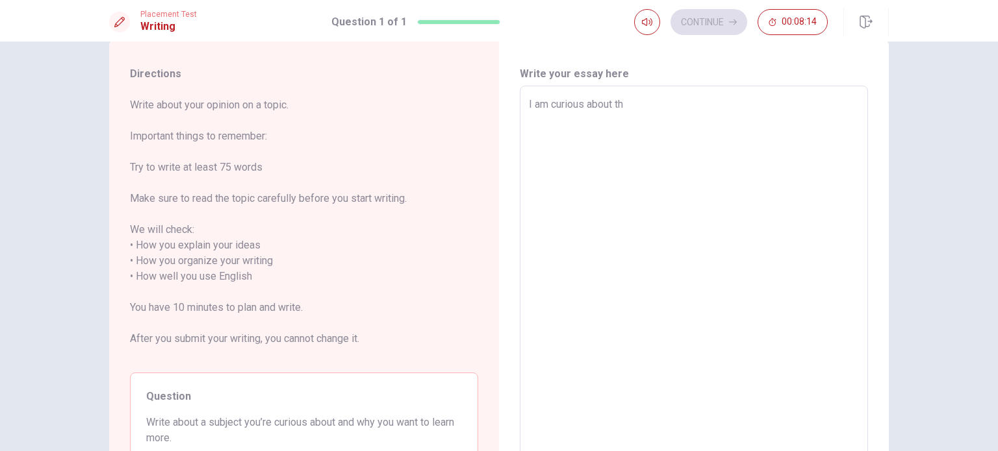
type textarea "x"
type textarea "I am curious about the"
type textarea "x"
type textarea "I am curious about the"
type textarea "x"
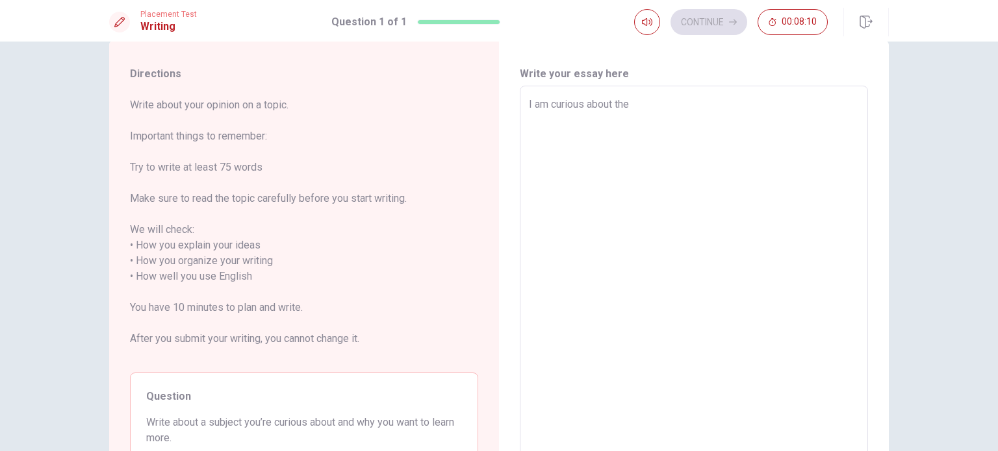
type textarea "I am curious about the b"
type textarea "x"
type textarea "I am curious about the bl"
type textarea "x"
type textarea "I am curious about the blu"
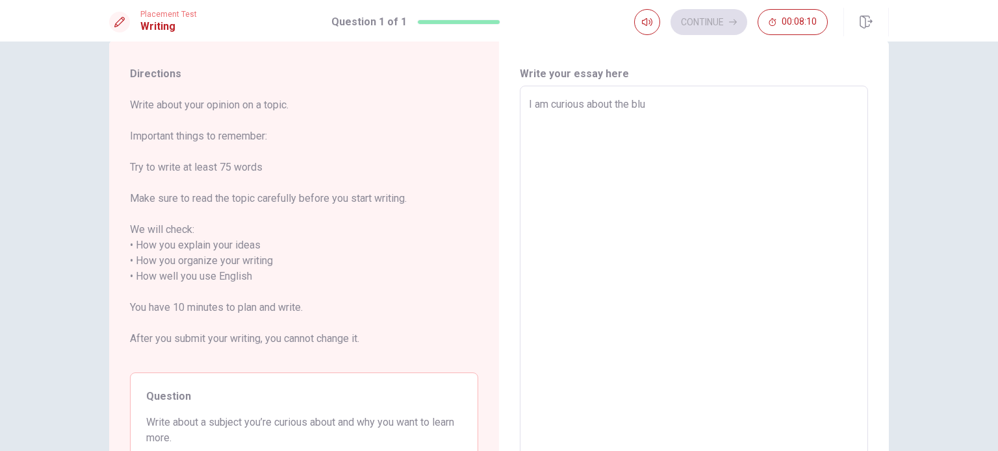
type textarea "x"
type textarea "I am curious about the blu"
type textarea "x"
type textarea "I am curious about the blu w"
type textarea "x"
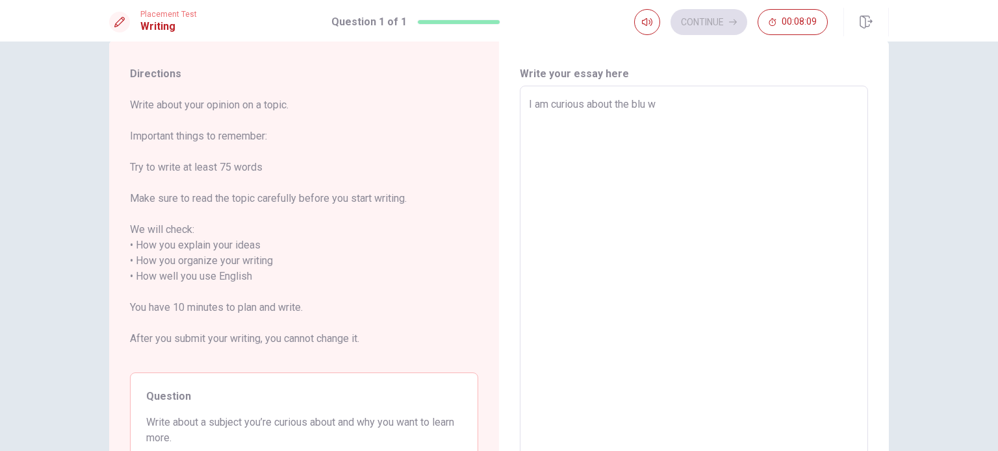
type textarea "I am curious about the blu"
type textarea "x"
type textarea "I am curious about the blu"
type textarea "x"
type textarea "I am curious about the bl"
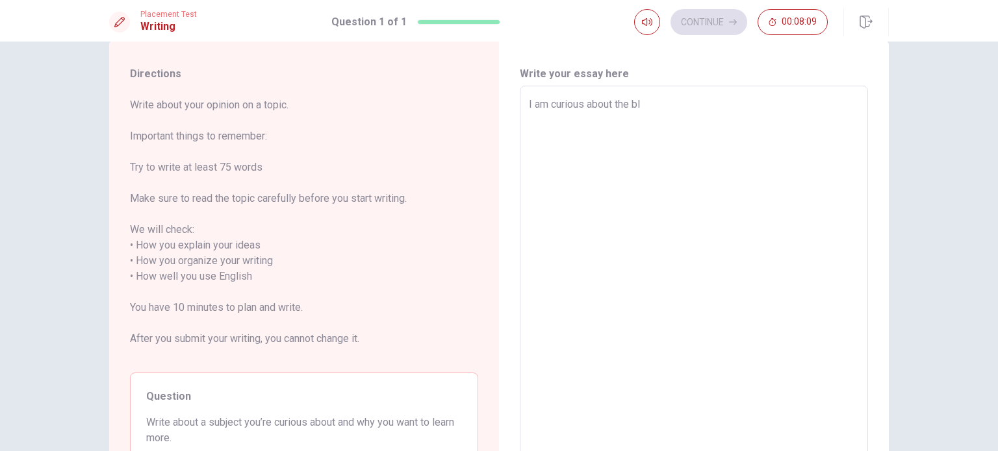
type textarea "x"
type textarea "I am curious about the b"
type textarea "x"
type textarea "I am curious about the"
type textarea "x"
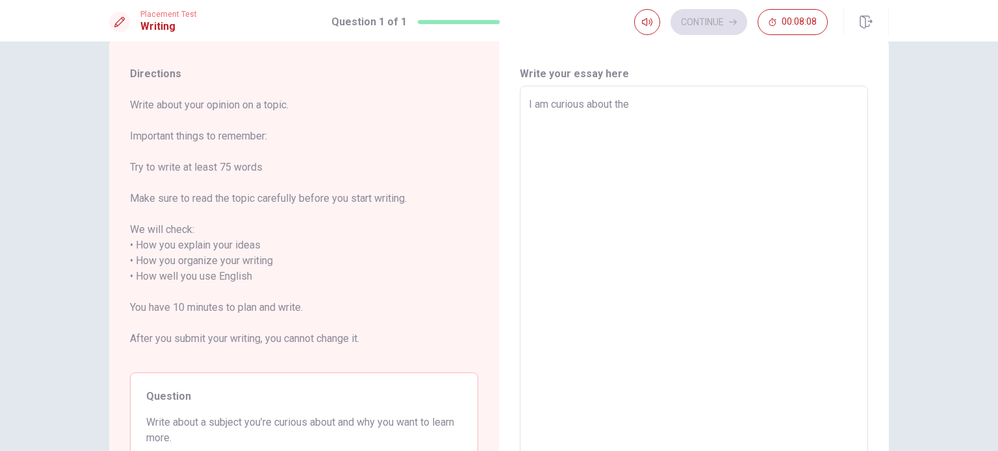
type textarea "I am curious about the w"
type textarea "x"
type textarea "I am curious about the wh"
type textarea "x"
type textarea "I am curious about the why"
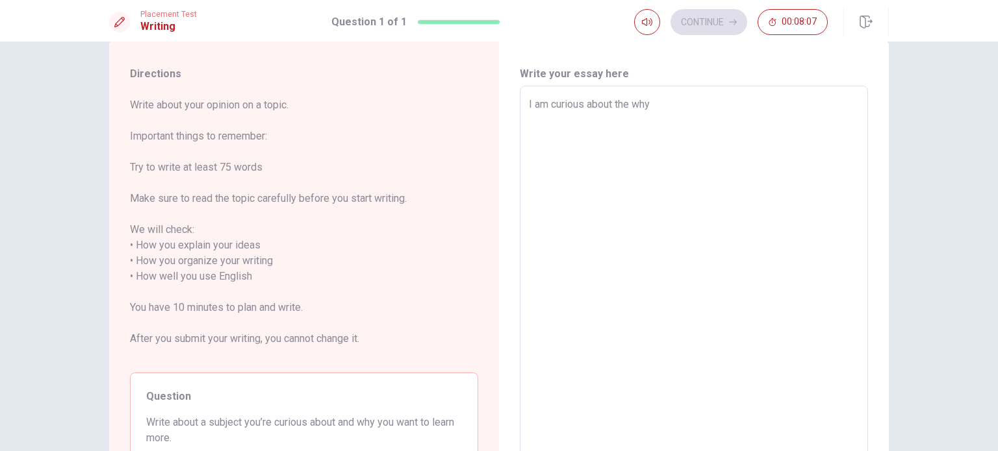
type textarea "x"
type textarea "I am curious about the why"
type textarea "x"
type textarea "I am curious about the why s"
type textarea "x"
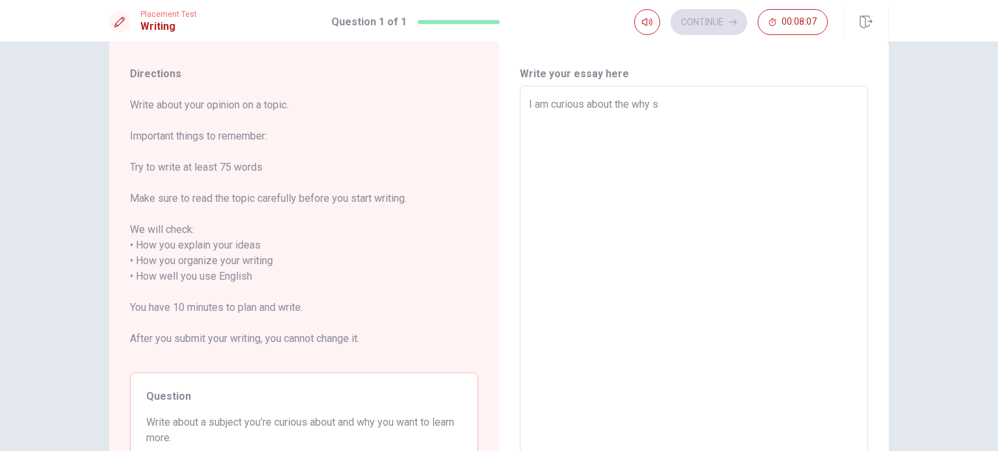
type textarea "I am curious about the why sk"
type textarea "x"
type textarea "I am curious about the why sky"
type textarea "x"
type textarea "I am curious about the why sky"
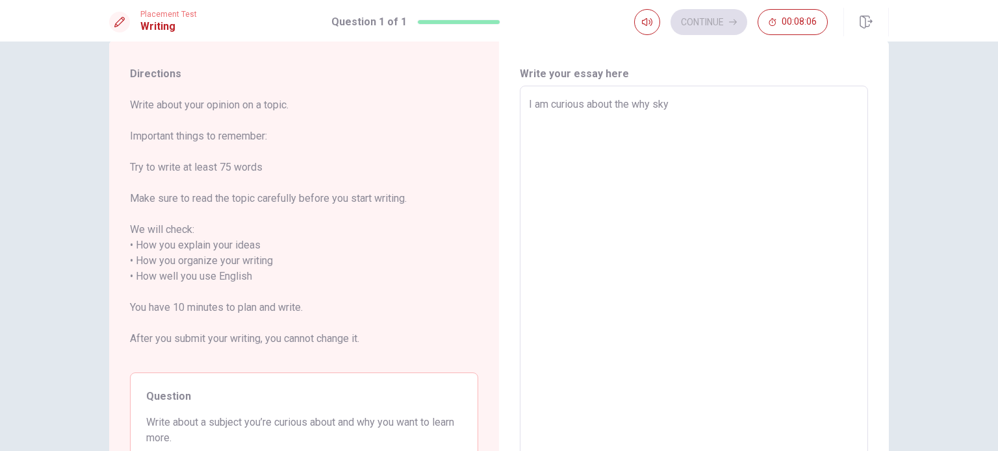
type textarea "x"
type textarea "I am curious about the why sky i"
type textarea "x"
type textarea "I am curious about the why sky is"
type textarea "x"
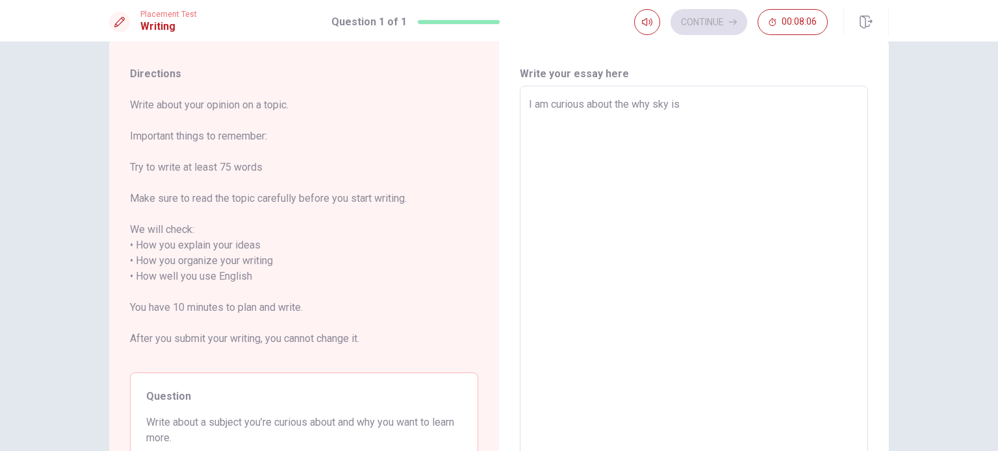
type textarea "I am curious about the why sky is"
type textarea "x"
type textarea "I am curious about the why sky is b"
type textarea "x"
type textarea "I am curious about the why sky is bu"
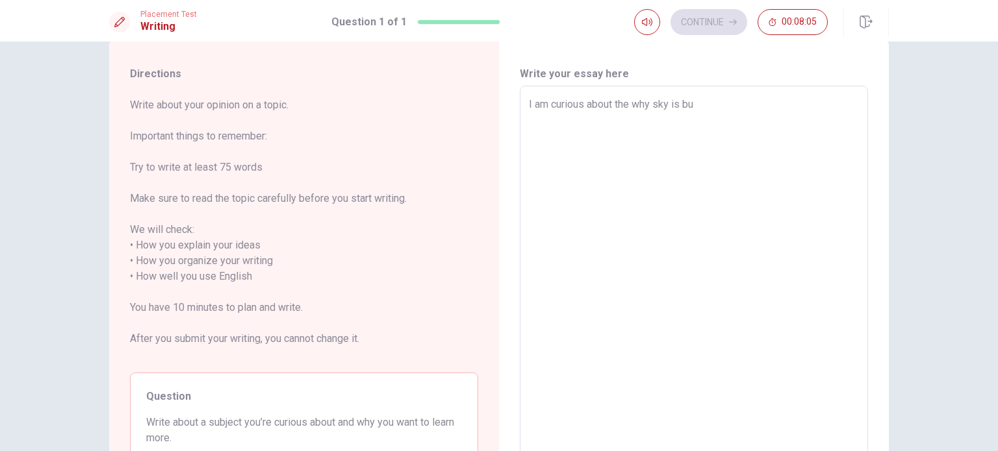
type textarea "x"
type textarea "I am curious about the why sky is bul"
type textarea "x"
type textarea "I am curious about the why sky is bulu"
type textarea "x"
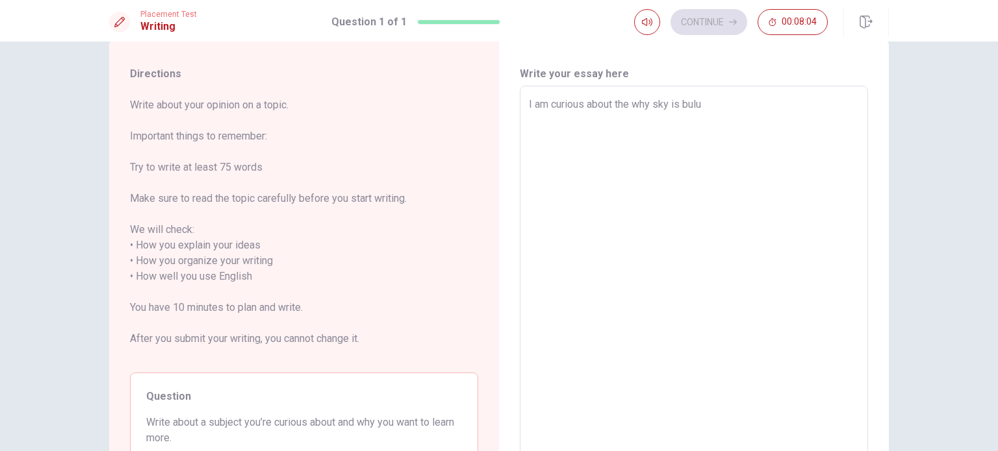
type textarea "I am curious about the why sky is bul"
type textarea "x"
type textarea "I am curious about the why sky is bu"
type textarea "x"
type textarea "I am curious about the why sky is b"
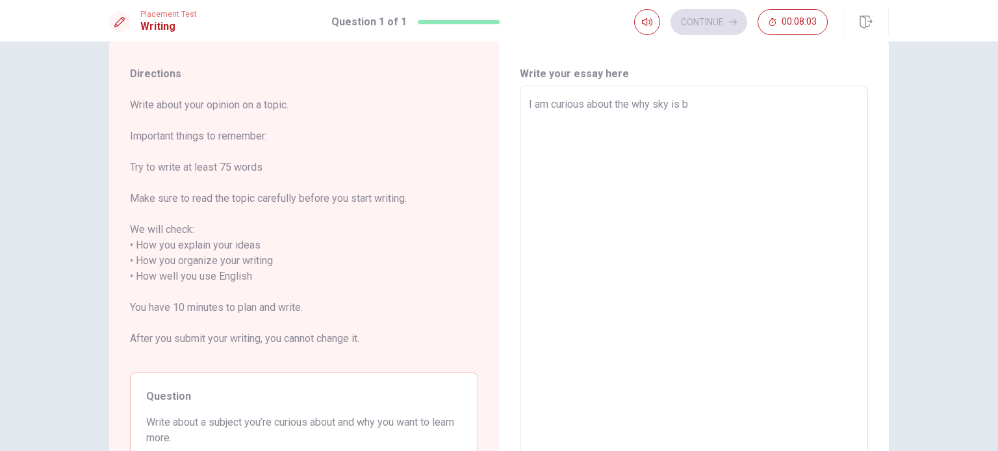
type textarea "x"
type textarea "I am curious about the why sky is bl"
type textarea "x"
type textarea "I am curious about the why sky is blu"
type textarea "x"
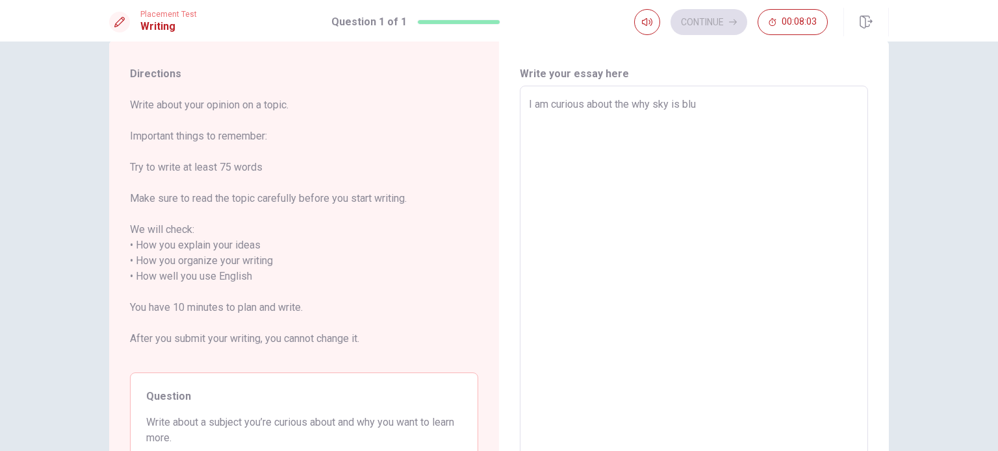
type textarea "I am curious about the why sky is blue"
type textarea "x"
type textarea "I am curious about the why sky is blue,"
type textarea "x"
type textarea "I am curious about the why sky is blue,"
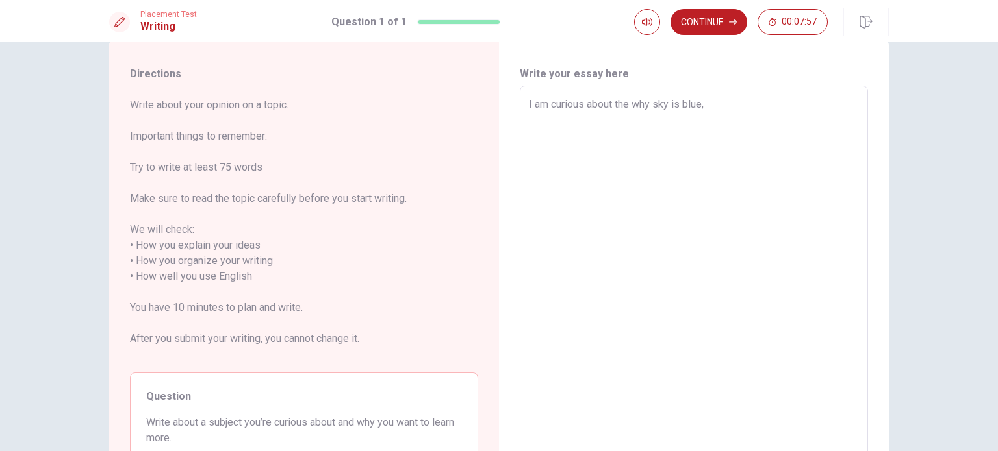
type textarea "x"
type textarea "I am curious about the why sky is blue, s"
type textarea "x"
type textarea "I am curious about the why sky is blue,"
type textarea "x"
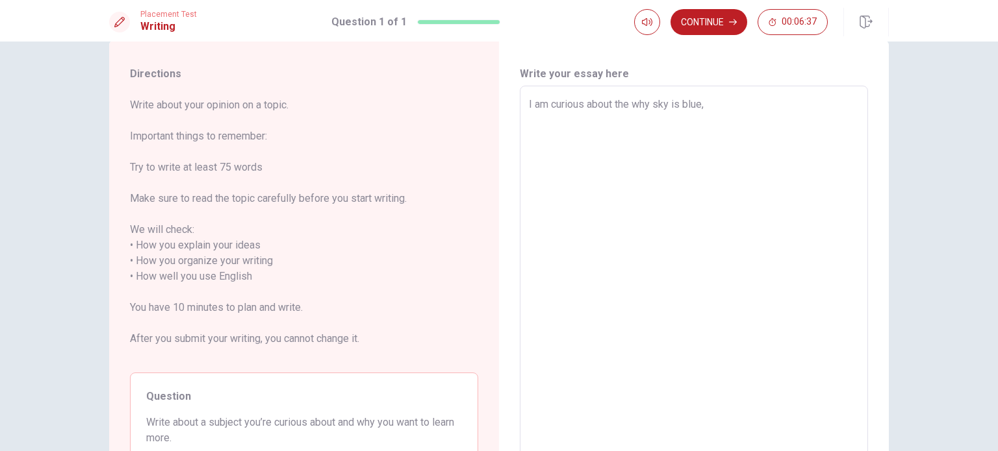
type textarea "I am curious about the why sky is blue,"
type textarea "x"
type textarea "I am curious about the why sky is blue, w"
type textarea "x"
type textarea "I am curious about the why sky is blue, wh"
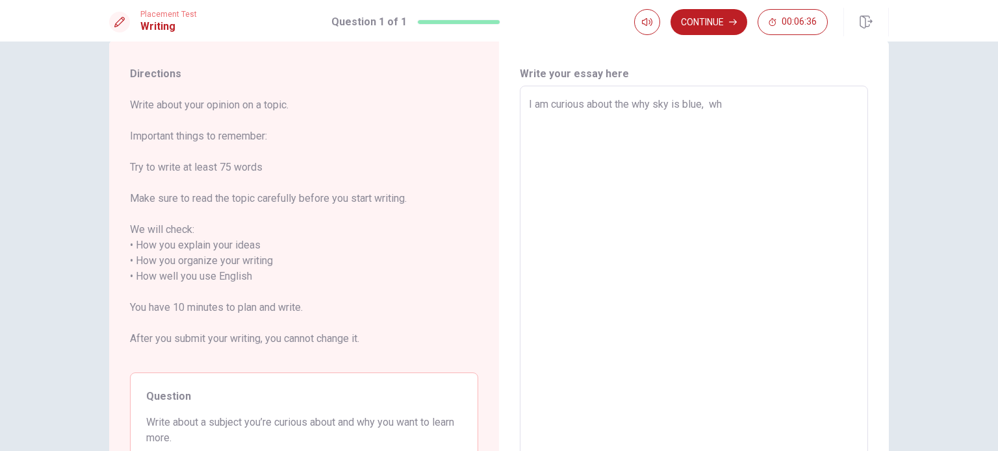
type textarea "x"
type textarea "I am curious about the why sky is blue, whe"
type textarea "x"
type textarea "I am curious about the why sky is blue, when"
type textarea "x"
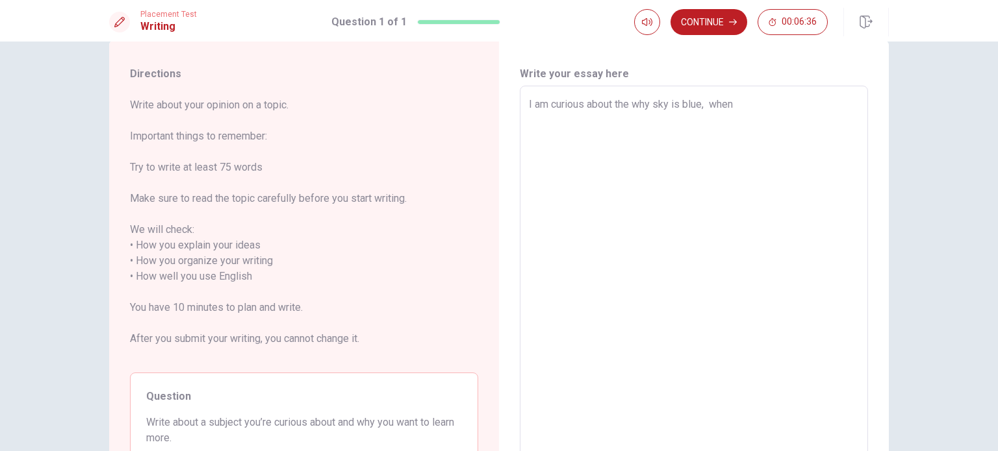
type textarea "I am curious about the why sky is blue, when"
type textarea "x"
type textarea "I am curious about the why sky is blue, when w"
type textarea "x"
type textarea "I am curious about the why sky is blue, when we"
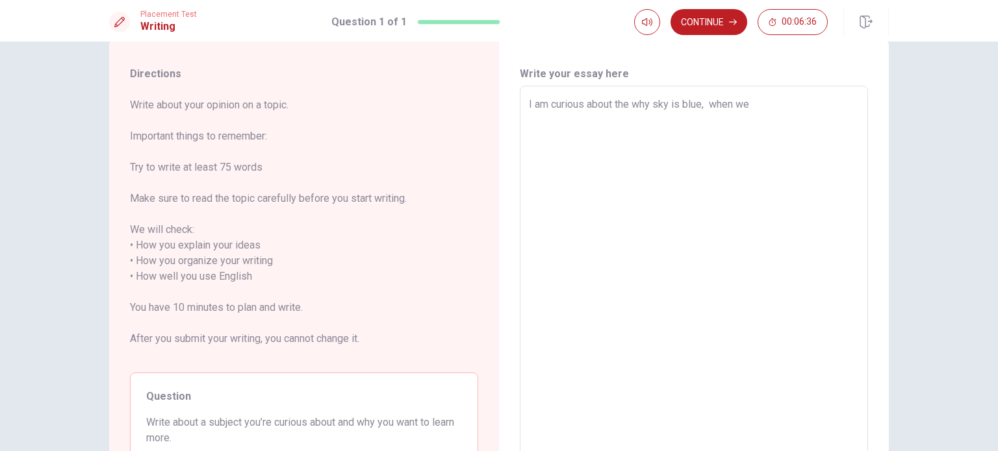
type textarea "x"
type textarea "I am curious about the why sky is blue, when we"
type textarea "x"
type textarea "I am curious about the why sky is blue, when we s"
type textarea "x"
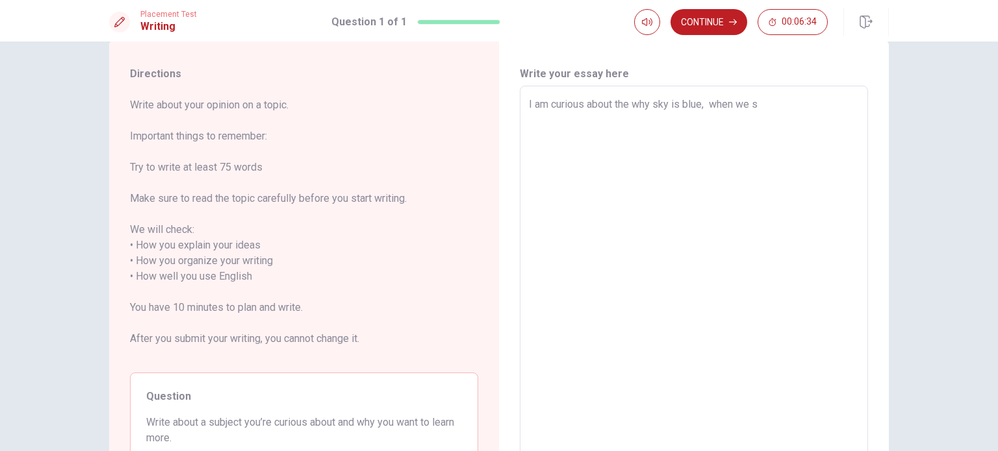
type textarea "I am curious about the why sky is blue, when we se"
type textarea "x"
type textarea "I am curious about the why sky is blue, when we see"
type textarea "x"
type textarea "I am curious about the why sky is blue, when we see"
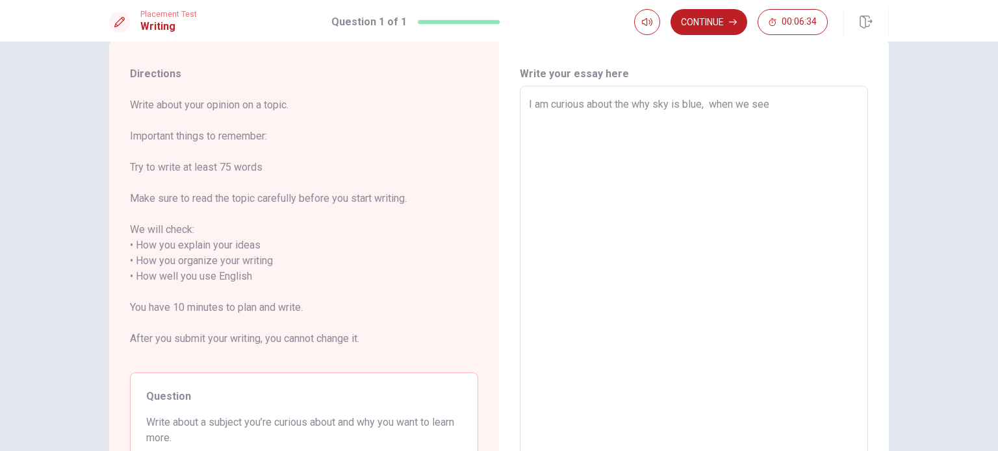
type textarea "x"
type textarea "I am curious about the why sky is blue, when we see t"
type textarea "x"
type textarea "I am curious about the why sky is blue, when we see th"
type textarea "x"
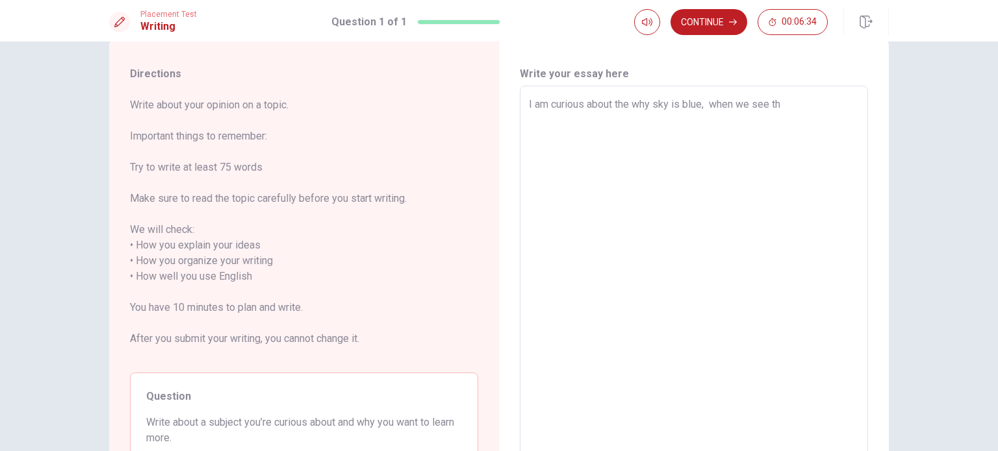
type textarea "I am curious about the why sky is blue, when we see the"
type textarea "x"
type textarea "I am curious about the why sky is blue, when we see the"
type textarea "x"
type textarea "I am curious about the why sky is blue, when we see the s"
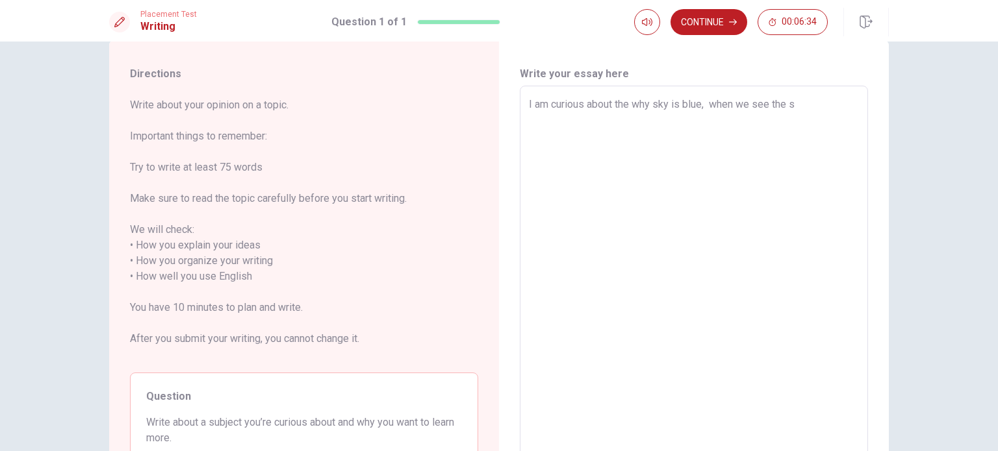
type textarea "x"
type textarea "I am curious about the why sky is blue, when we see the sk"
type textarea "x"
type textarea "I am curious about the why sky is blue, when we see the sky"
type textarea "x"
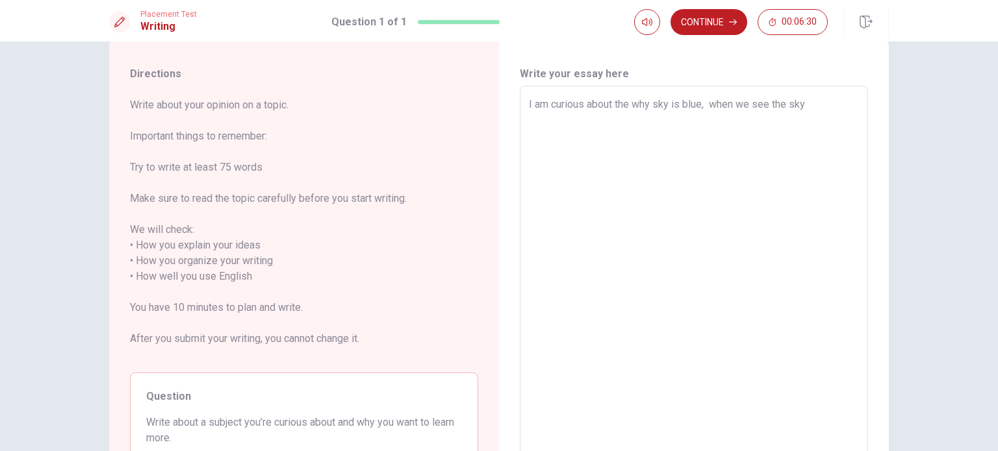
type textarea "I am curious about the why sky is blue, when we see the sky,"
type textarea "x"
type textarea "I am curious about the why sky is blue, when we see the sky,"
type textarea "x"
type textarea "I am curious about the why sky is blue, when we see the sky, i"
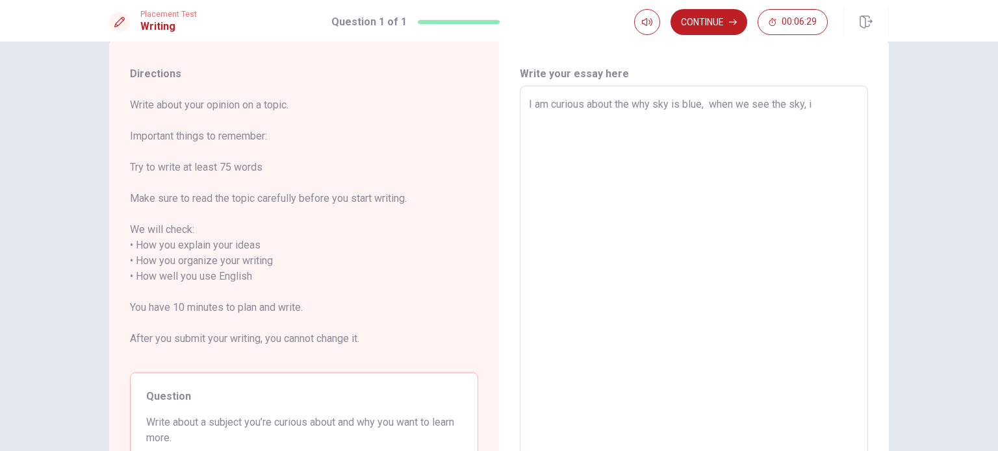
type textarea "x"
type textarea "I am curious about the why sky is blue, when we see the sky, it"
type textarea "x"
type textarea "I am curious about the why sky is blue, when we see the sky, it"
type textarea "x"
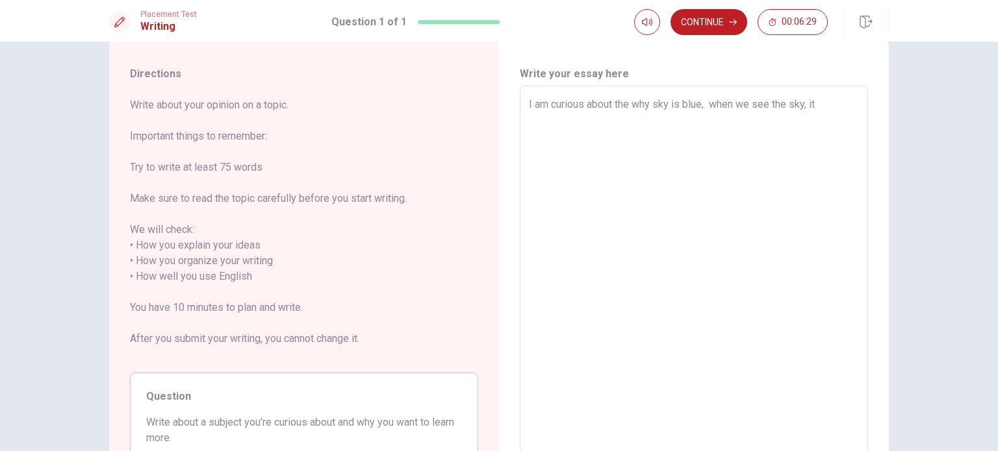
type textarea "I am curious about the why sky is blue, when we see the sky, it i"
type textarea "x"
type textarea "I am curious about the why sky is blue, when we see the sky, it is"
type textarea "x"
type textarea "I am curious about the why sky is blue, when we see the sky, it is"
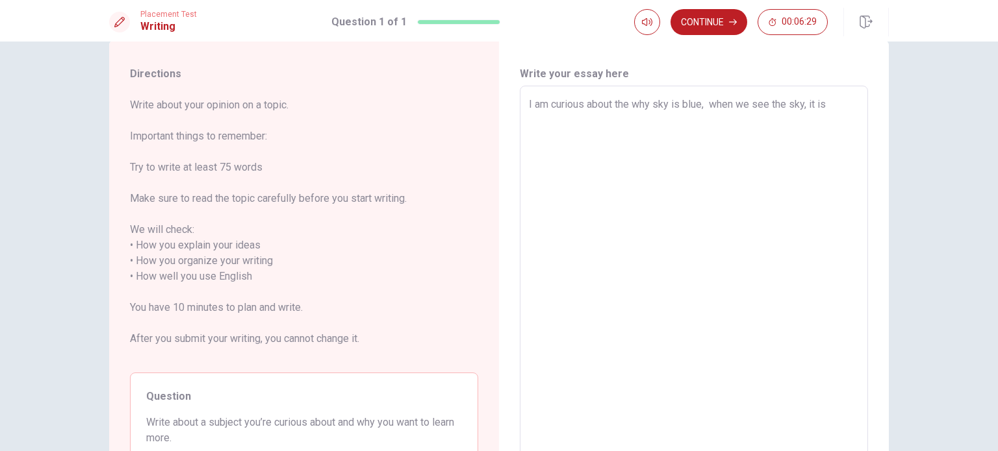
type textarea "x"
type textarea "I am curious about the why sky is blue, when we see the sky, it is a"
type textarea "x"
type textarea "I am curious about the why sky is blue, when we see the sky, it is al"
type textarea "x"
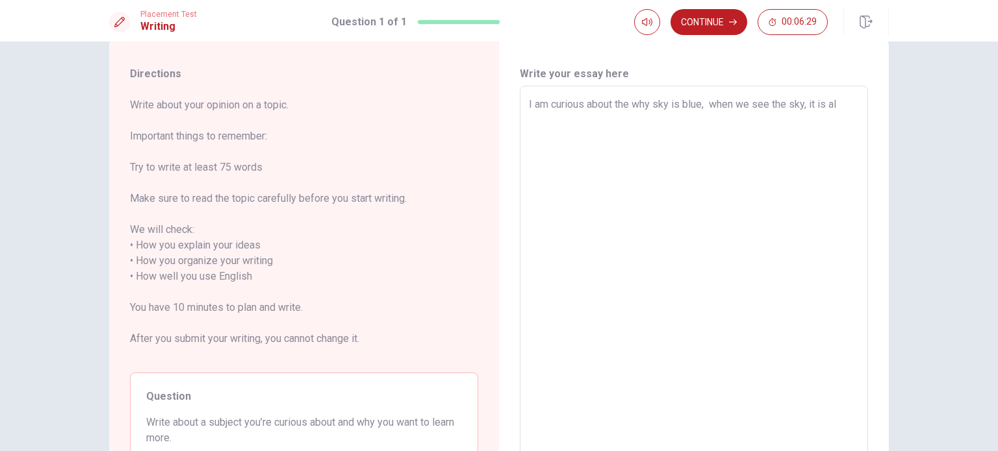
type textarea "I am curious about the why sky is blue, when we see the sky, it is alw"
type textarea "x"
type textarea "I am curious about the why sky is blue, when we see the sky, it is alwa"
type textarea "x"
type textarea "I am curious about the why sky is blue, when we see the sky, it is alway"
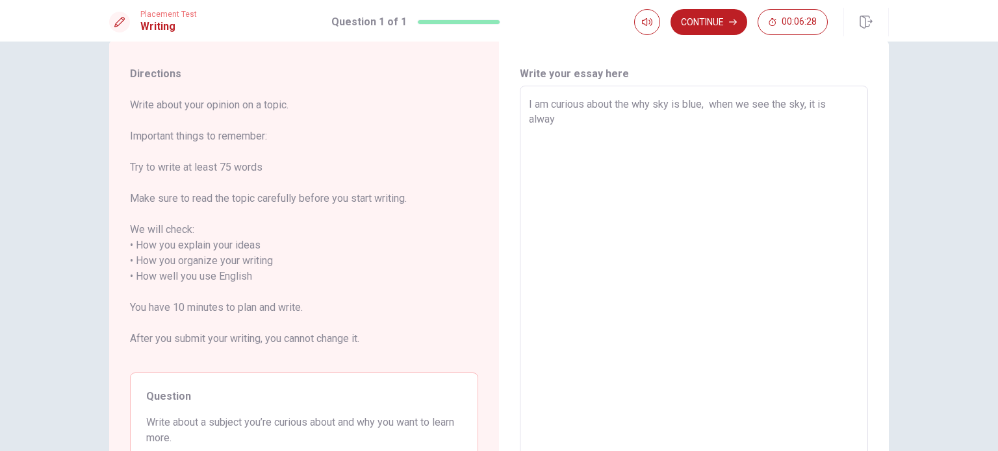
type textarea "x"
type textarea "I am curious about the why sky is blue, when we see the sky, it is always"
type textarea "x"
type textarea "I am curious about the why sky is blue, when we see the sky, it is always"
type textarea "x"
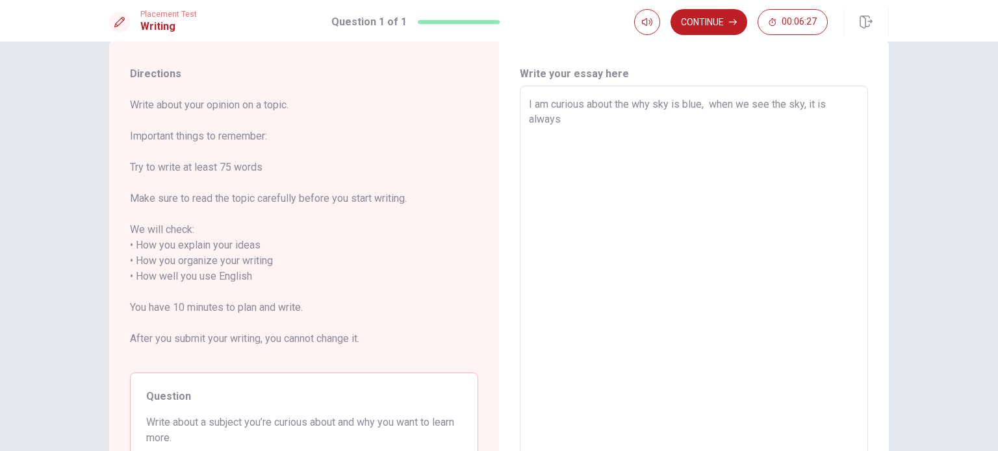
type textarea "I am curious about the why sky is blue, when we see the sky, it is always b"
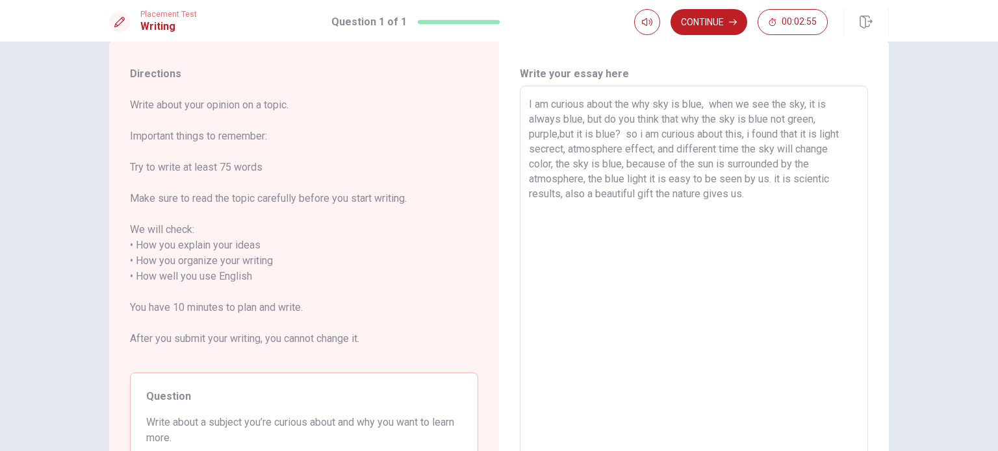
click at [629, 104] on textarea "I am curious about the why sky is blue, when we see the sky, it is always blue,…" at bounding box center [694, 277] width 330 height 360
click at [655, 103] on textarea "I am curious about that why sky is blue, when we see the sky, it is always blue…" at bounding box center [694, 277] width 330 height 360
click at [659, 107] on textarea "I am curious about that why sky is blue, when we see the sky, it is always blue…" at bounding box center [694, 277] width 330 height 360
click at [639, 103] on textarea "I am curious about that why ky is blue, when we see the sky, it is always blue,…" at bounding box center [694, 277] width 330 height 360
click at [657, 107] on textarea "I am curious about that Why ky is blue, when we see the sky, it is always blue,…" at bounding box center [694, 277] width 330 height 360
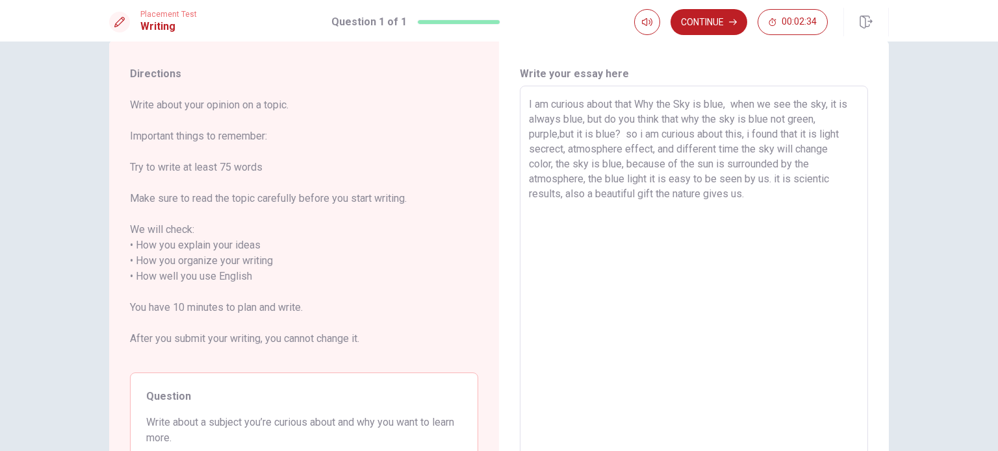
click at [727, 103] on textarea "I am curious about that Why the Sky is blue, when we see the sky, it is always …" at bounding box center [694, 277] width 330 height 360
click at [760, 236] on textarea "I am curious about that Why the Sky is blue? when we see the sky, it is always …" at bounding box center [694, 277] width 330 height 360
click at [591, 131] on textarea "I am curious about that Why the Sky is blue? when we see the sky, it is always …" at bounding box center [694, 277] width 330 height 360
click at [561, 132] on textarea "I am curious about that Why the Sky is blue? when we see the sky, it is always …" at bounding box center [694, 277] width 330 height 360
click at [644, 292] on textarea "I am curious about that Why the Sky is blue? when we see the sky, it is always …" at bounding box center [694, 277] width 330 height 360
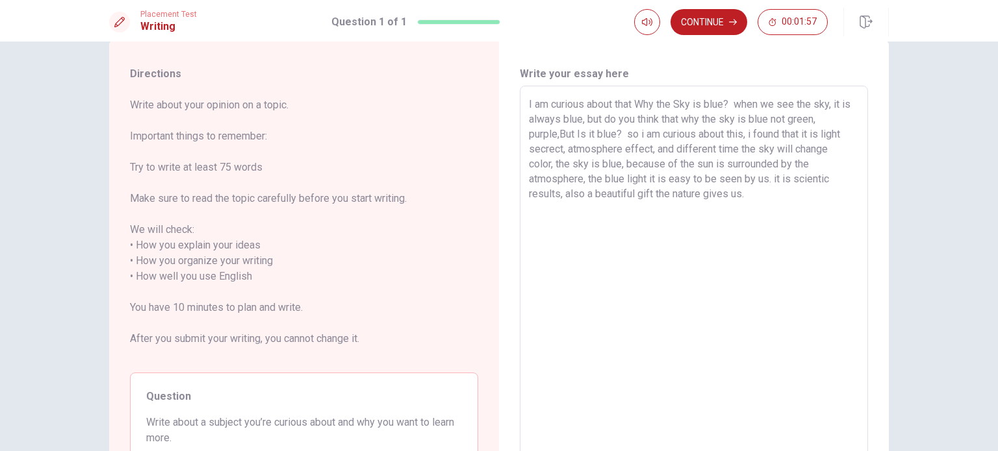
drag, startPoint x: 779, startPoint y: 133, endPoint x: 758, endPoint y: 136, distance: 21.6
click at [758, 136] on textarea "I am curious about that Why the Sky is blue? when we see the sky, it is always …" at bounding box center [694, 277] width 330 height 360
click at [775, 243] on textarea "I am curious about that Why the Sky is blue? when we see the sky, it is always …" at bounding box center [694, 277] width 330 height 360
drag, startPoint x: 779, startPoint y: 131, endPoint x: 753, endPoint y: 132, distance: 26.0
click at [753, 132] on textarea "I am curious about that Why the Sky is blue? when we see the sky, it is always …" at bounding box center [694, 277] width 330 height 360
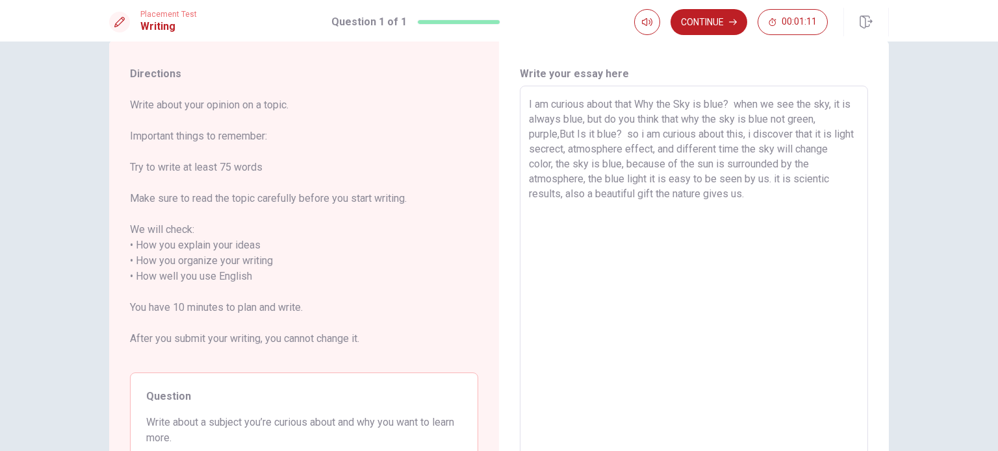
click at [760, 233] on textarea "I am curious about that Why the Sky is blue? when we see the sky, it is always …" at bounding box center [694, 277] width 330 height 360
click at [751, 136] on textarea "I am curious about that Why the Sky is blue? when we see the sky, it is always …" at bounding box center [694, 277] width 330 height 360
click at [713, 275] on textarea "I am curious about that Why the Sky is blue? when we see the sky, it is always …" at bounding box center [694, 277] width 330 height 360
drag, startPoint x: 747, startPoint y: 192, endPoint x: 720, endPoint y: 194, distance: 27.4
click at [720, 194] on textarea "I am curious about that Why the Sky is blue? when we see the sky, it is always …" at bounding box center [694, 277] width 330 height 360
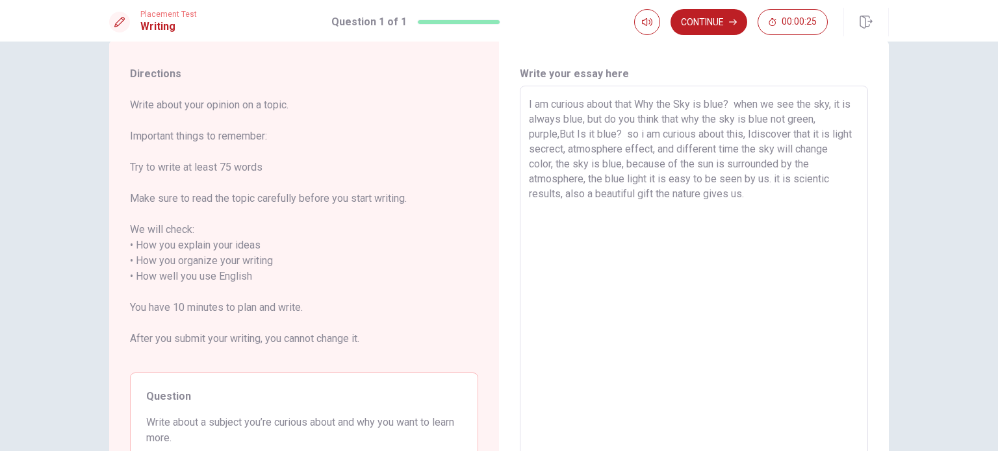
click at [652, 192] on textarea "I am curious about that Why the Sky is blue? when we see the sky, it is always …" at bounding box center [694, 277] width 330 height 360
click at [714, 231] on textarea "I am curious about that Why the Sky is blue? when we see the sky, it is always …" at bounding box center [694, 277] width 330 height 360
click at [582, 192] on textarea "I am curious about that Why the Sky is blue? when we see the sky, it is always …" at bounding box center [694, 277] width 330 height 360
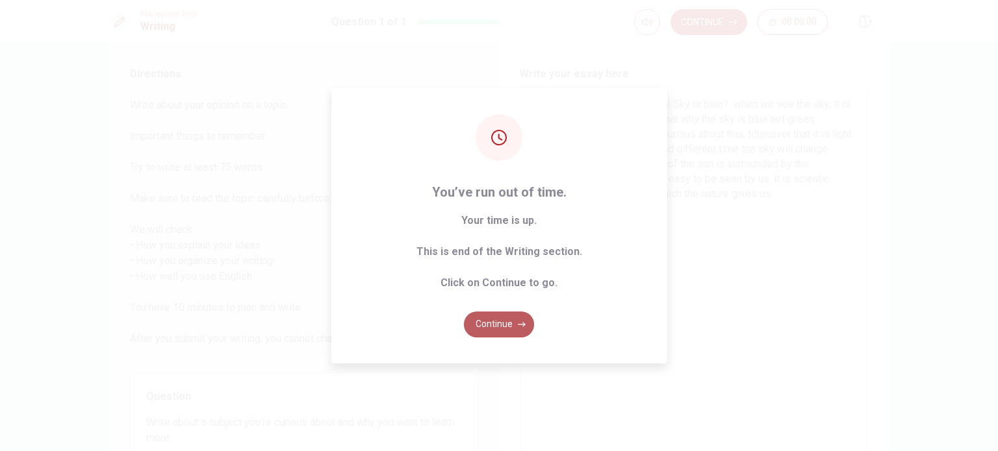
click at [497, 319] on button "Continue" at bounding box center [499, 325] width 70 height 26
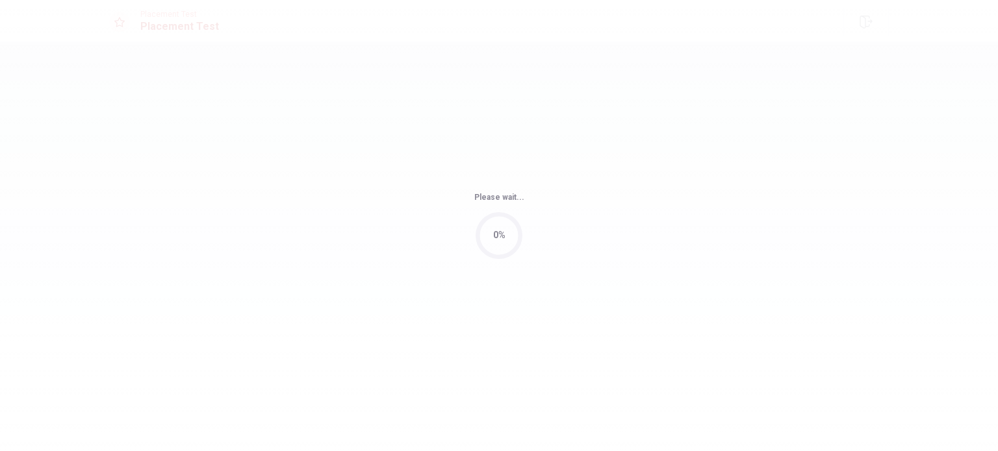
scroll to position [0, 0]
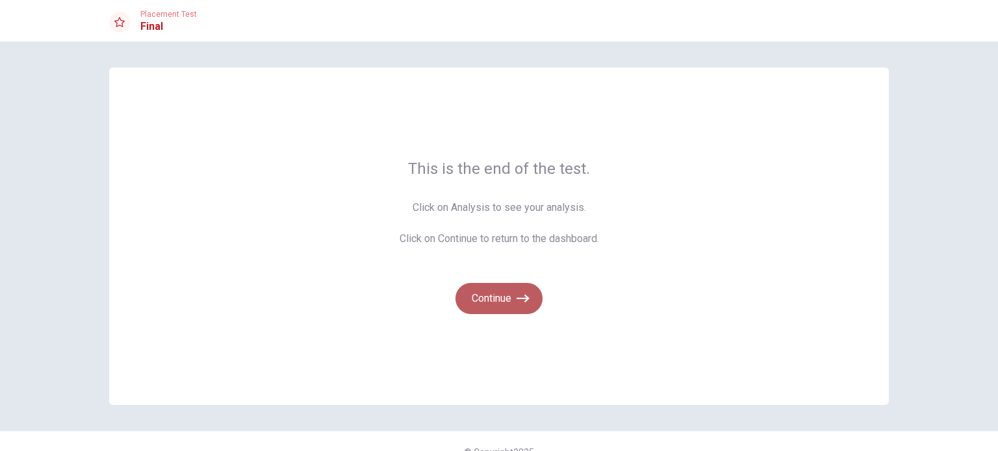
click at [498, 296] on button "Continue" at bounding box center [498, 298] width 87 height 31
